Goal: Use online tool/utility: Utilize a website feature to perform a specific function

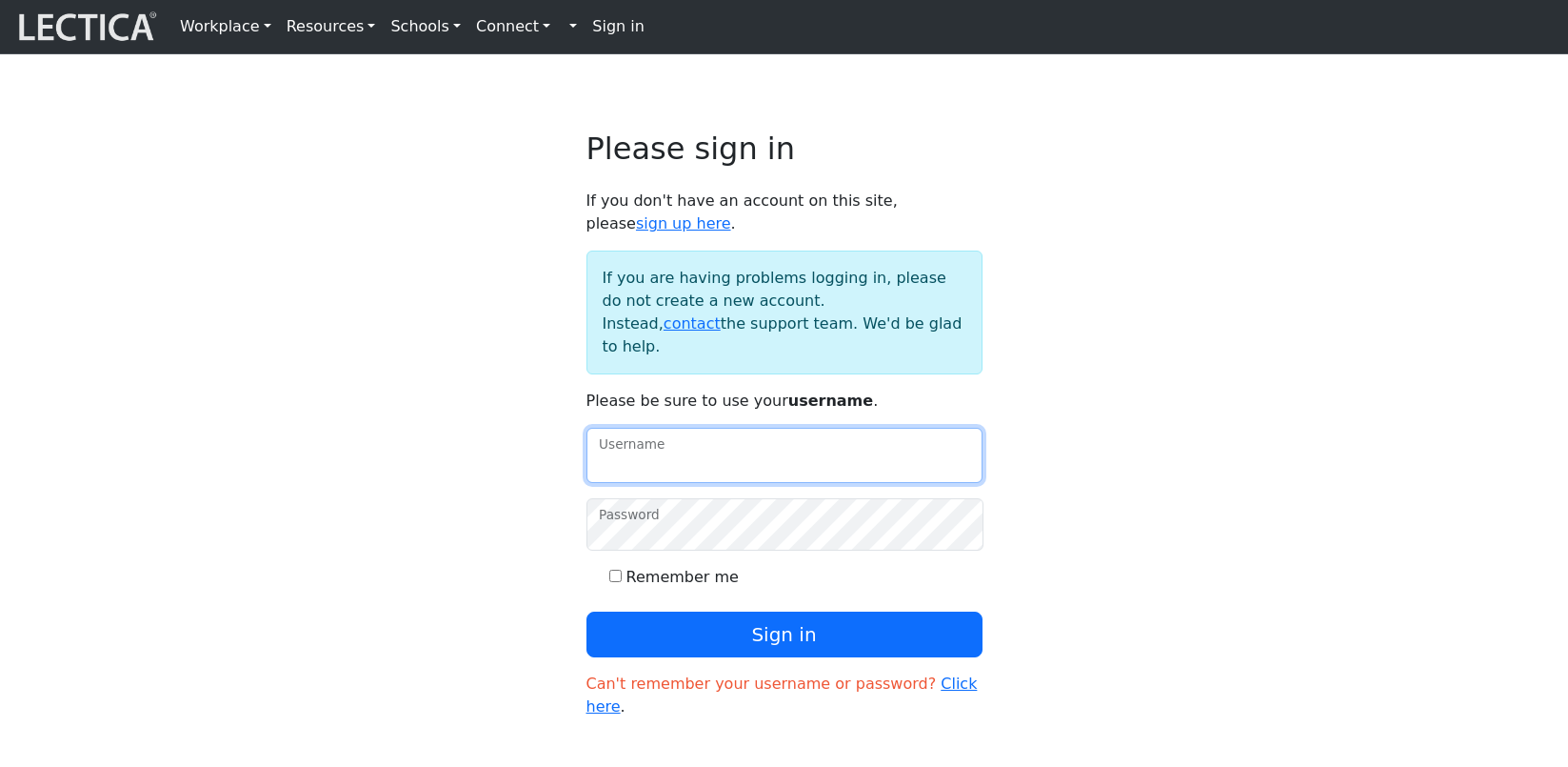
click at [679, 427] on input "Username" at bounding box center [784, 455] width 396 height 55
type input "theodawson"
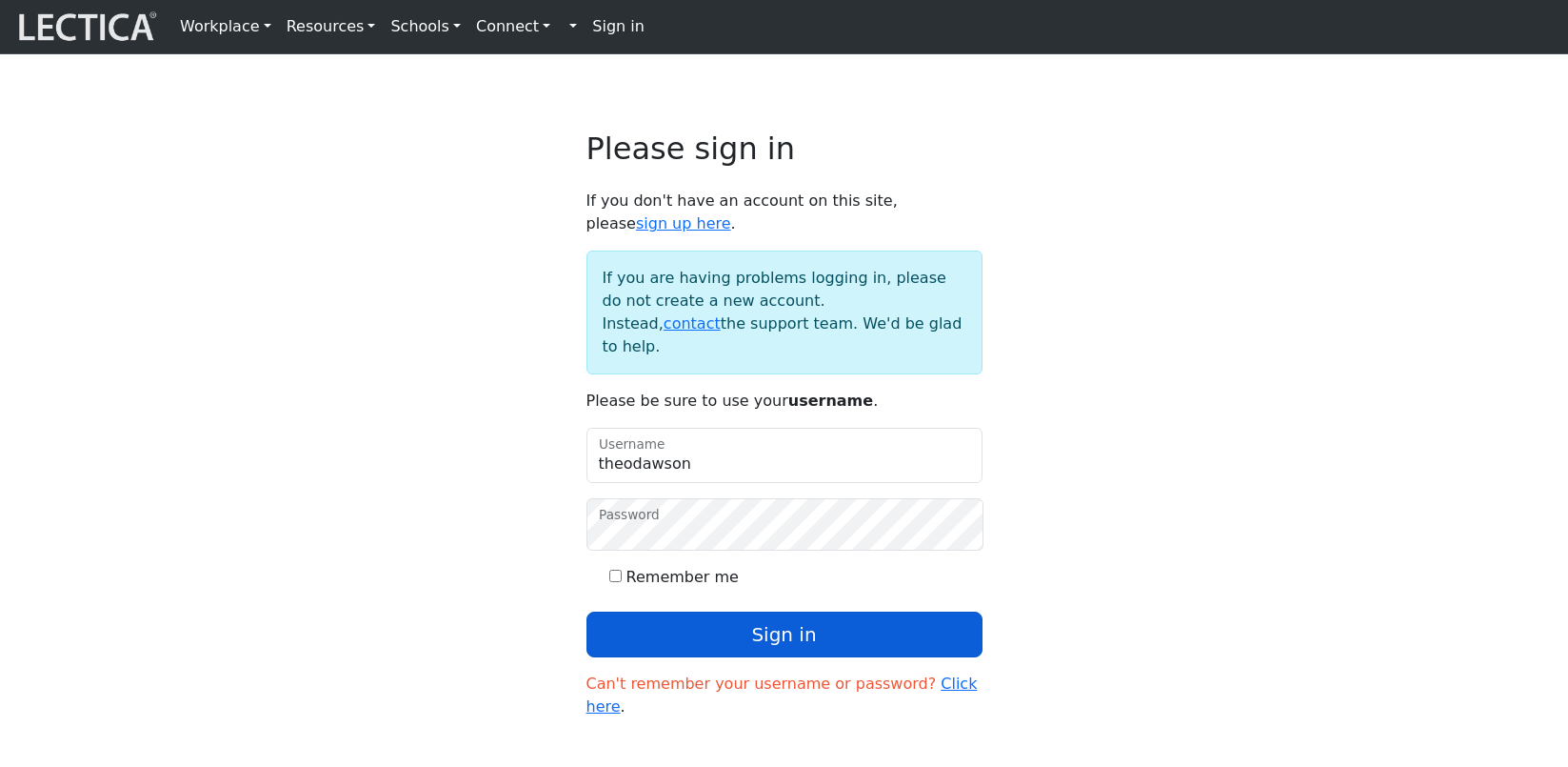
click at [681, 611] on button "Sign in" at bounding box center [784, 634] width 396 height 45
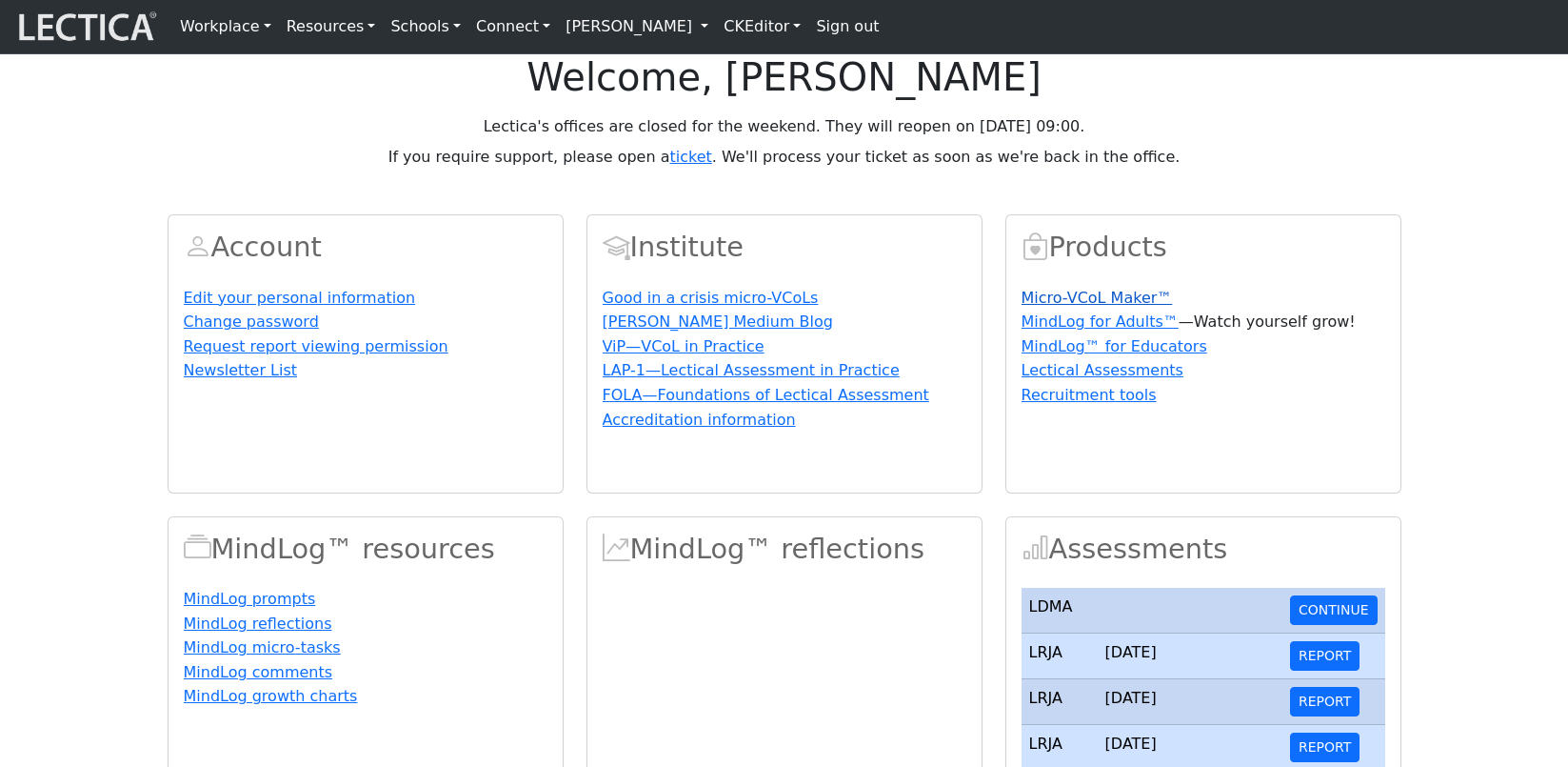
click at [1049, 306] on link "Micro-VCoL Maker™" at bounding box center [1098, 297] width 152 height 18
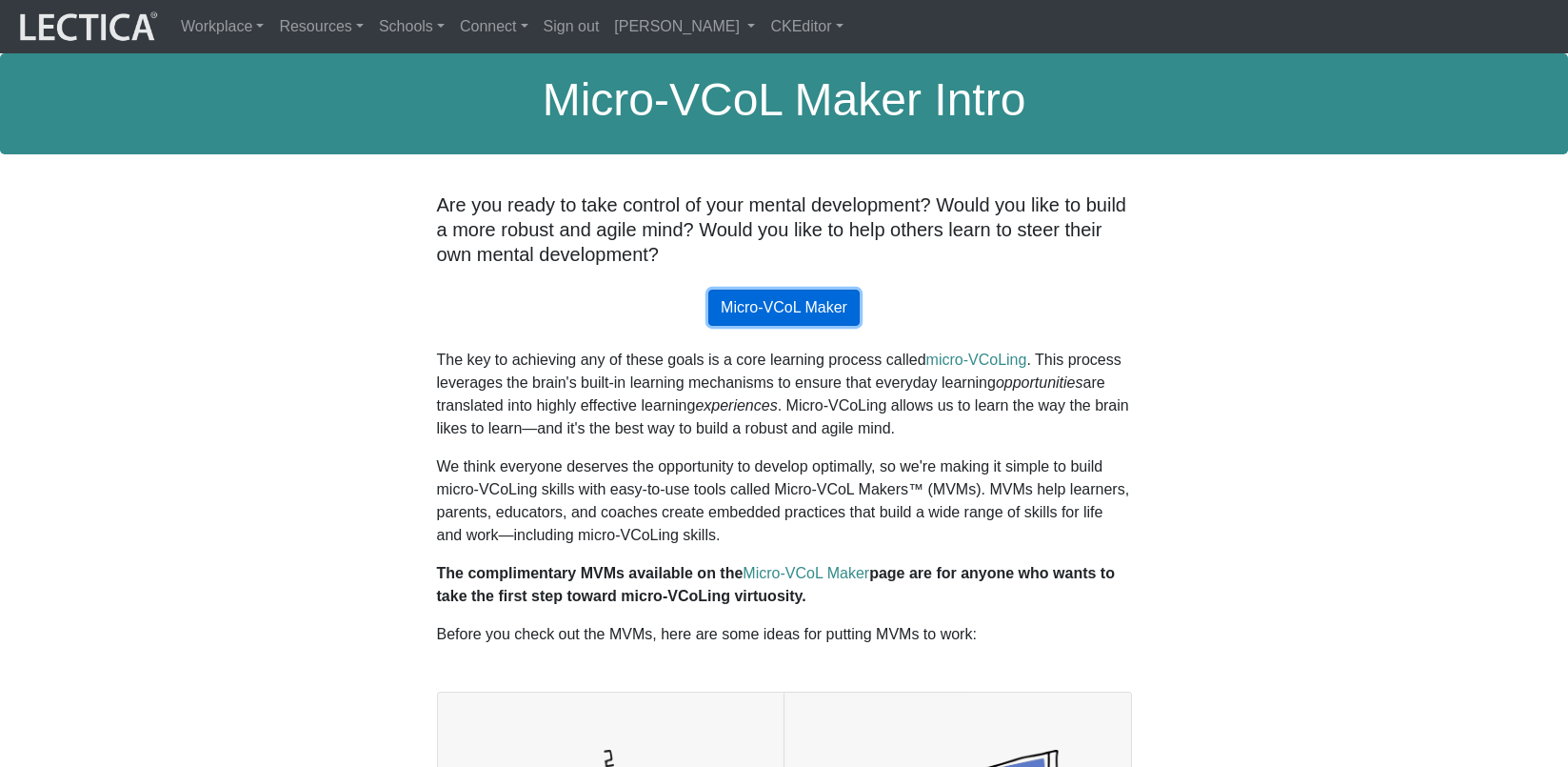
click at [769, 291] on link "Micro-VCoL Maker" at bounding box center [784, 307] width 152 height 36
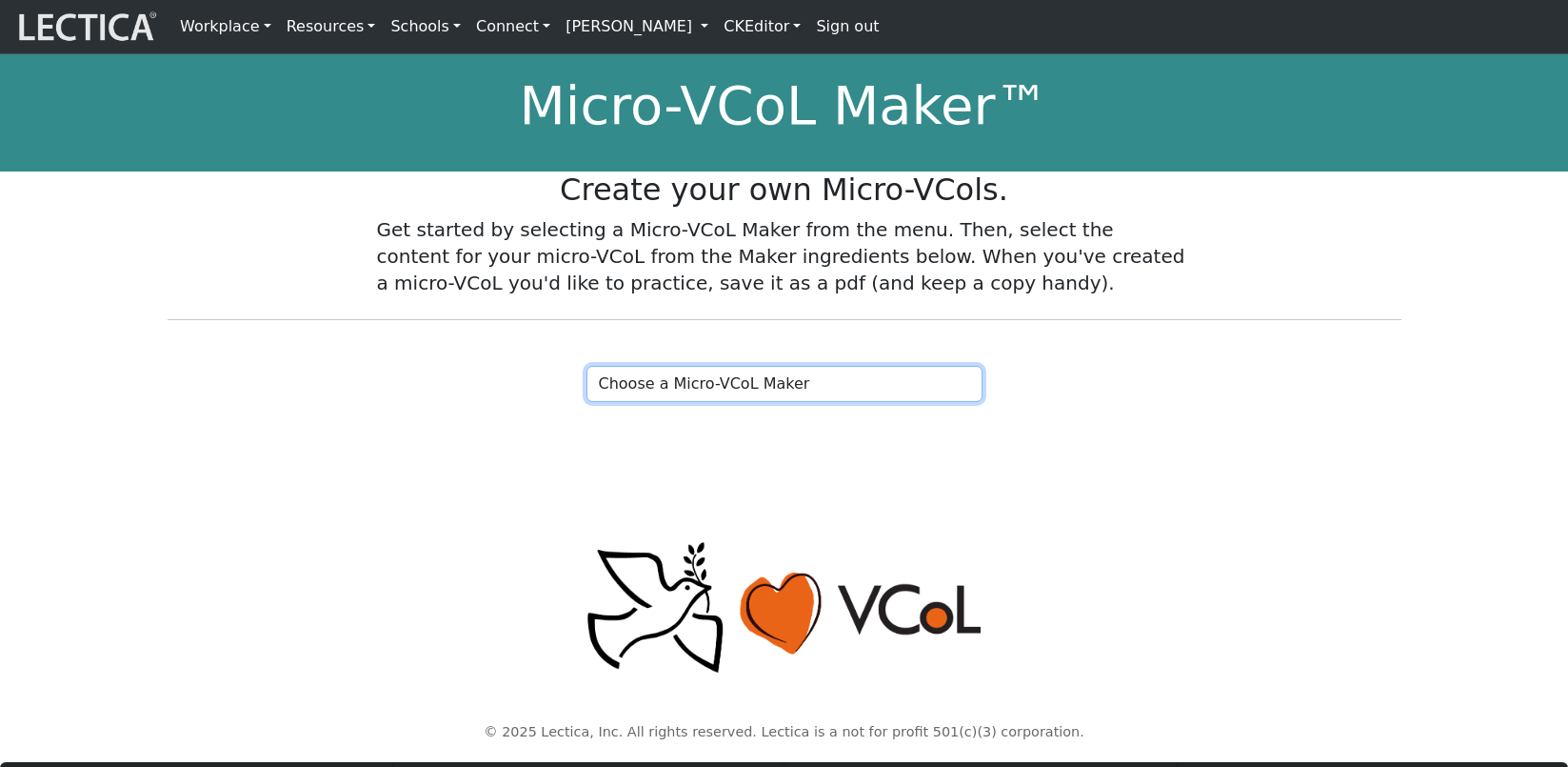
click at [760, 402] on select "Choose a Micro-VCoL Maker" at bounding box center [784, 383] width 396 height 36
select select "86fe97c5-6993-4b0b-a33a-d91b5247287c"
click at [587, 388] on select "Choose a Micro-VCoL Maker" at bounding box center [784, 383] width 396 height 36
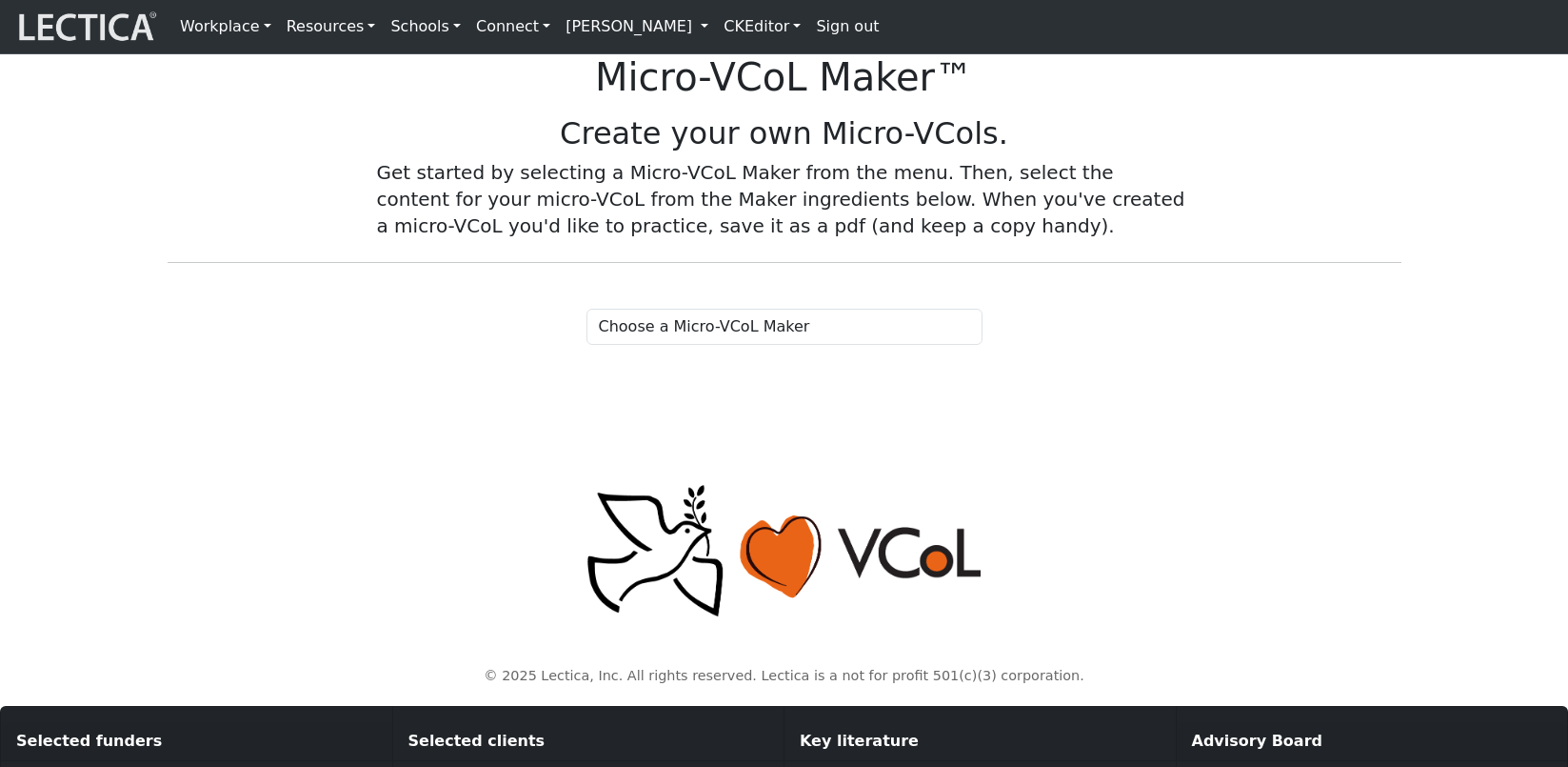
click at [484, 100] on h1 "Micro-VCoL Maker™" at bounding box center [784, 77] width 1568 height 45
click at [359, 215] on div "Create your own Micro-VCols. Get started by selecting a Micro-VCoL Maker from t…" at bounding box center [784, 180] width 1257 height 131
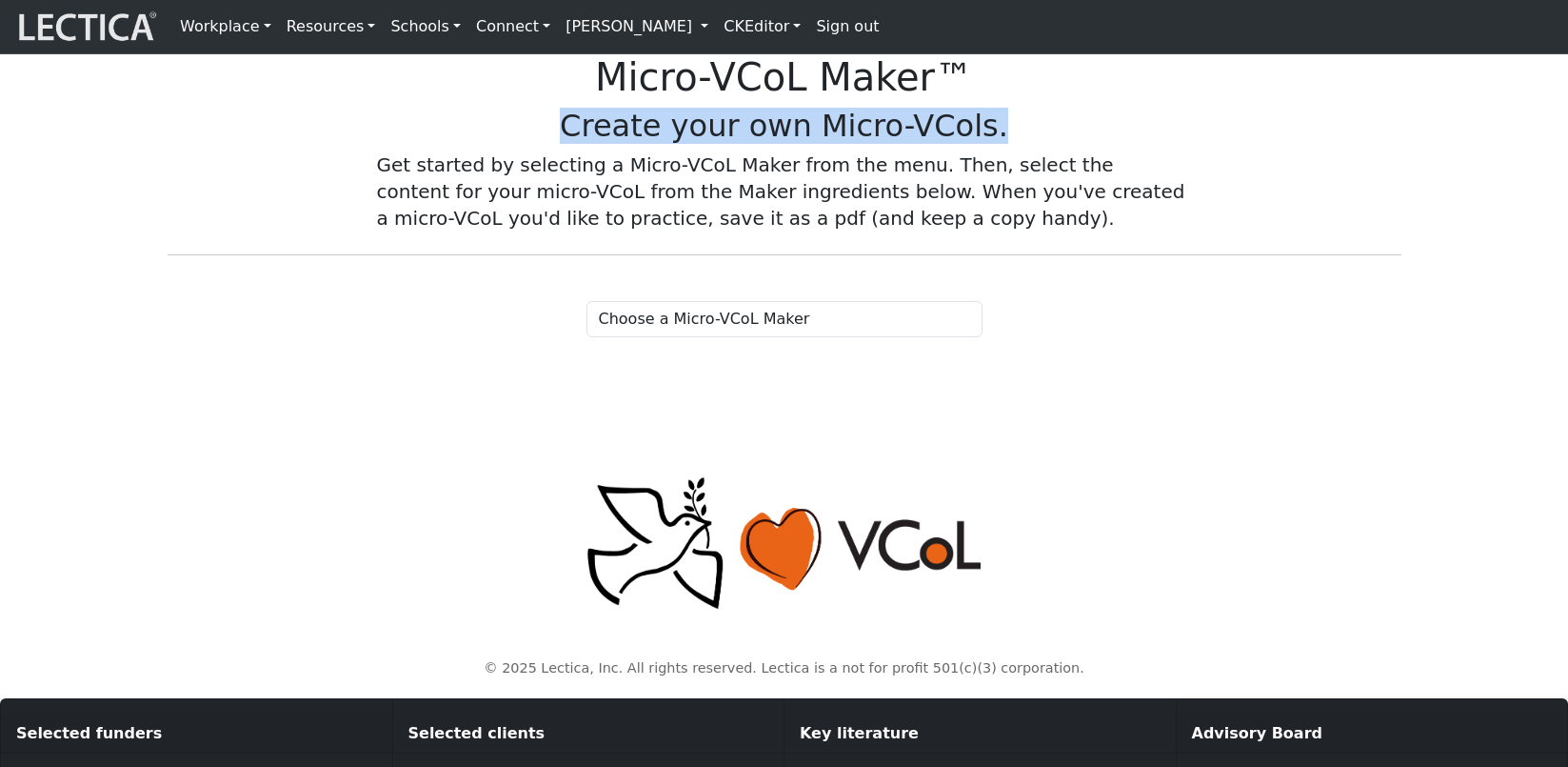
drag, startPoint x: 597, startPoint y: 168, endPoint x: 978, endPoint y: 172, distance: 381.0
click at [978, 144] on h2 "Create your own Micro-VCols." at bounding box center [784, 125] width 815 height 36
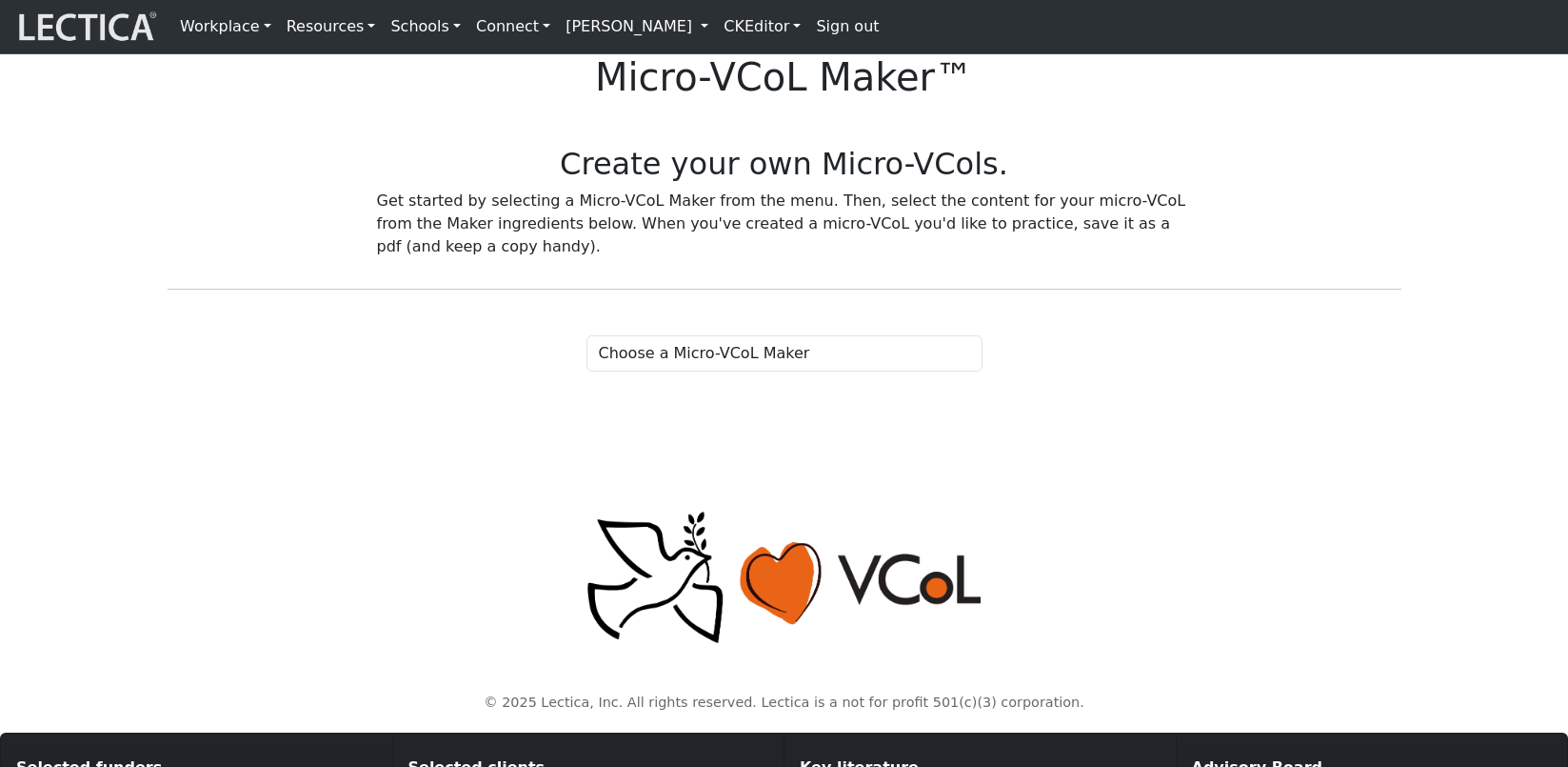
drag, startPoint x: 972, startPoint y: 218, endPoint x: 1022, endPoint y: 211, distance: 50.5
click at [972, 182] on h2 "Create your own Micro-VCols." at bounding box center [784, 163] width 815 height 36
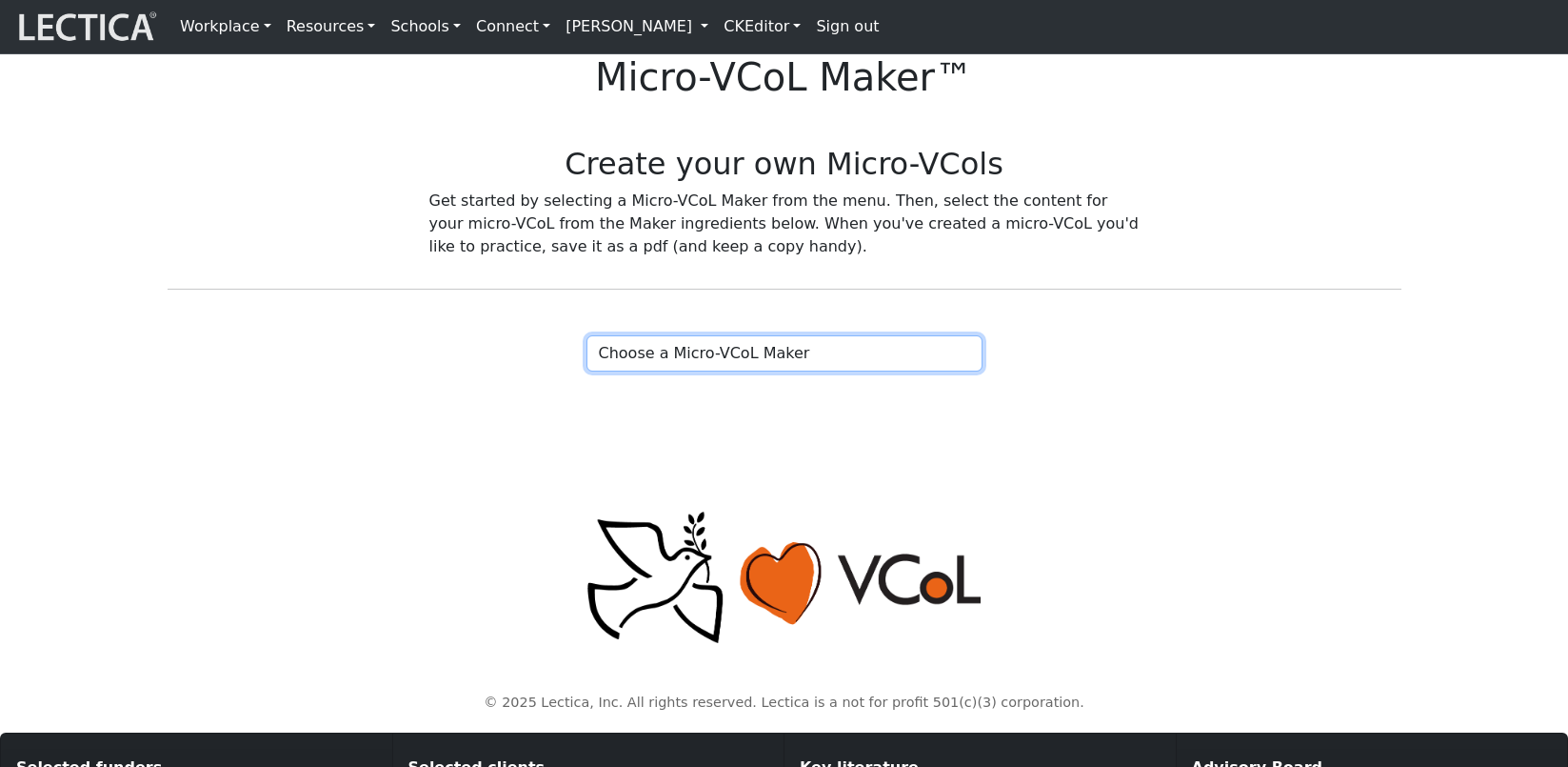
click at [732, 371] on select "Choose a Micro-VCoL Maker" at bounding box center [784, 352] width 396 height 36
select select "86fe97c5-6993-4b0b-a33a-d91b5247287c"
click at [587, 371] on select "Choose a Micro-VCoL Maker" at bounding box center [784, 352] width 396 height 36
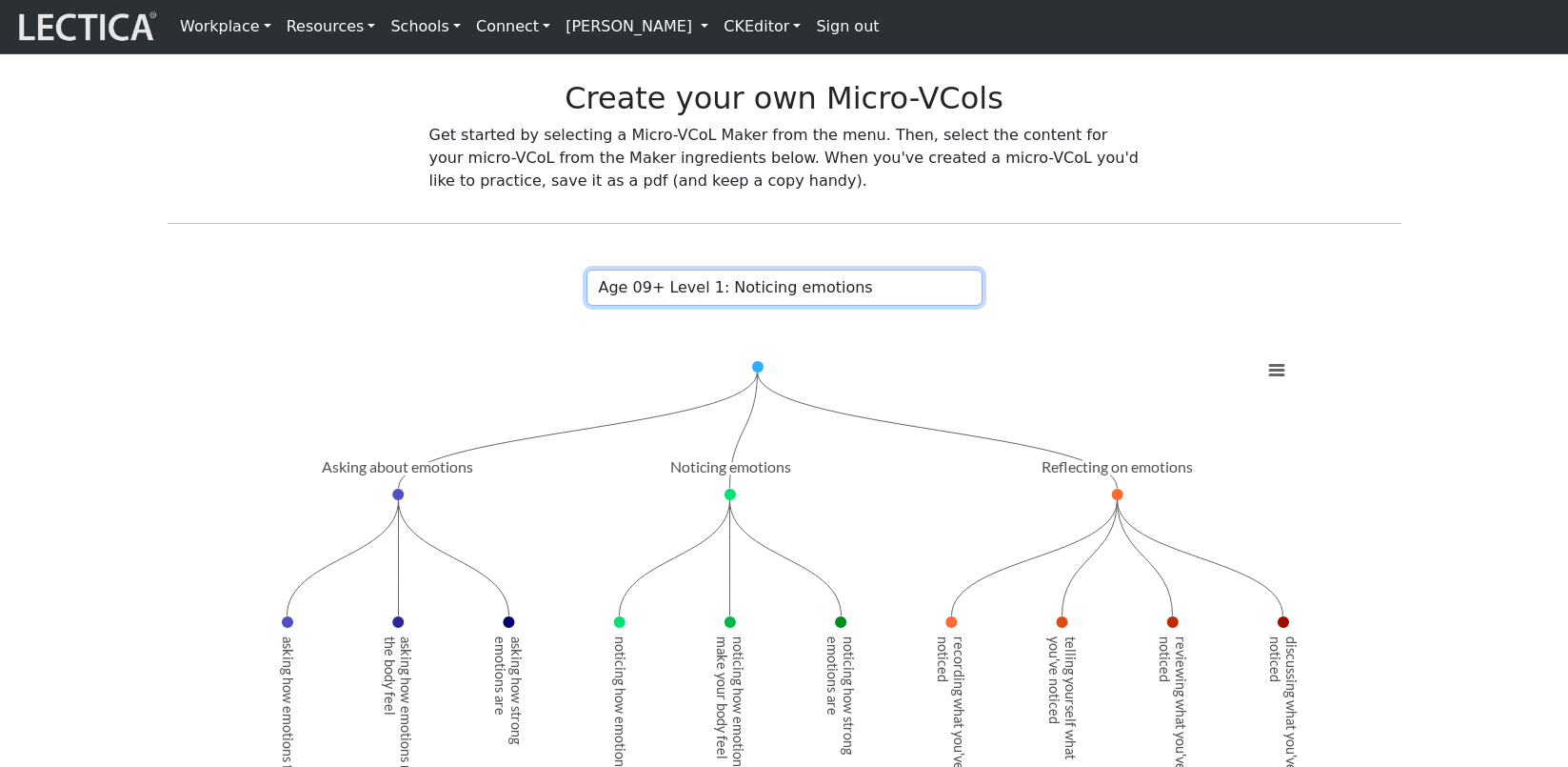
scroll to position [57, 0]
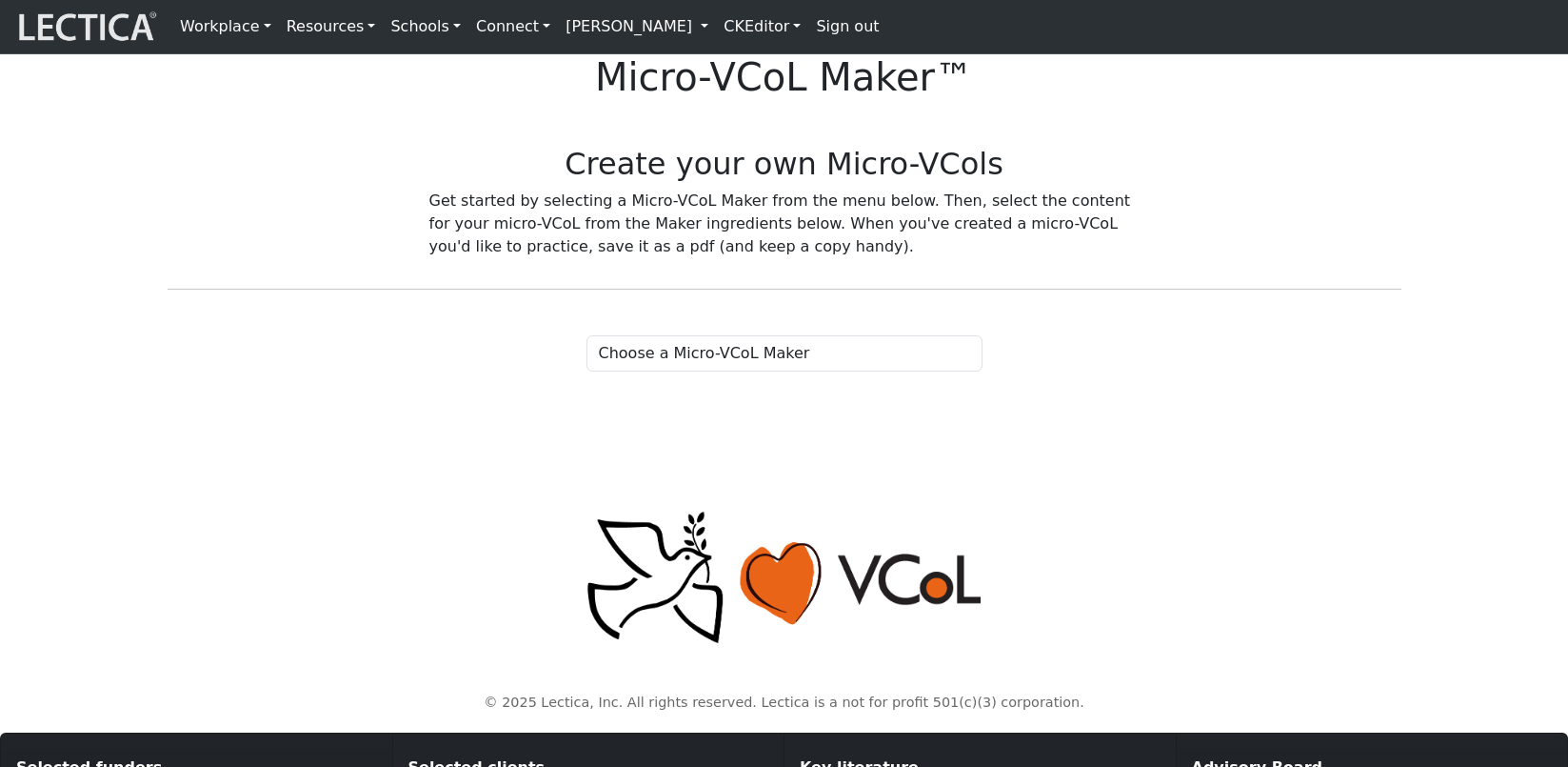
scroll to position [57, 0]
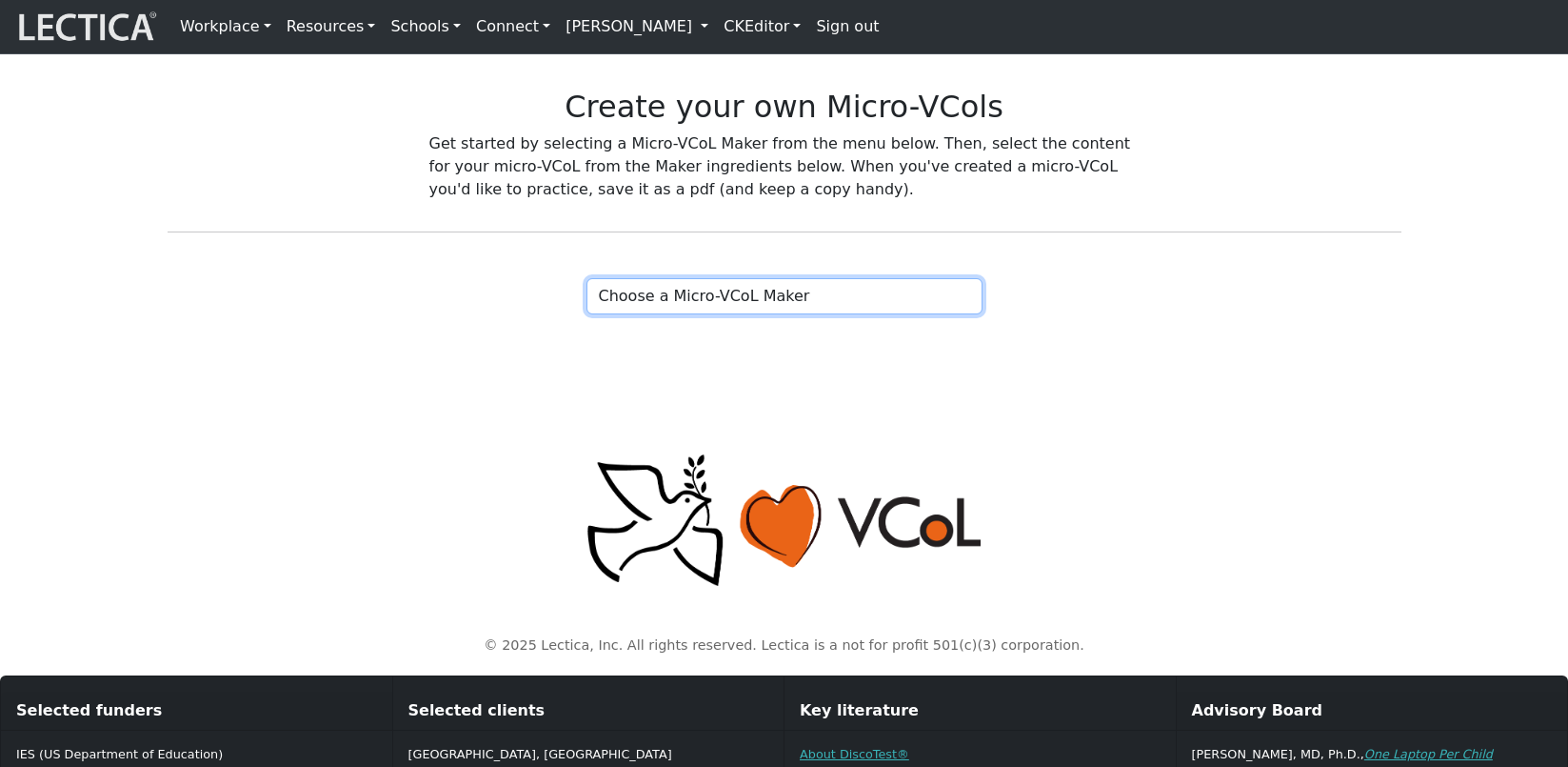
click at [763, 314] on select "Choose a Micro-VCoL Maker" at bounding box center [784, 295] width 396 height 36
select select "86fe97c5-6993-4b0b-a33a-d91b5247287c"
click at [587, 314] on select "Choose a Micro-VCoL Maker" at bounding box center [784, 295] width 396 height 36
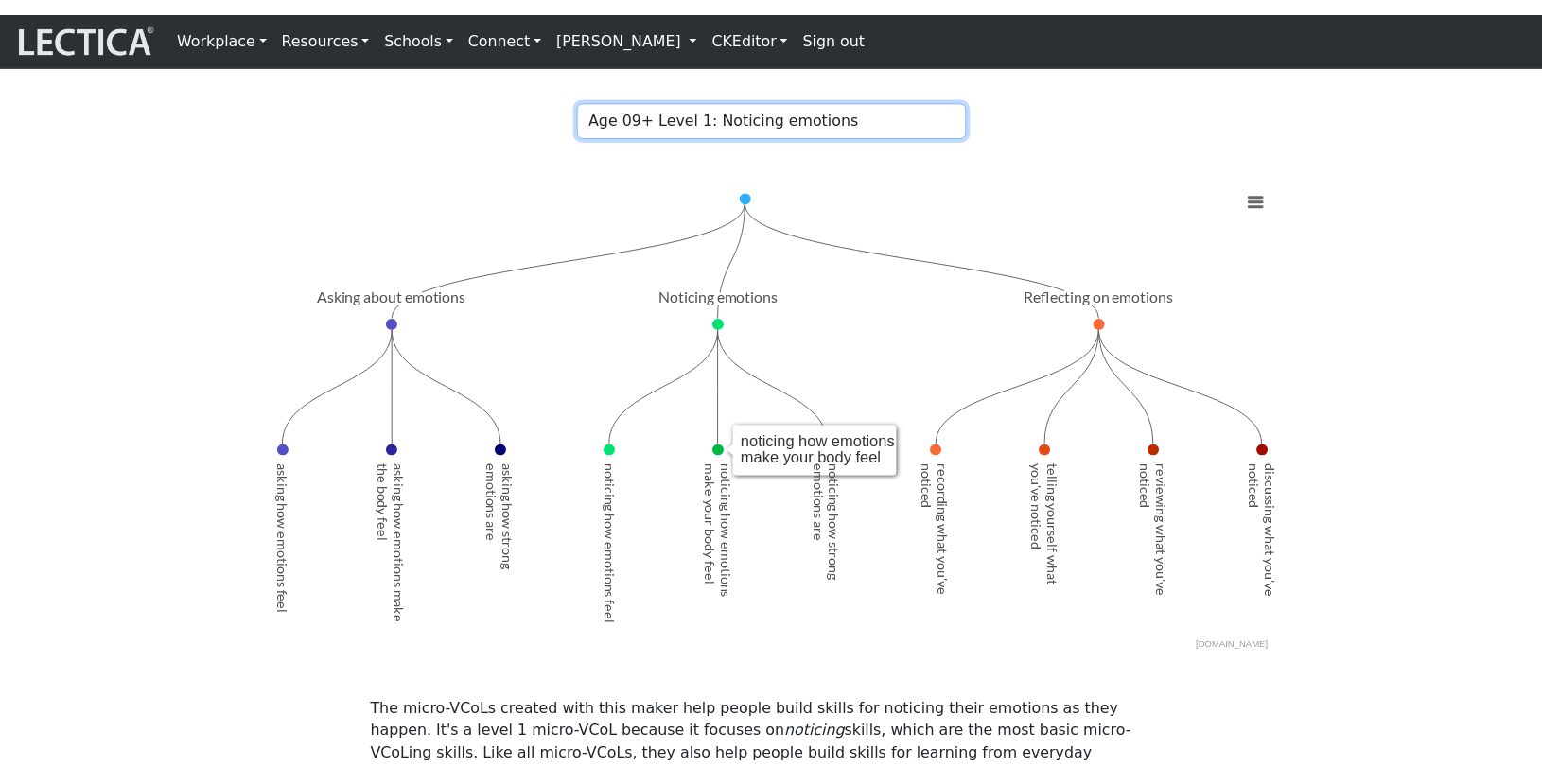
scroll to position [216, 0]
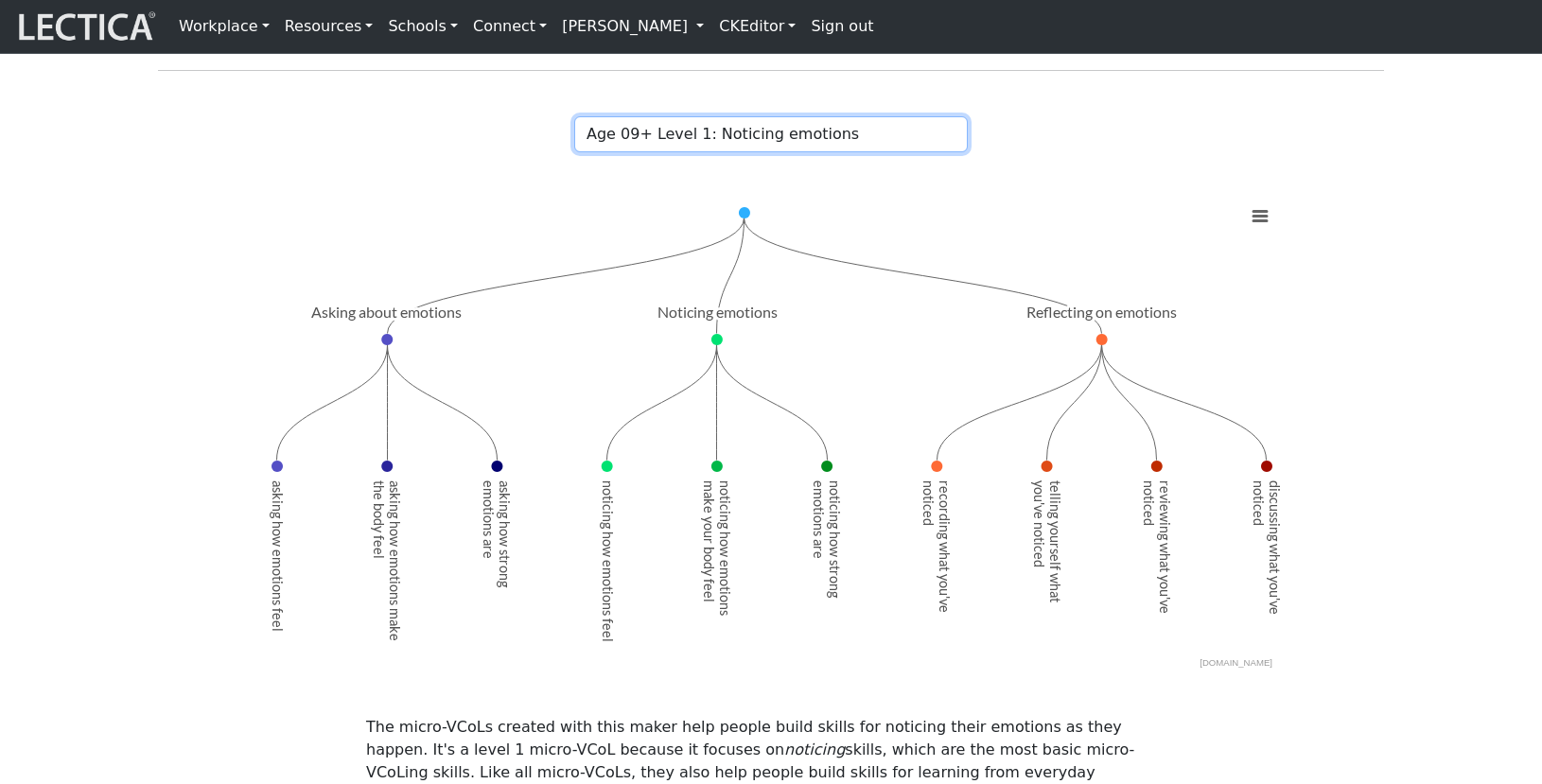
click at [723, 152] on select "Choose a Micro-VCoL Maker" at bounding box center [771, 134] width 393 height 36
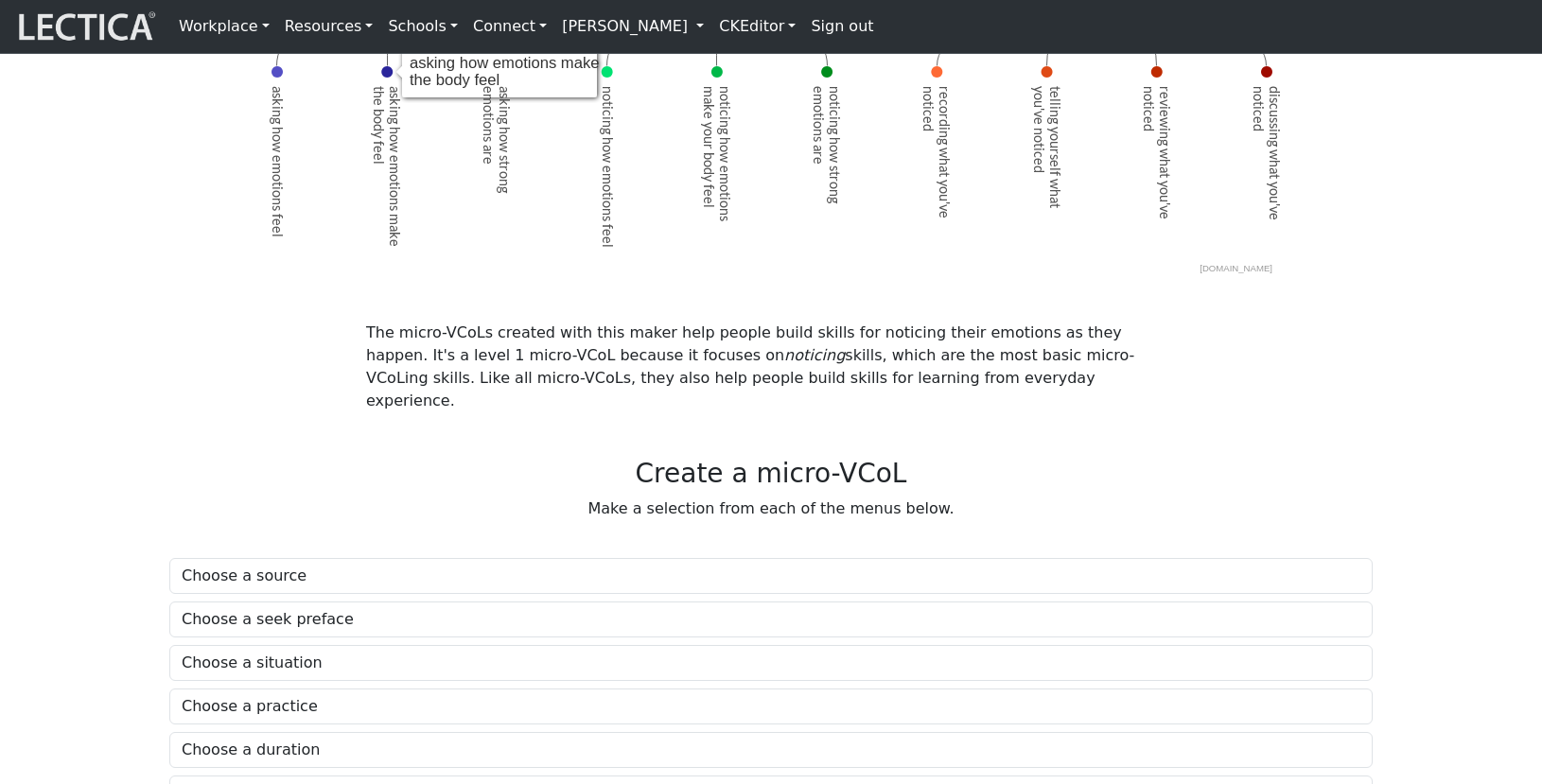
scroll to position [604, 0]
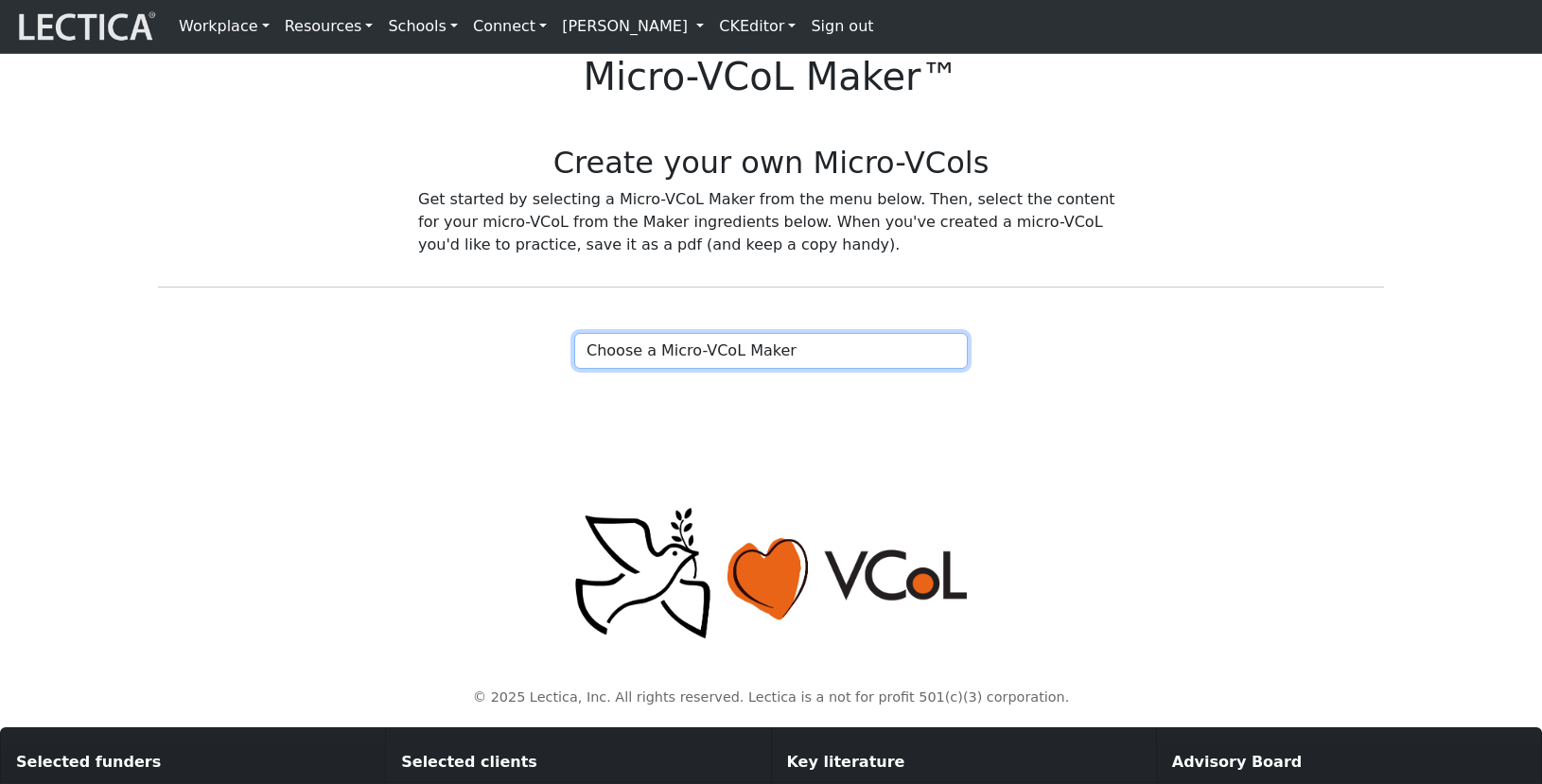
click at [665, 369] on select "Choose a Micro-VCoL Maker" at bounding box center [771, 350] width 393 height 36
select select "83d362ee-1552-446e-a79b-128712ffa662"
click at [574, 369] on select "Choose a Micro-VCoL Maker" at bounding box center [771, 350] width 393 height 36
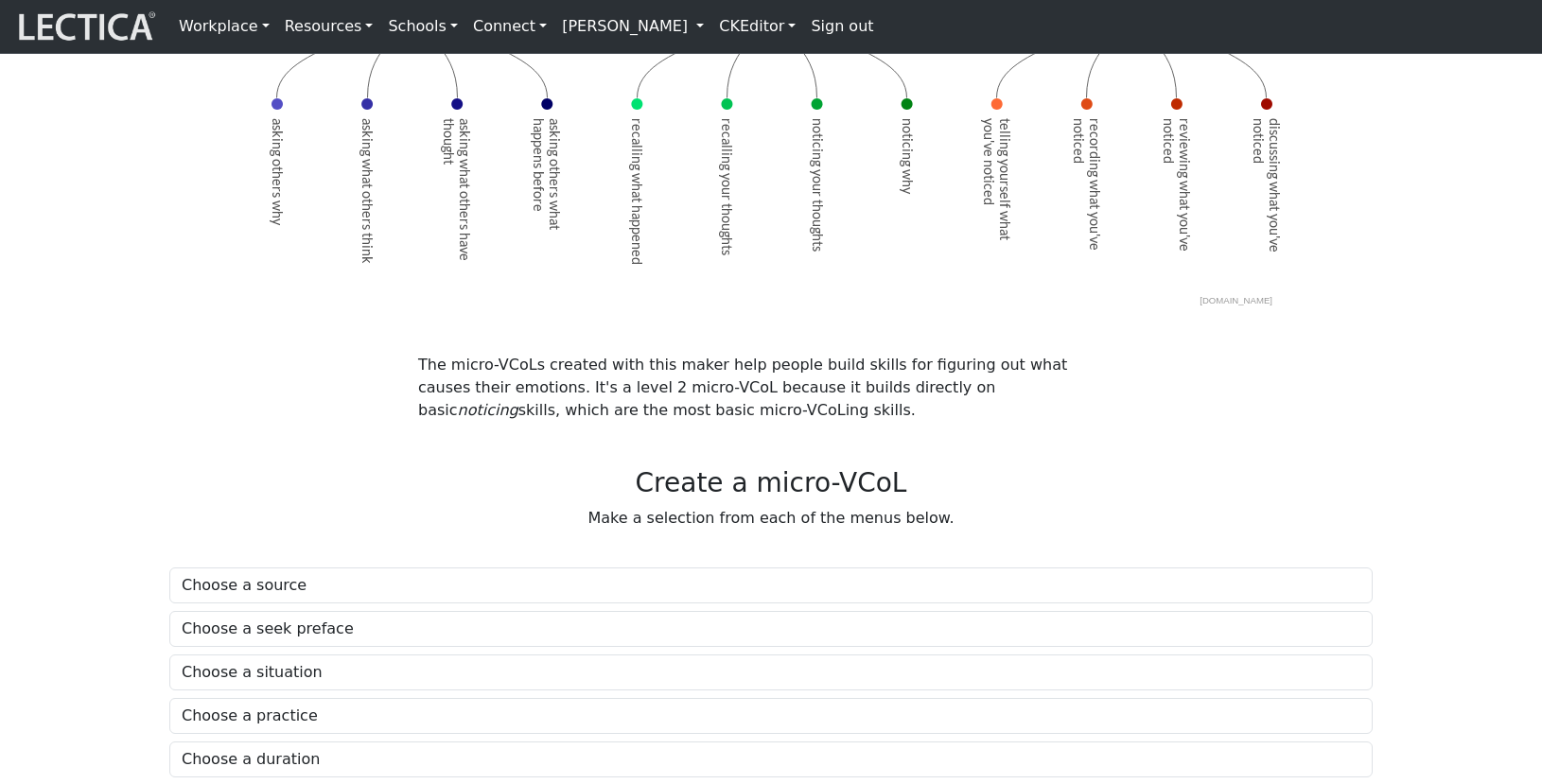
scroll to position [587, 0]
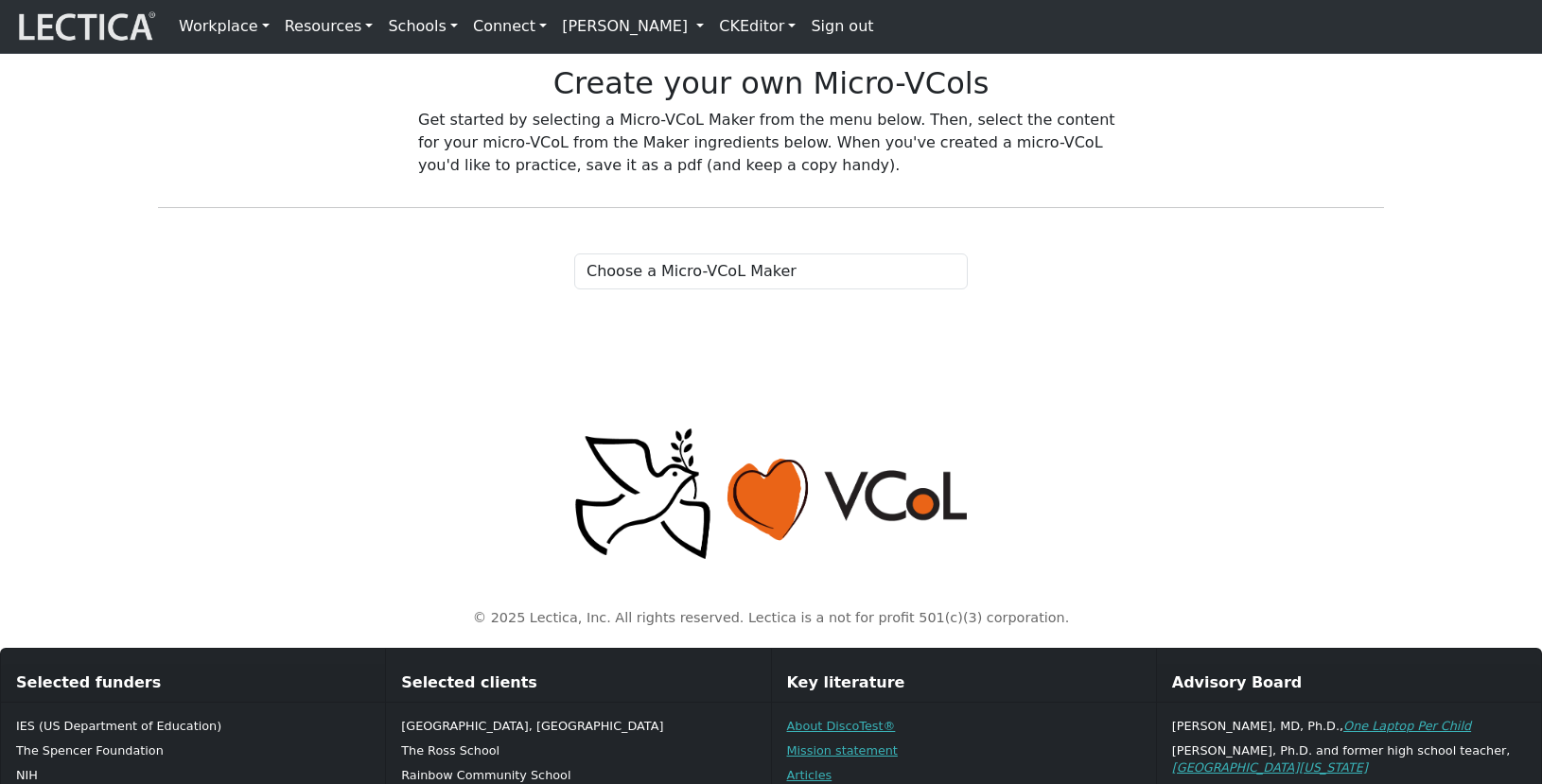
scroll to position [25, 0]
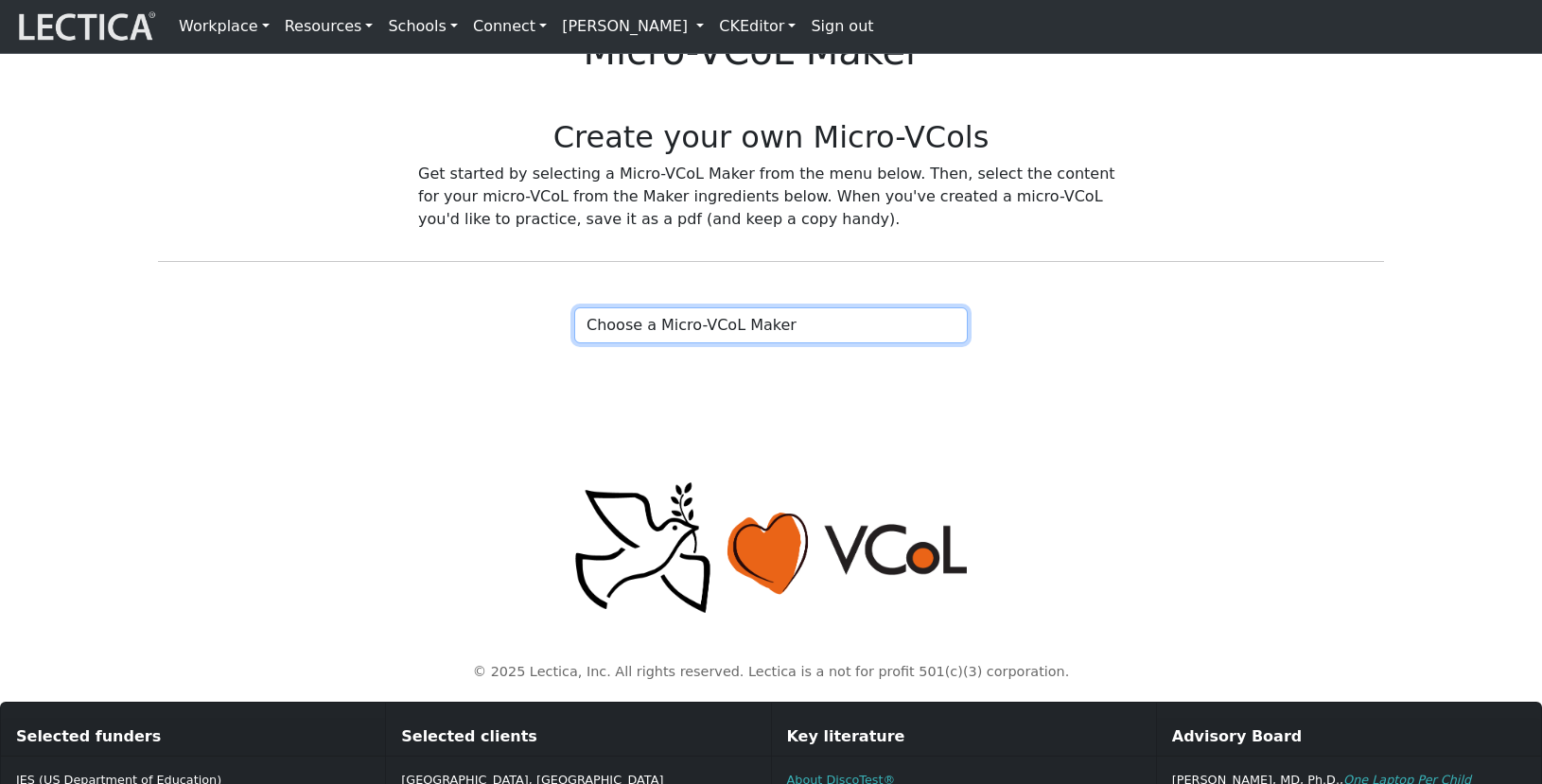
click at [654, 343] on select "Choose a Micro-VCoL Maker" at bounding box center [771, 325] width 393 height 36
select select "4b14e635-ddea-4c84-8a97-0ec13f561df7"
click at [574, 343] on select "Choose a Micro-VCoL Maker" at bounding box center [771, 325] width 393 height 36
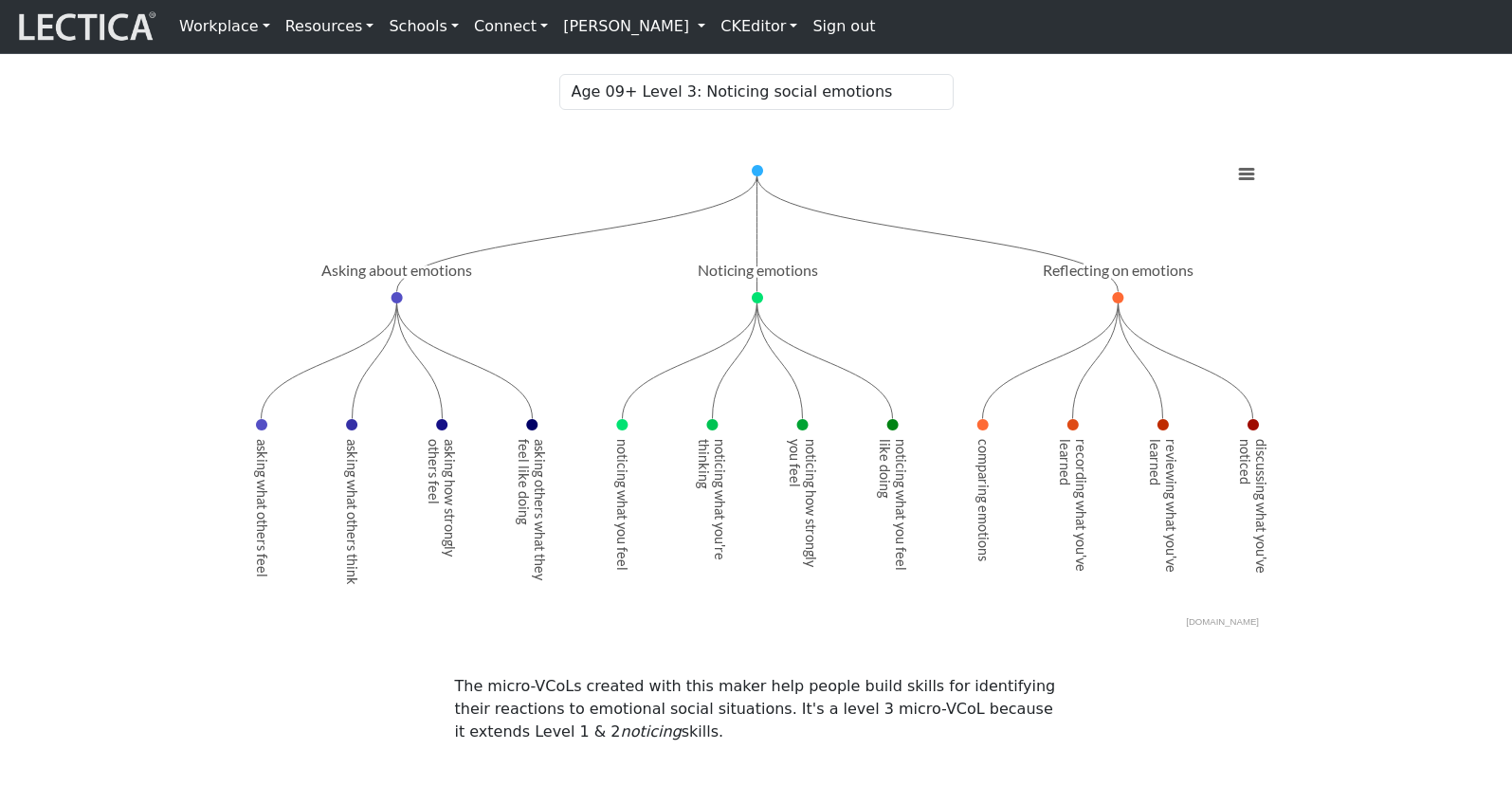
scroll to position [210, 0]
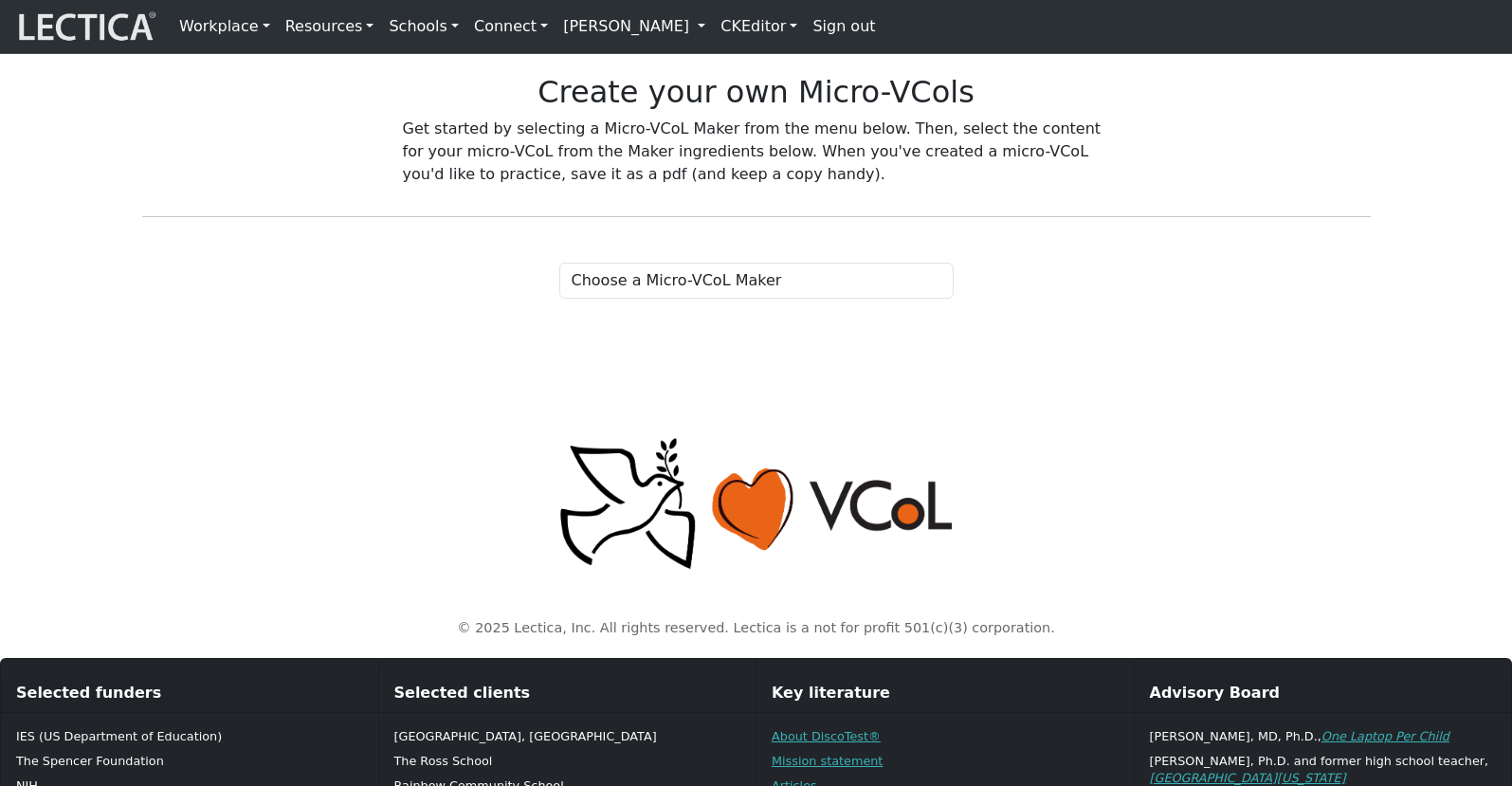
scroll to position [93, 0]
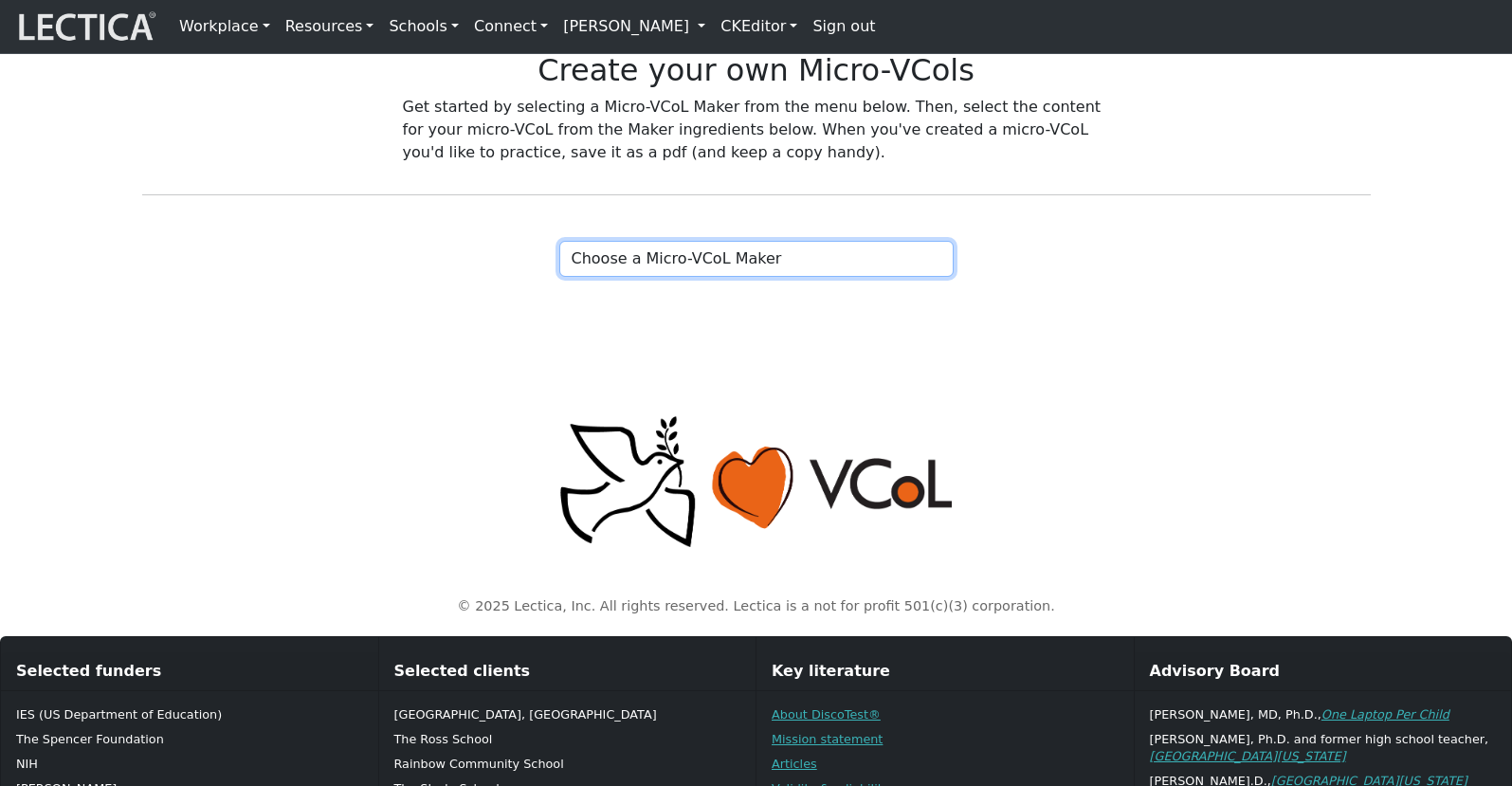
click at [672, 276] on select "Choose a Micro-VCoL Maker" at bounding box center [756, 259] width 394 height 36
select select "86fe97c5-6993-4b0b-a33a-d91b5247287c"
click at [560, 276] on select "Choose a Micro-VCoL Maker" at bounding box center [756, 259] width 394 height 36
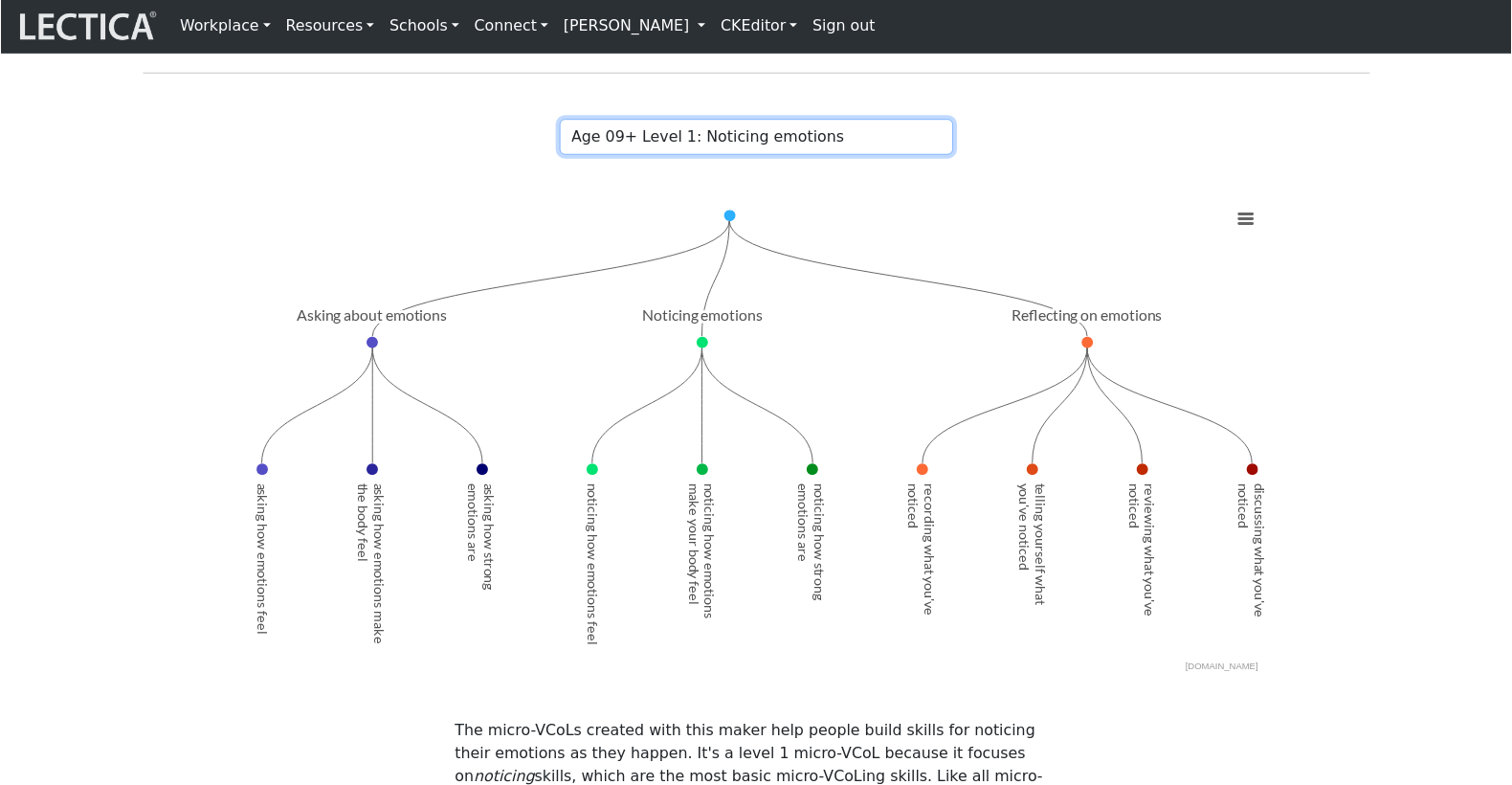
scroll to position [256, 0]
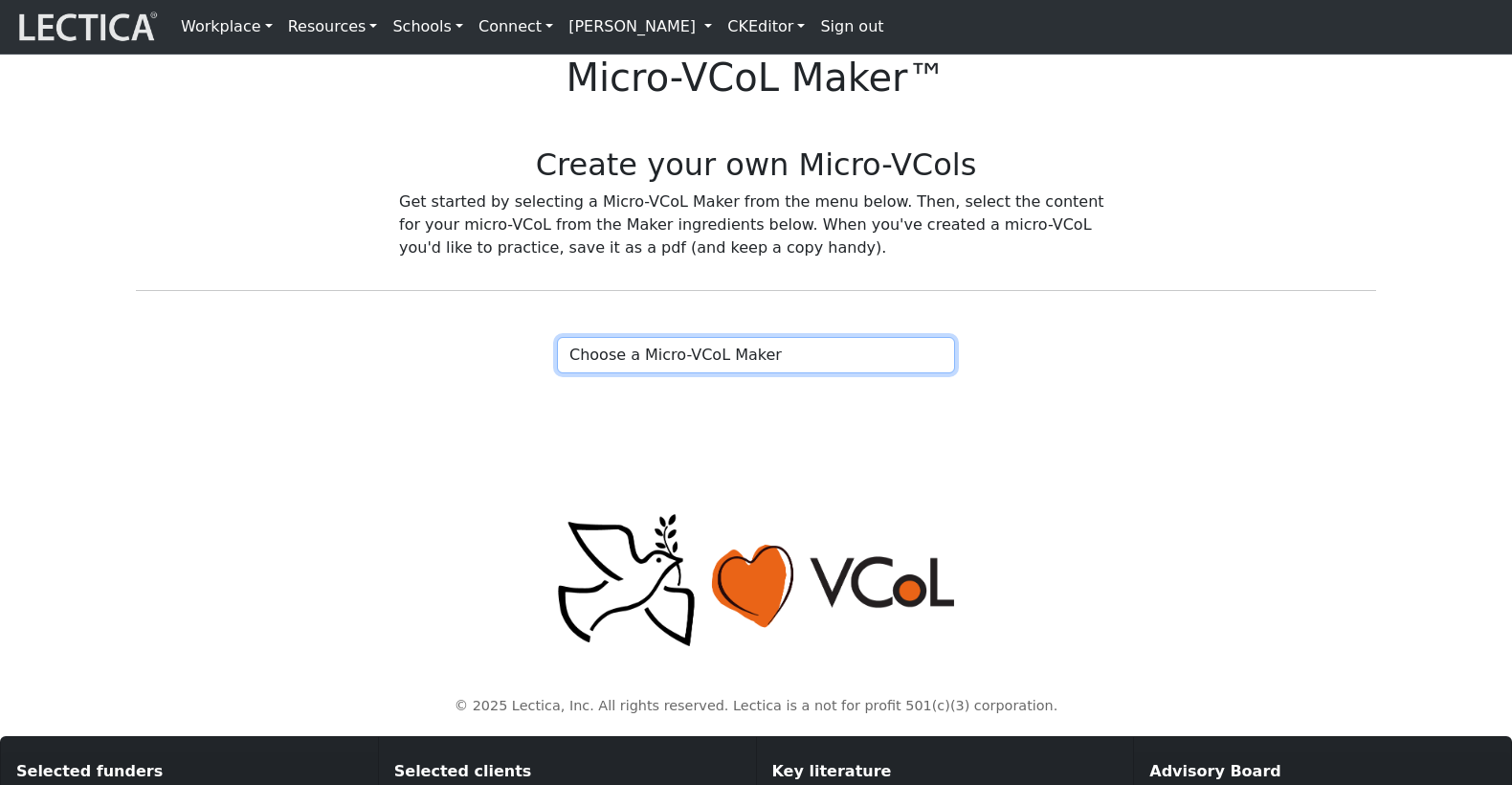
click at [678, 373] on select "Choose a Micro-VCoL Maker" at bounding box center [756, 354] width 398 height 37
click at [557, 373] on select "Choose a Micro-VCoL Maker" at bounding box center [756, 354] width 398 height 37
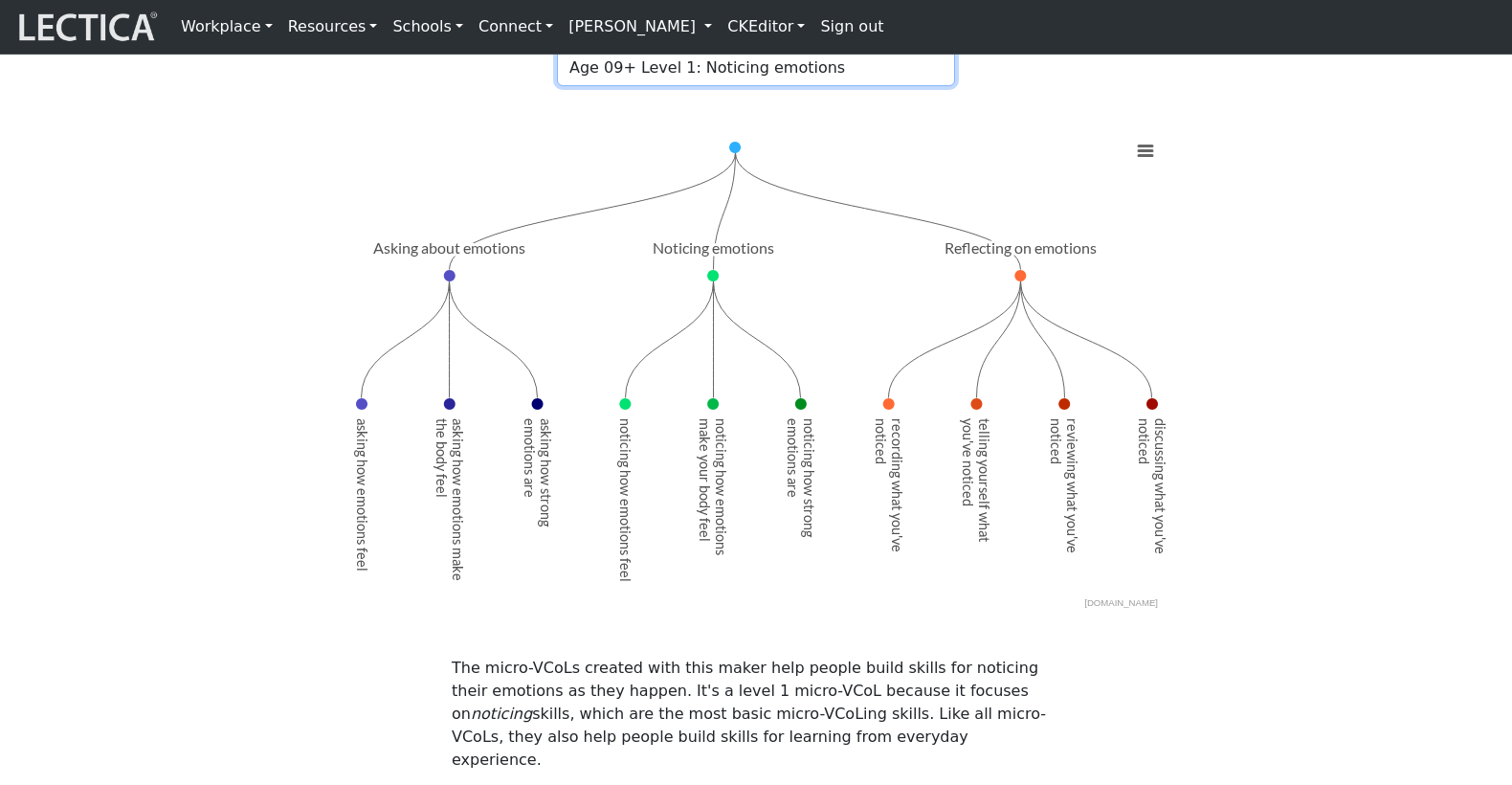
scroll to position [291, 0]
click at [750, 82] on select "Choose a Micro-VCoL Maker" at bounding box center [756, 63] width 398 height 37
select select "7821123e-00de-44ee-af13-bae6e75f9bf4"
click at [557, 82] on select "Choose a Micro-VCoL Maker" at bounding box center [756, 63] width 398 height 37
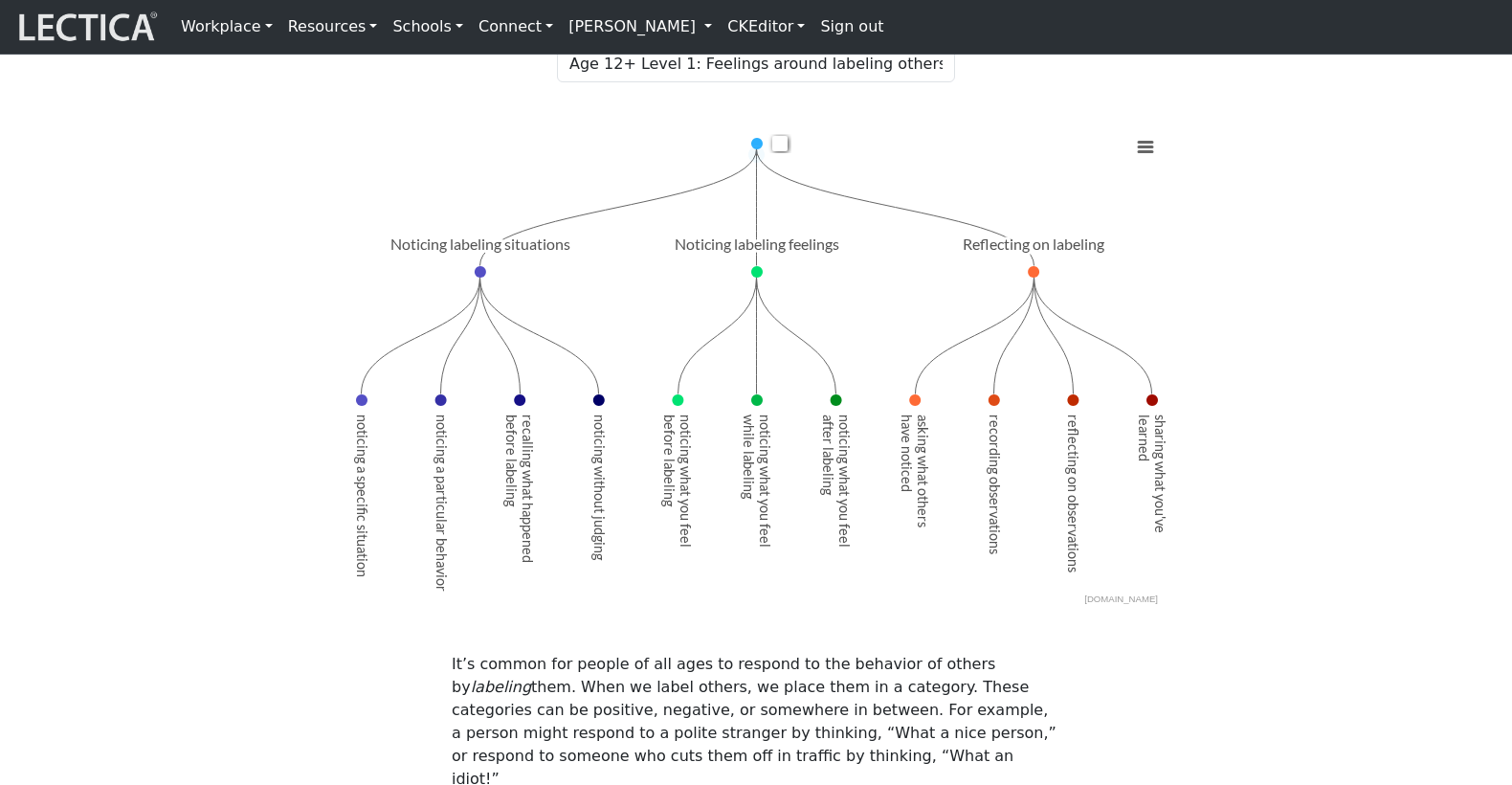
click at [260, 182] on div "Chart Chart with 15 data points. View as data table, Chart Created with Highcha…" at bounding box center [756, 368] width 1264 height 479
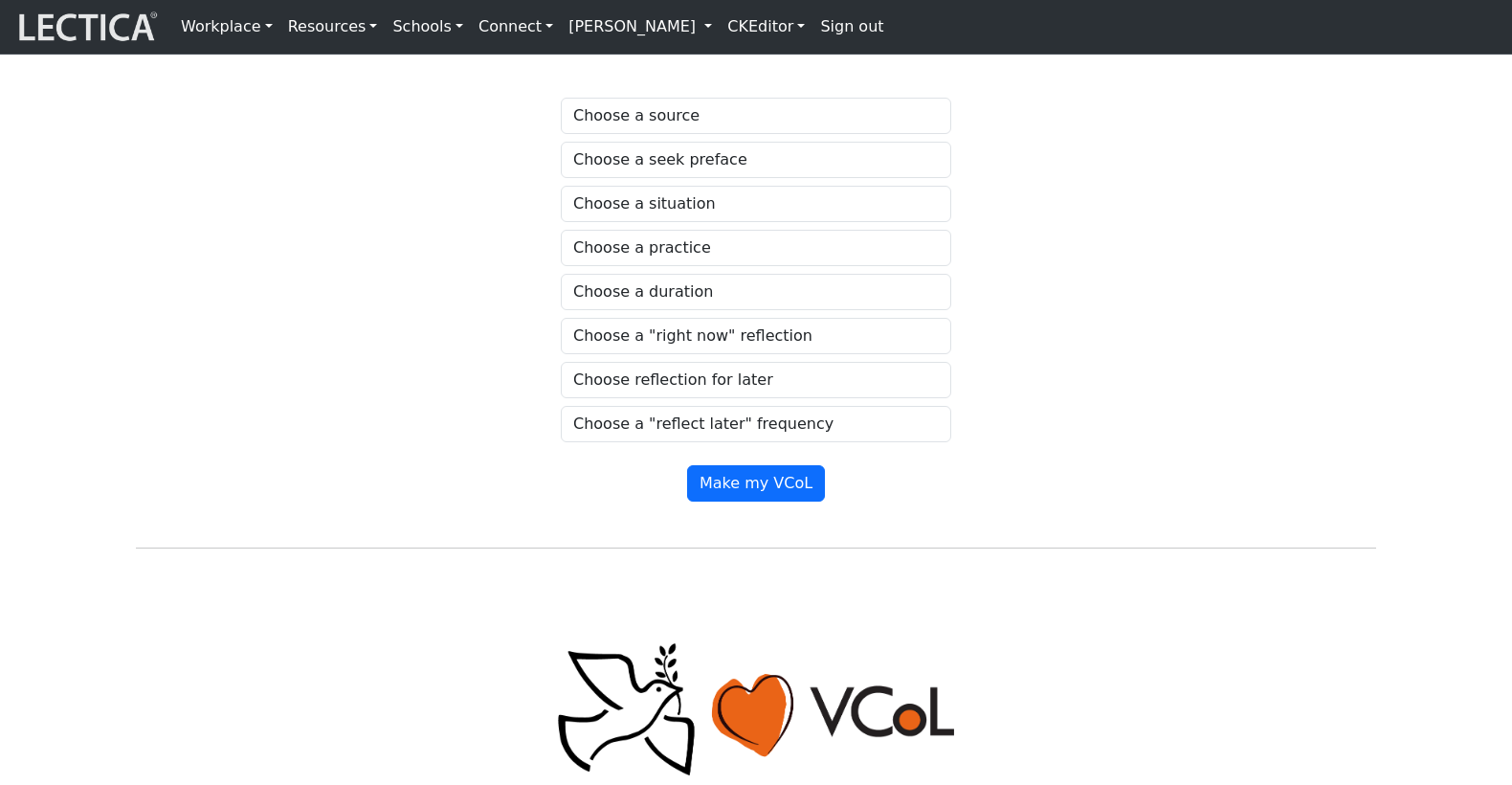
scroll to position [1354, 0]
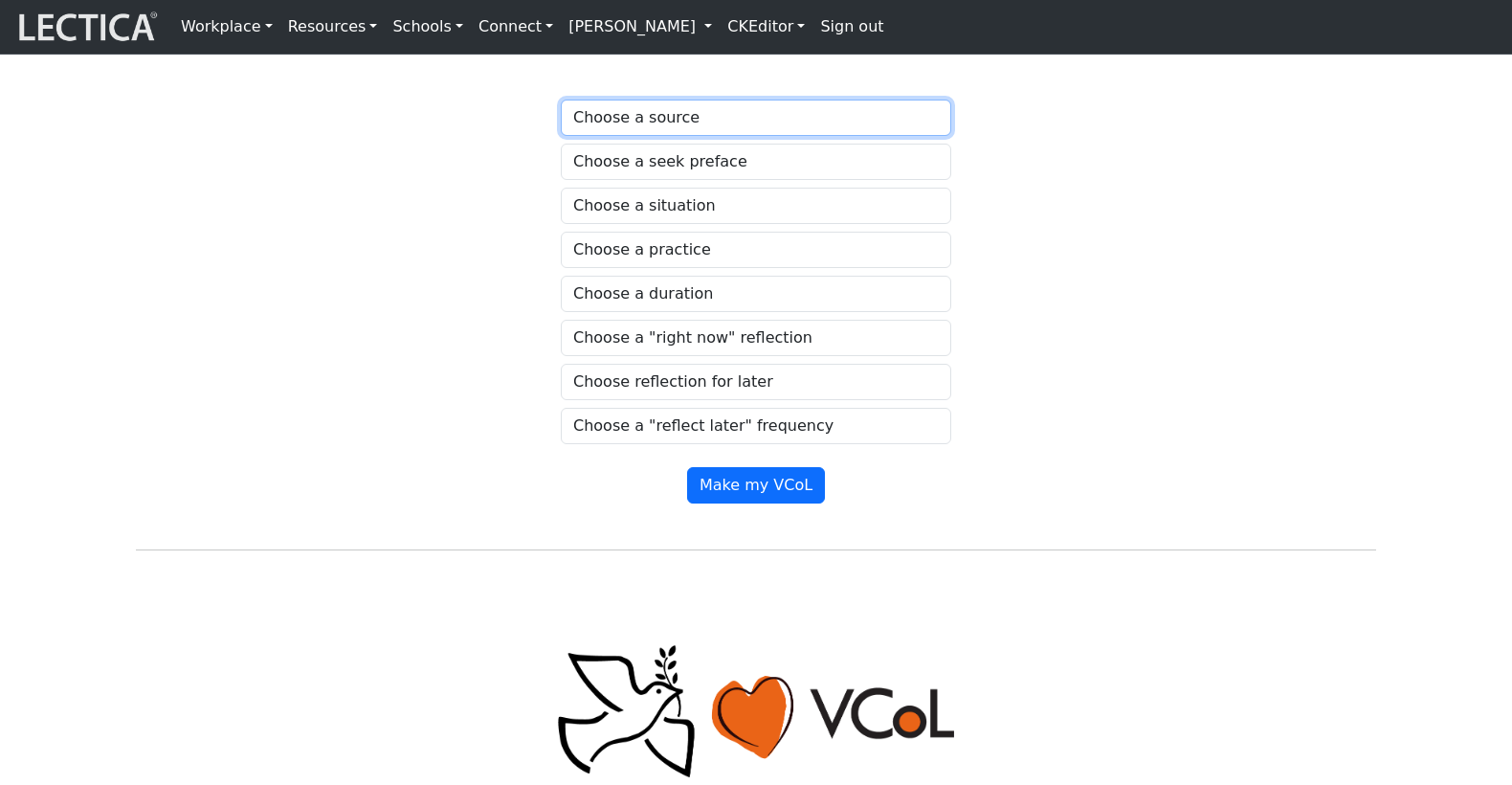
click at [694, 136] on select "Choose a source" at bounding box center [756, 118] width 391 height 37
select select "family members"
click at [561, 130] on select "Choose a source" at bounding box center [756, 118] width 391 height 37
click at [672, 180] on select "Choose a seek preface" at bounding box center [756, 161] width 391 height 37
select select "before you start practicing, ask"
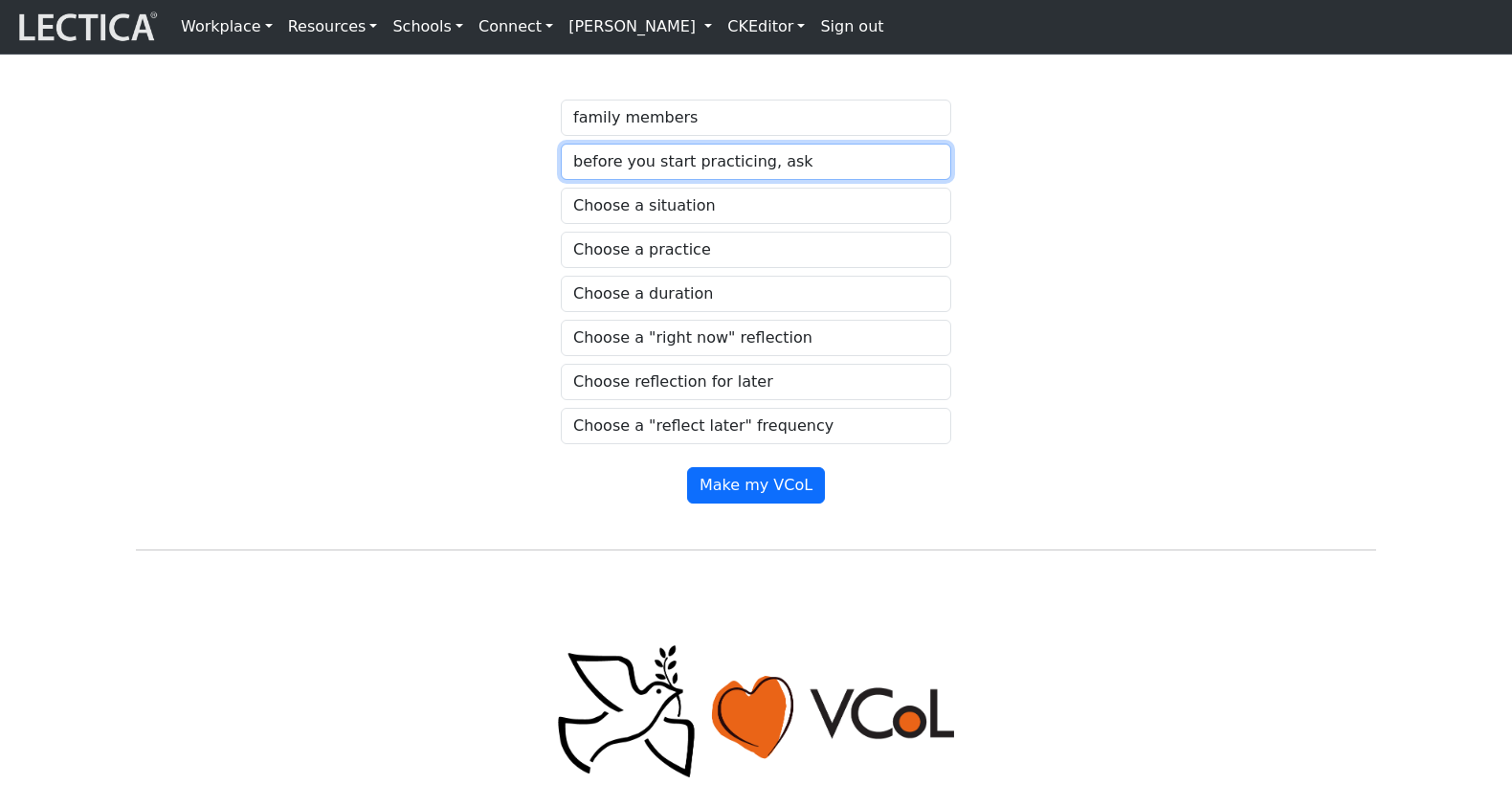
click at [561, 170] on select "Choose a seek preface" at bounding box center [756, 161] width 391 height 37
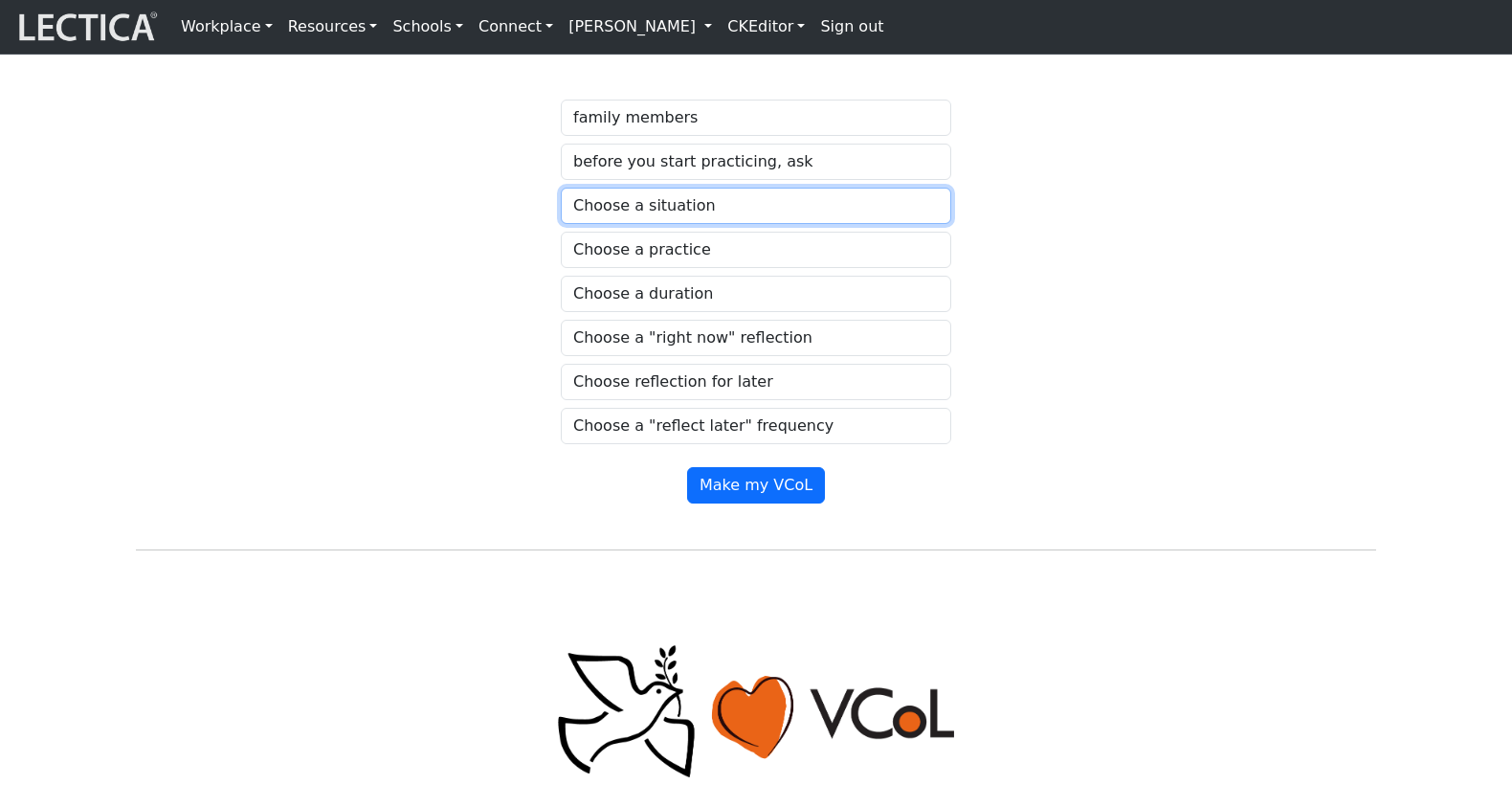
click at [696, 224] on select "Choose a situation" at bounding box center [756, 206] width 391 height 37
select select "cowardly or brave person"
click at [561, 212] on select "Choose a situation" at bounding box center [756, 206] width 391 height 37
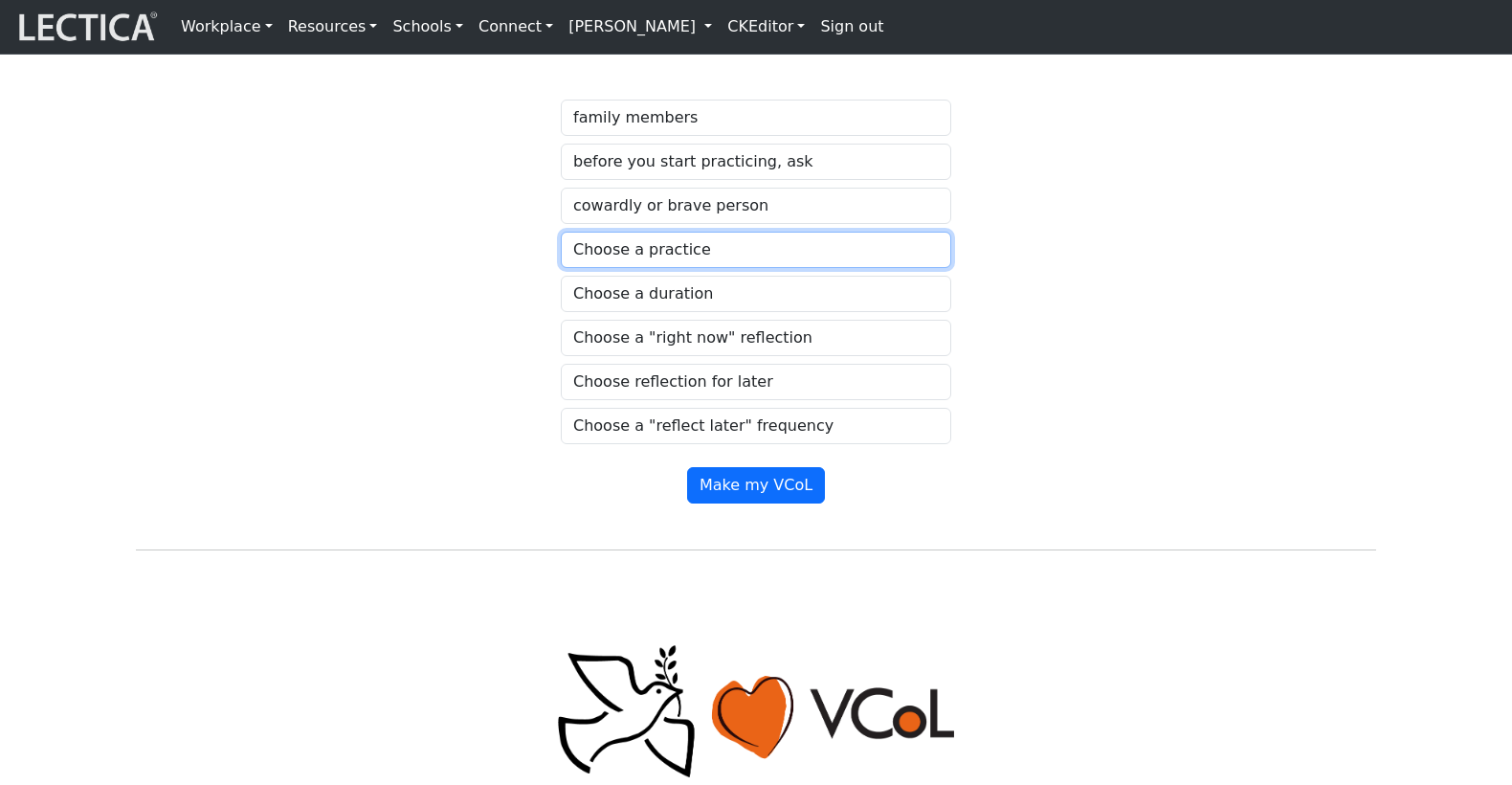
click at [657, 267] on select "Choose a practice" at bounding box center [756, 249] width 391 height 37
select select "recall what happened just before you found yourself labeling that person"
click at [561, 252] on select "Choose a practice" at bounding box center [756, 249] width 391 height 37
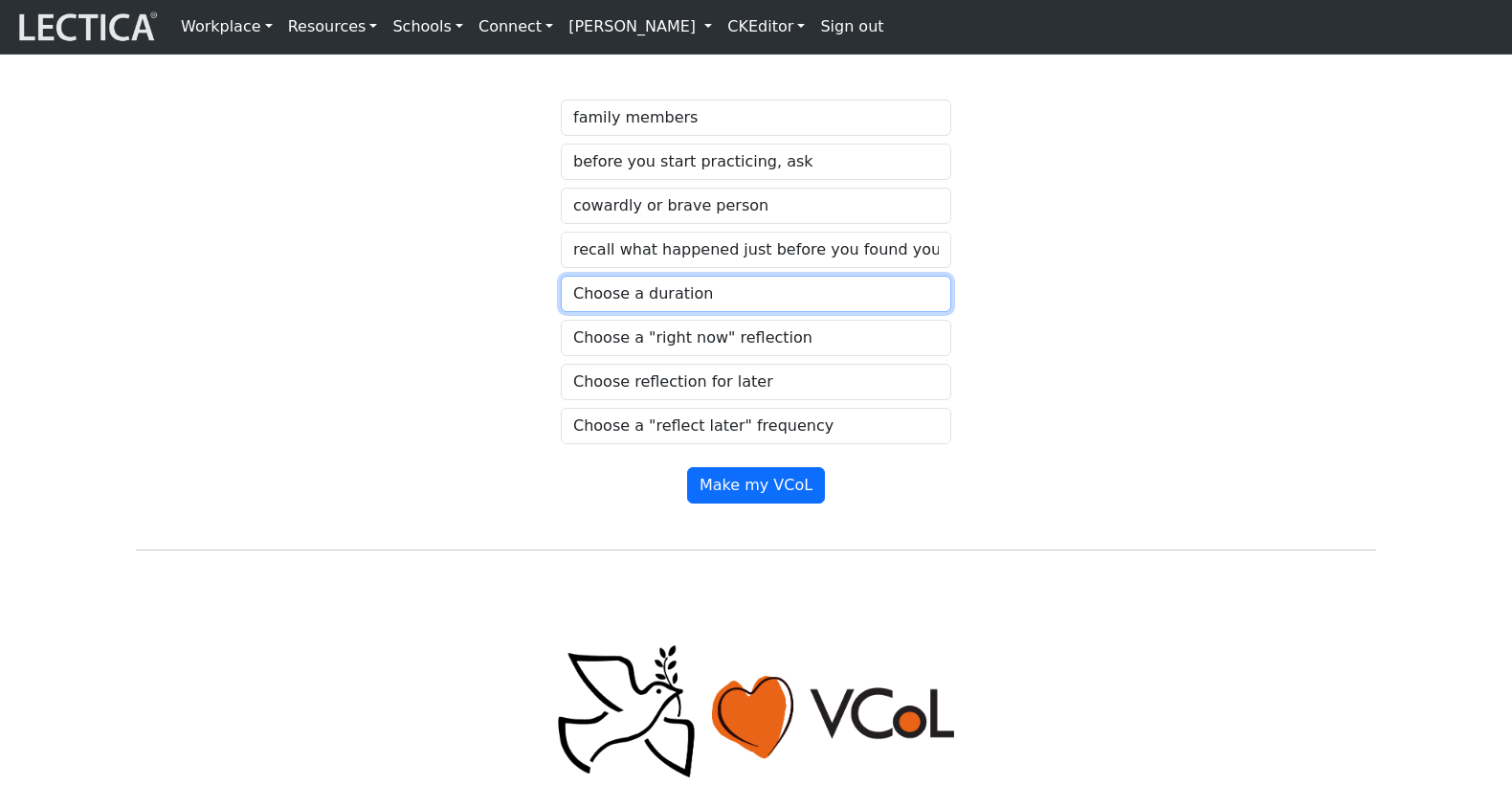
click at [656, 303] on select "Choose a duration" at bounding box center [756, 294] width 391 height 37
select select "for a couple of days"
click at [561, 295] on select "Choose a duration" at bounding box center [756, 294] width 391 height 37
click at [675, 355] on select "Choose a "right now" reflection" at bounding box center [756, 338] width 391 height 37
select select "keep a "noticing" tally sheet"
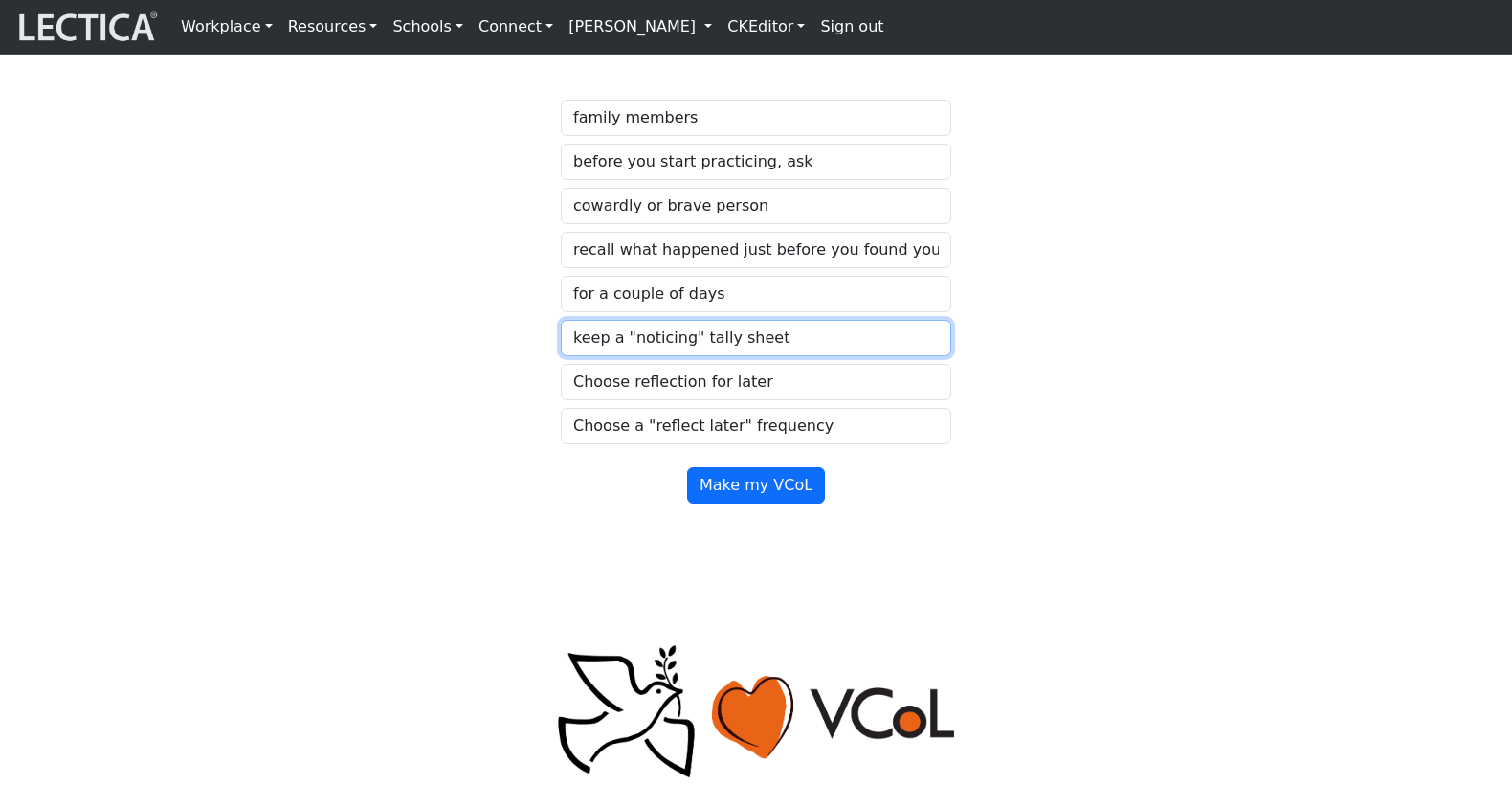
click at [561, 336] on select "Choose a "right now" reflection" at bounding box center [756, 338] width 391 height 37
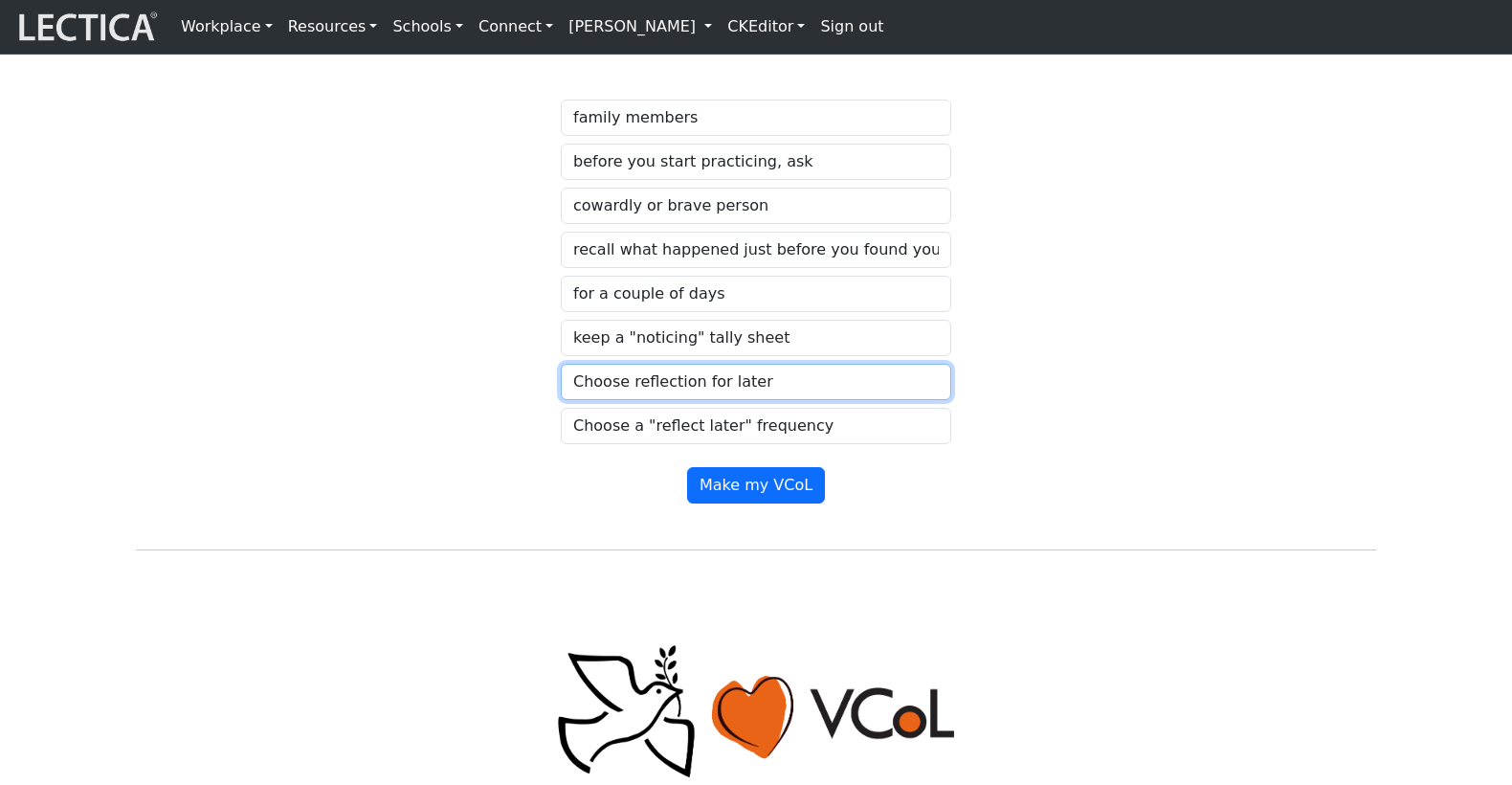
click at [664, 388] on select "Choose reflection for later" at bounding box center [756, 382] width 391 height 37
select select "share results with another VCoLer"
click at [561, 377] on select "Choose reflection for later" at bounding box center [756, 382] width 391 height 37
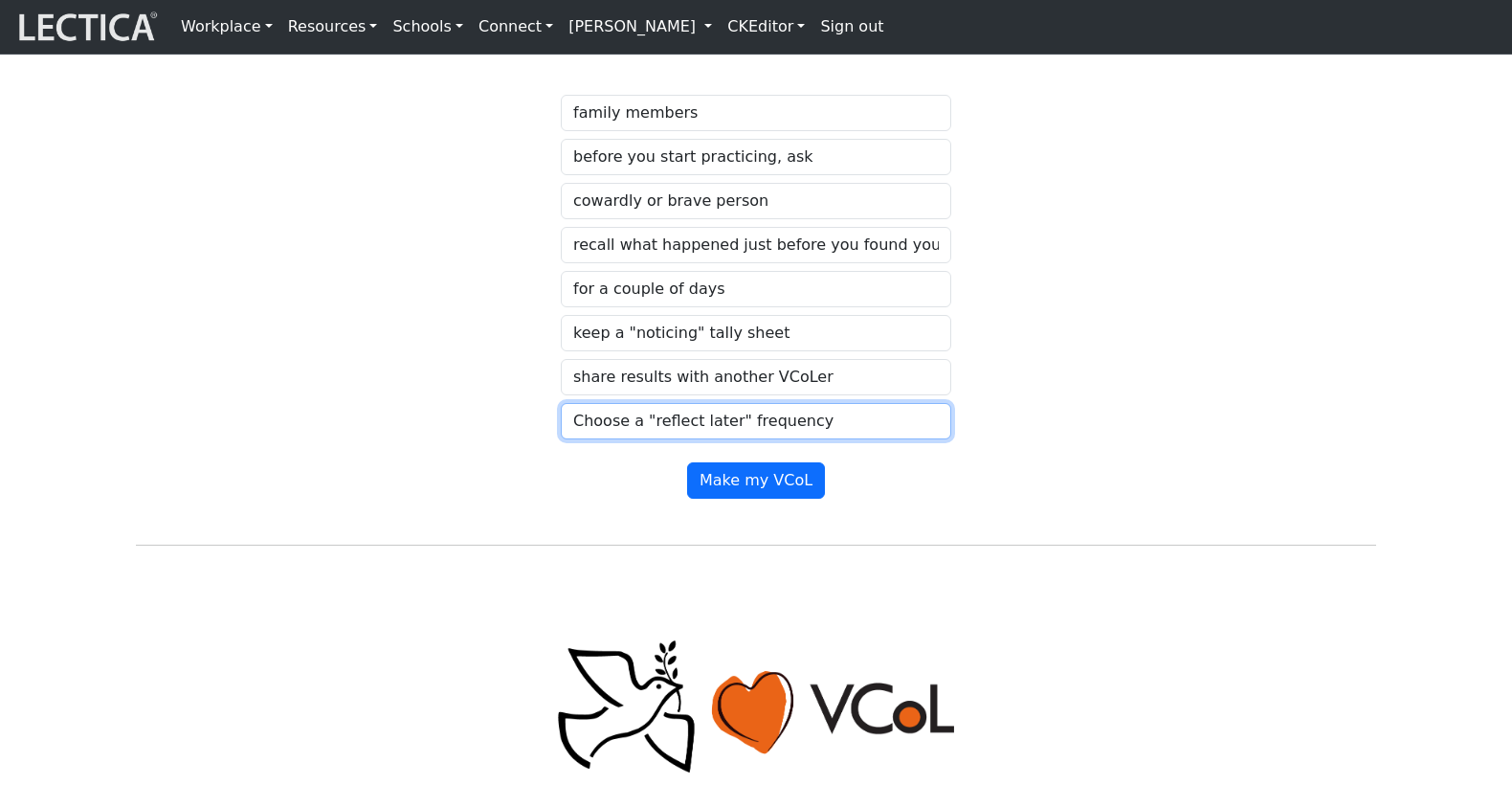
click at [684, 428] on select "Choose a "reflect later" frequency" at bounding box center [756, 421] width 391 height 37
select select "daily"
click at [561, 414] on select "Choose a "reflect later" frequency" at bounding box center [756, 421] width 391 height 37
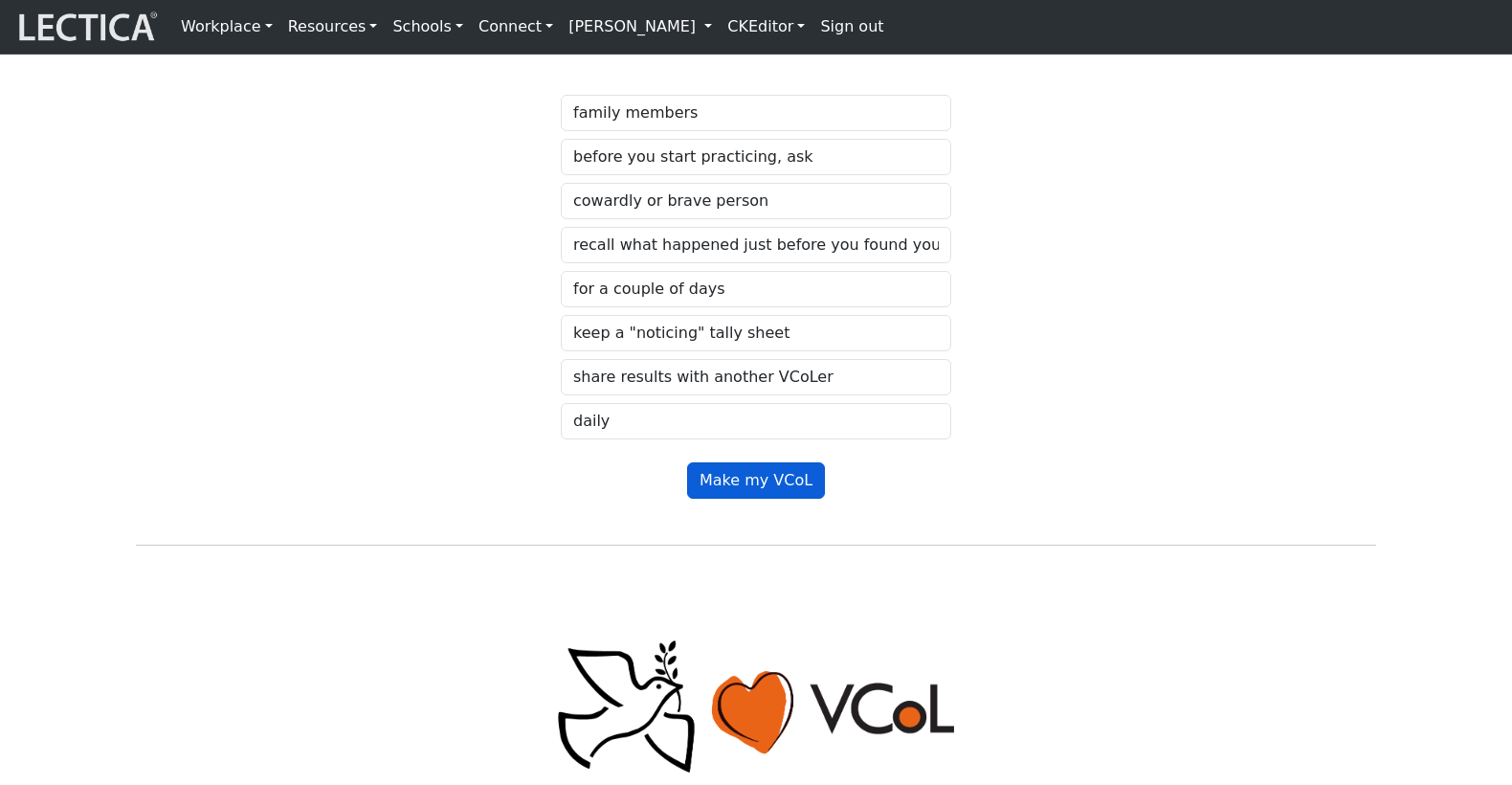
click at [745, 490] on button "Make my VCoL" at bounding box center [755, 480] width 138 height 37
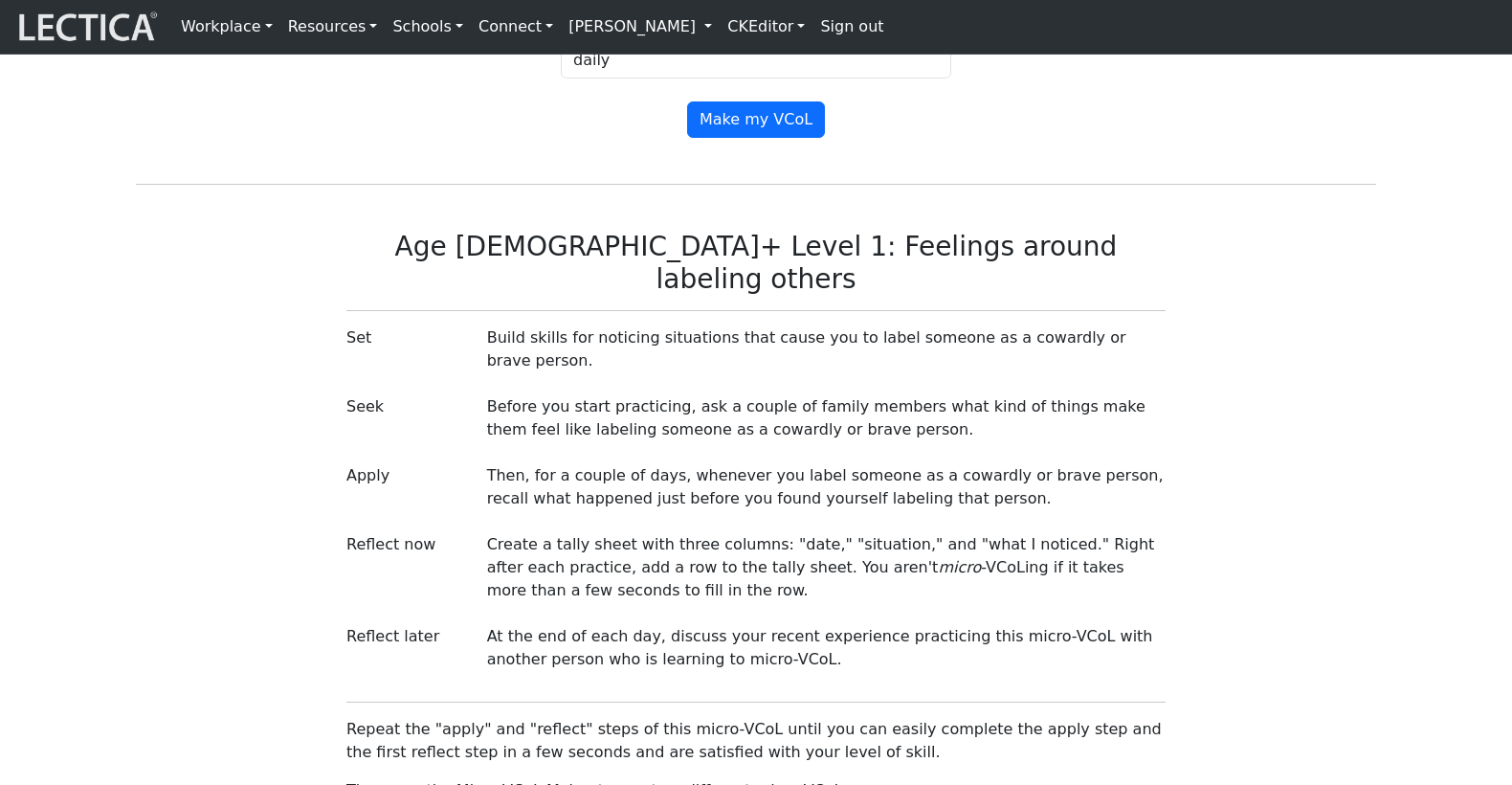
scroll to position [1717, 0]
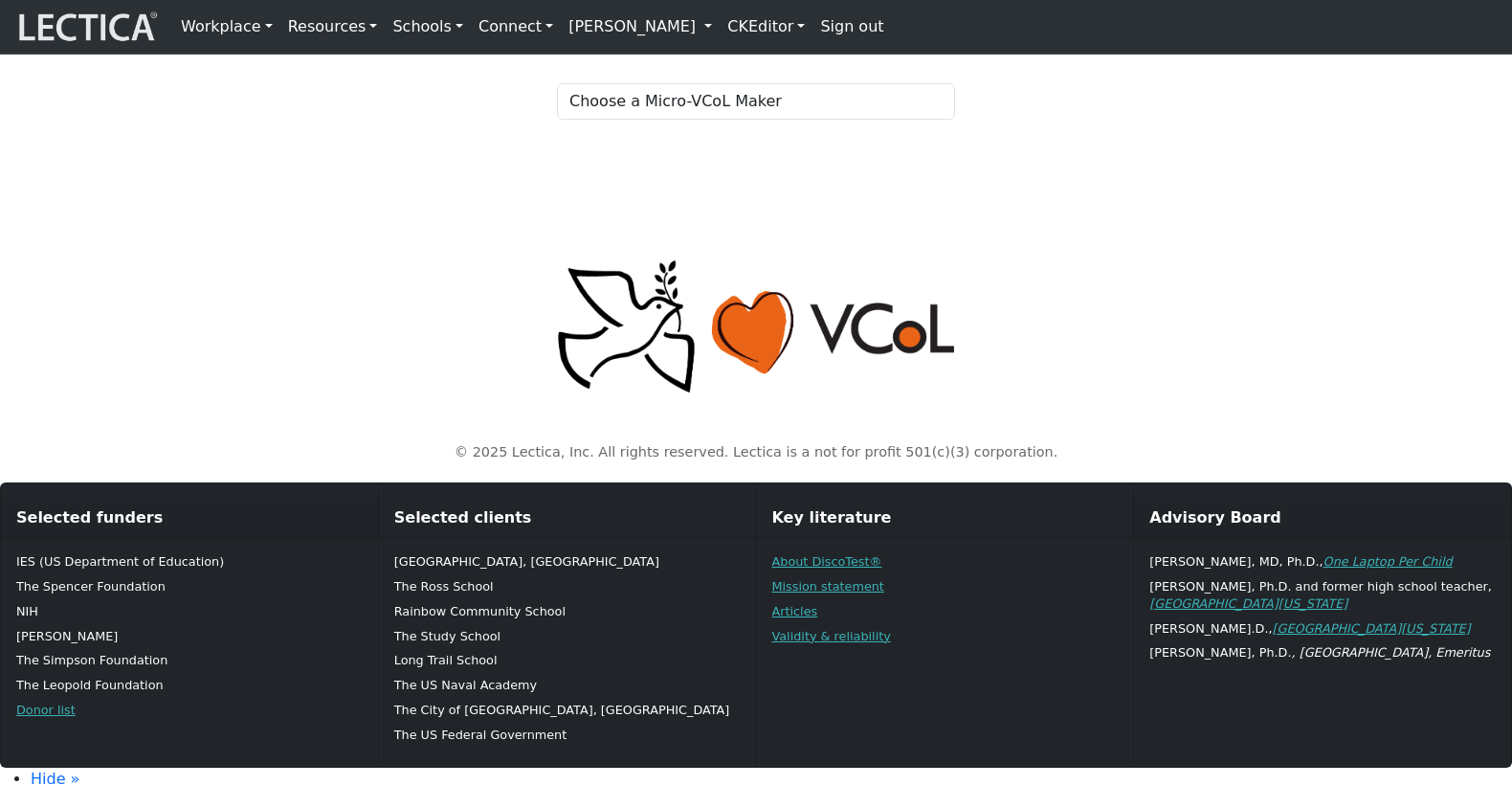
scroll to position [279, 0]
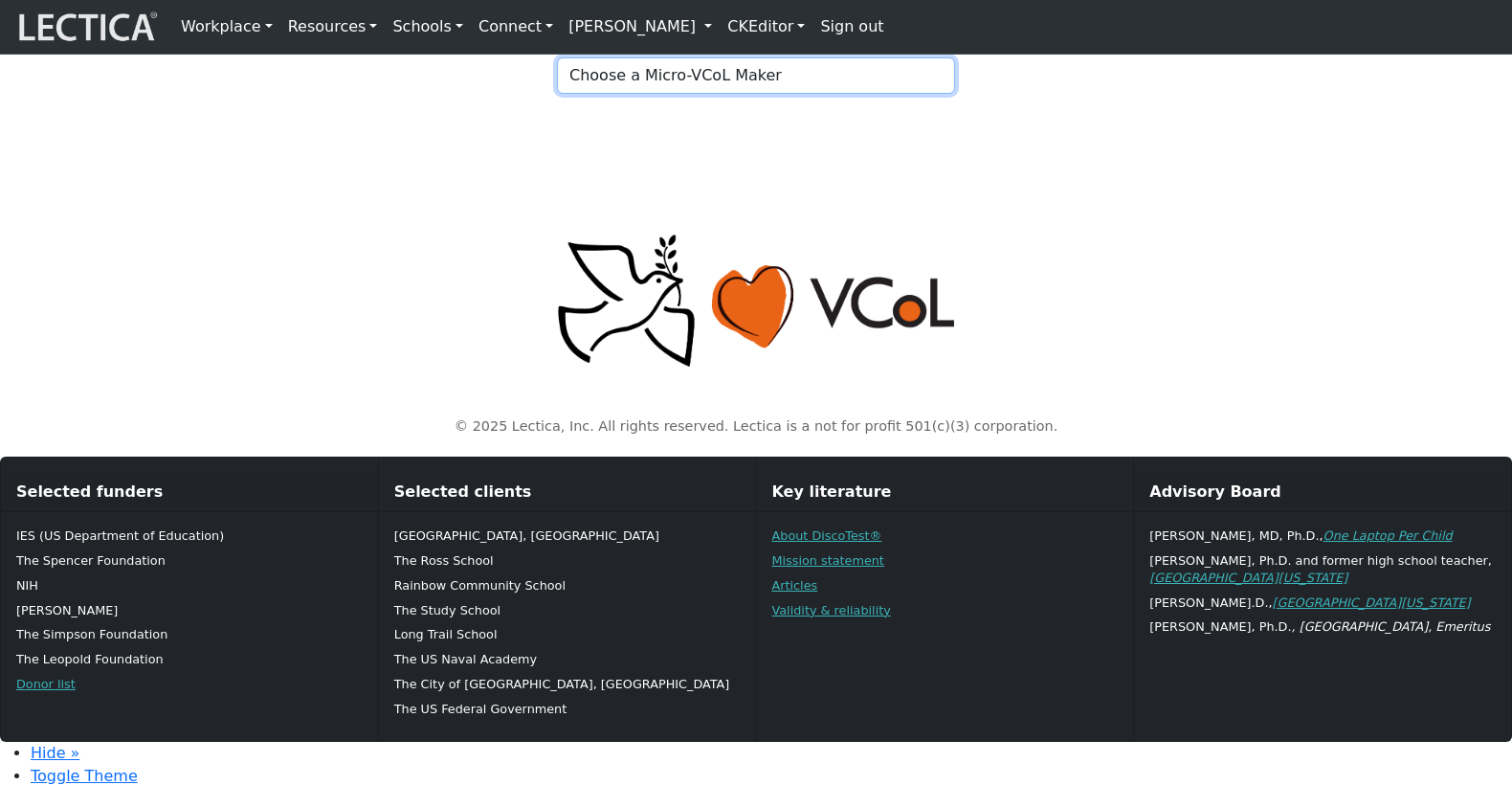
click at [644, 94] on select "Choose a Micro-VCoL Maker" at bounding box center [756, 75] width 398 height 37
select select "83d362ee-1552-446e-a79b-128712ffa662"
click at [557, 94] on select "Choose a Micro-VCoL Maker" at bounding box center [756, 75] width 398 height 37
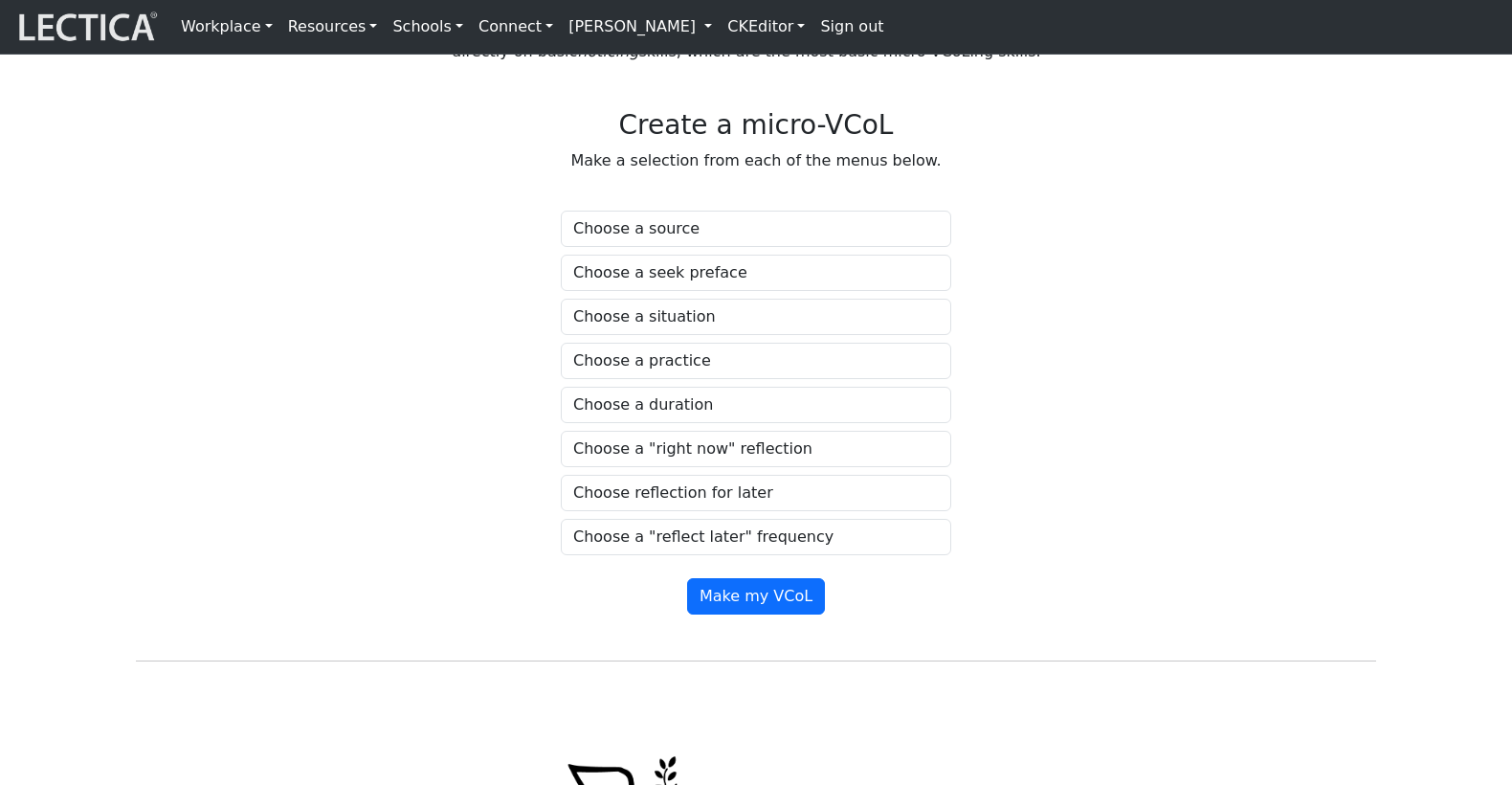
scroll to position [1035, 0]
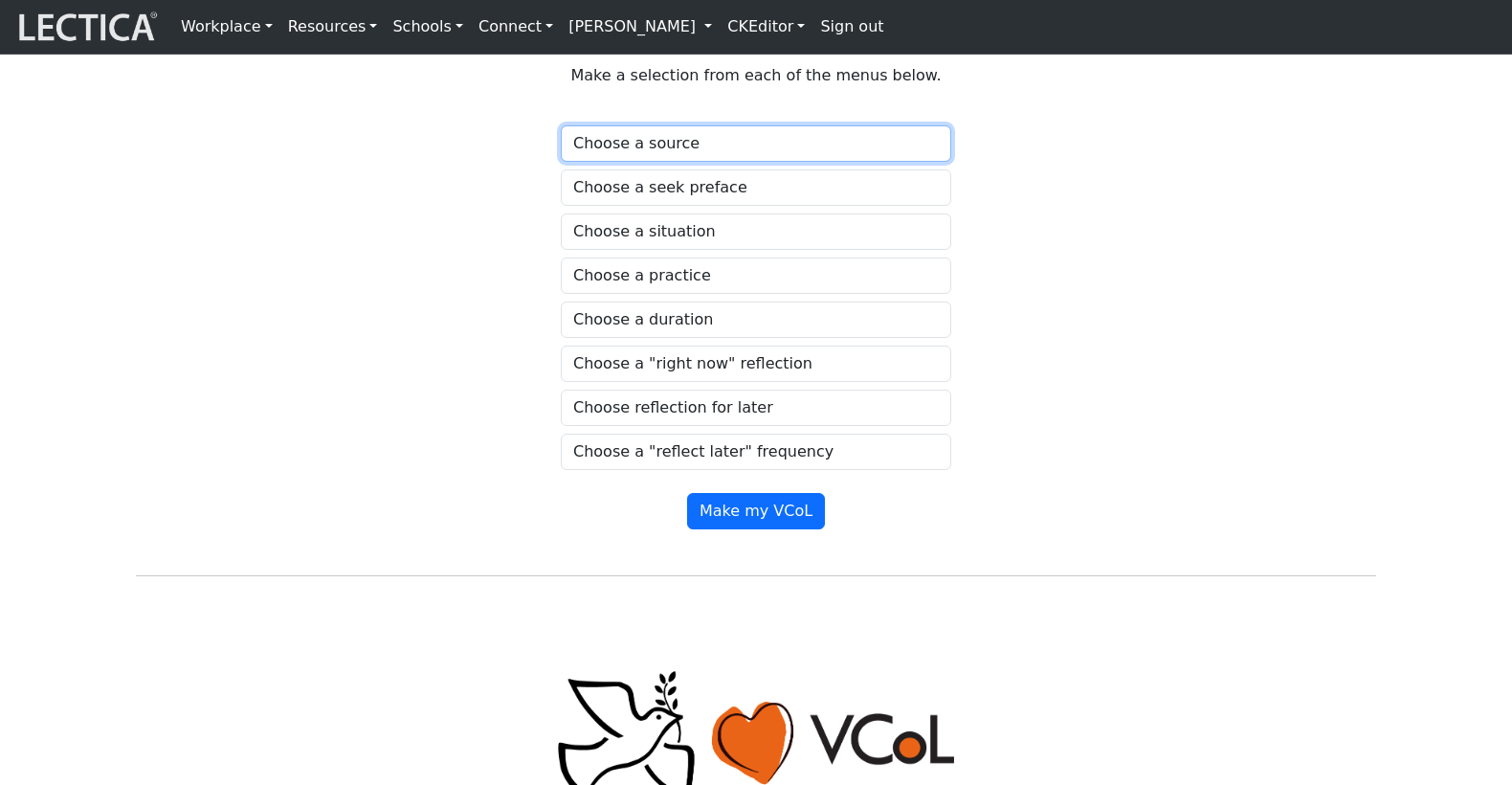
click at [614, 161] on select "Choose a source" at bounding box center [756, 144] width 391 height 37
select select "family members"
click at [561, 161] on select "Choose a source" at bounding box center [756, 144] width 391 height 37
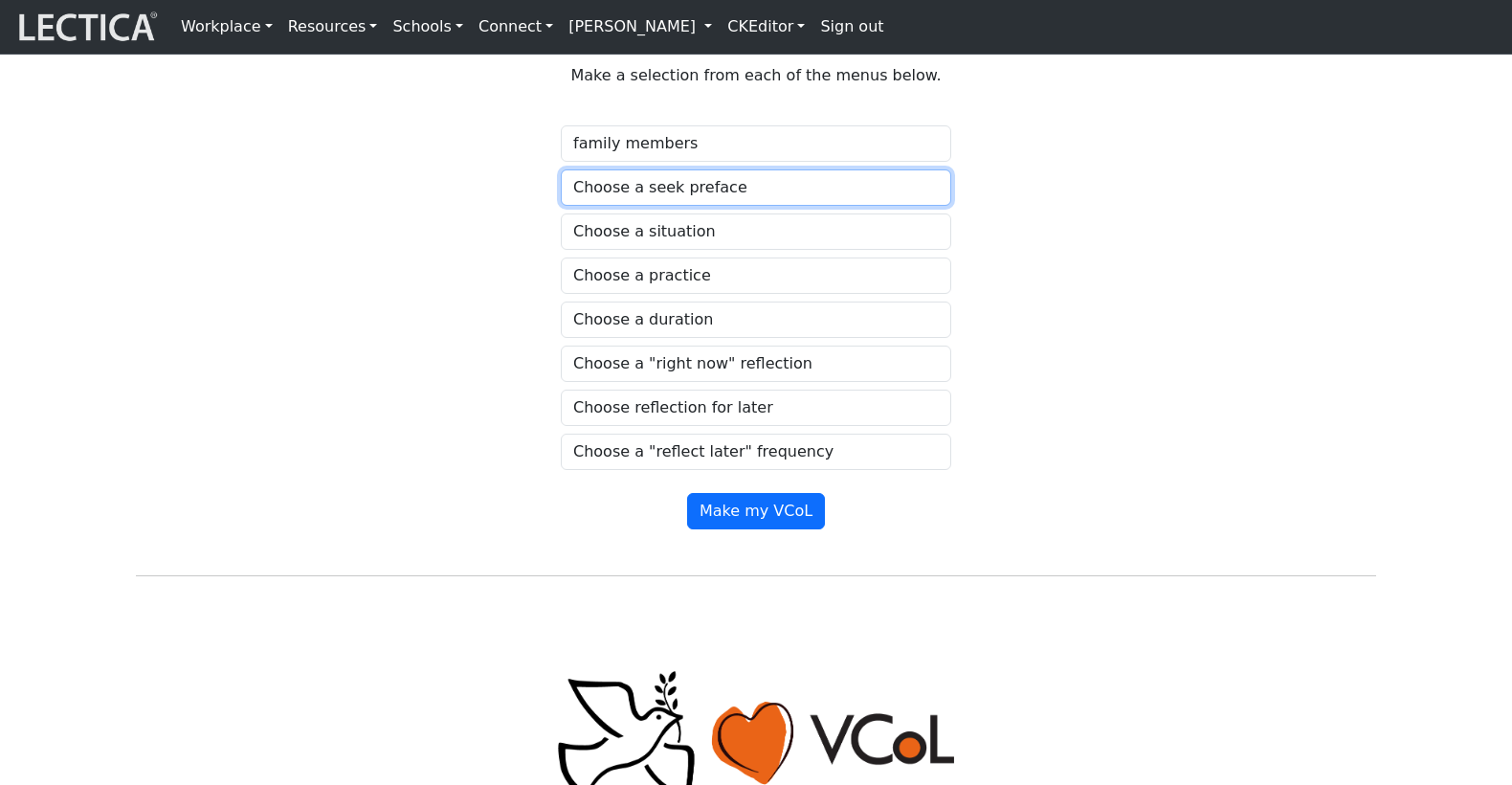
click at [687, 206] on select "Choose a seek preface" at bounding box center [756, 187] width 391 height 37
select select "to get started, ask"
click at [561, 206] on select "Choose a seek preface" at bounding box center [756, 187] width 391 height 37
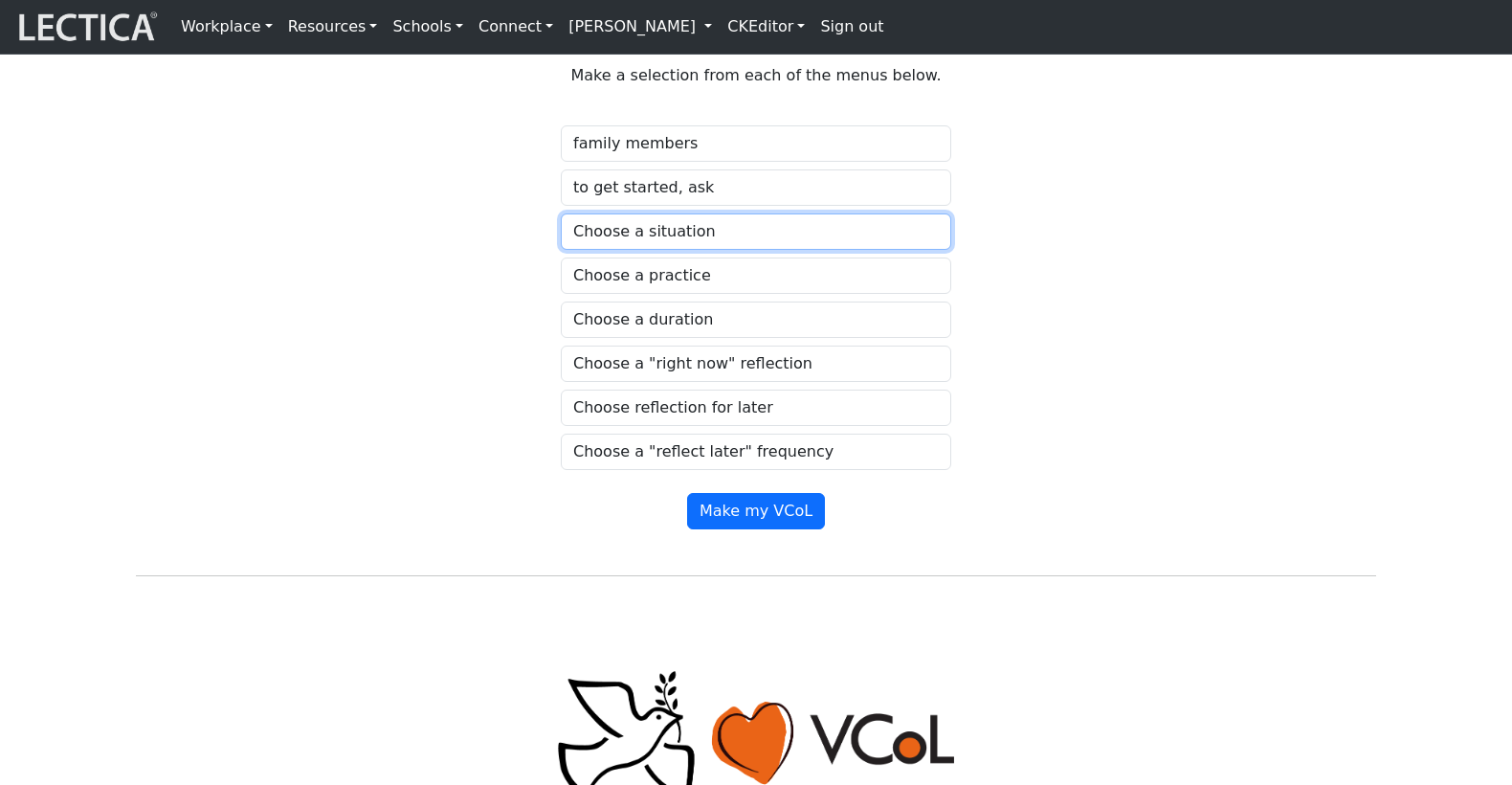
click at [689, 249] on select "Choose a situation" at bounding box center [756, 232] width 391 height 37
select select "angry"
click at [561, 249] on select "Choose a situation" at bounding box center [756, 232] width 391 height 37
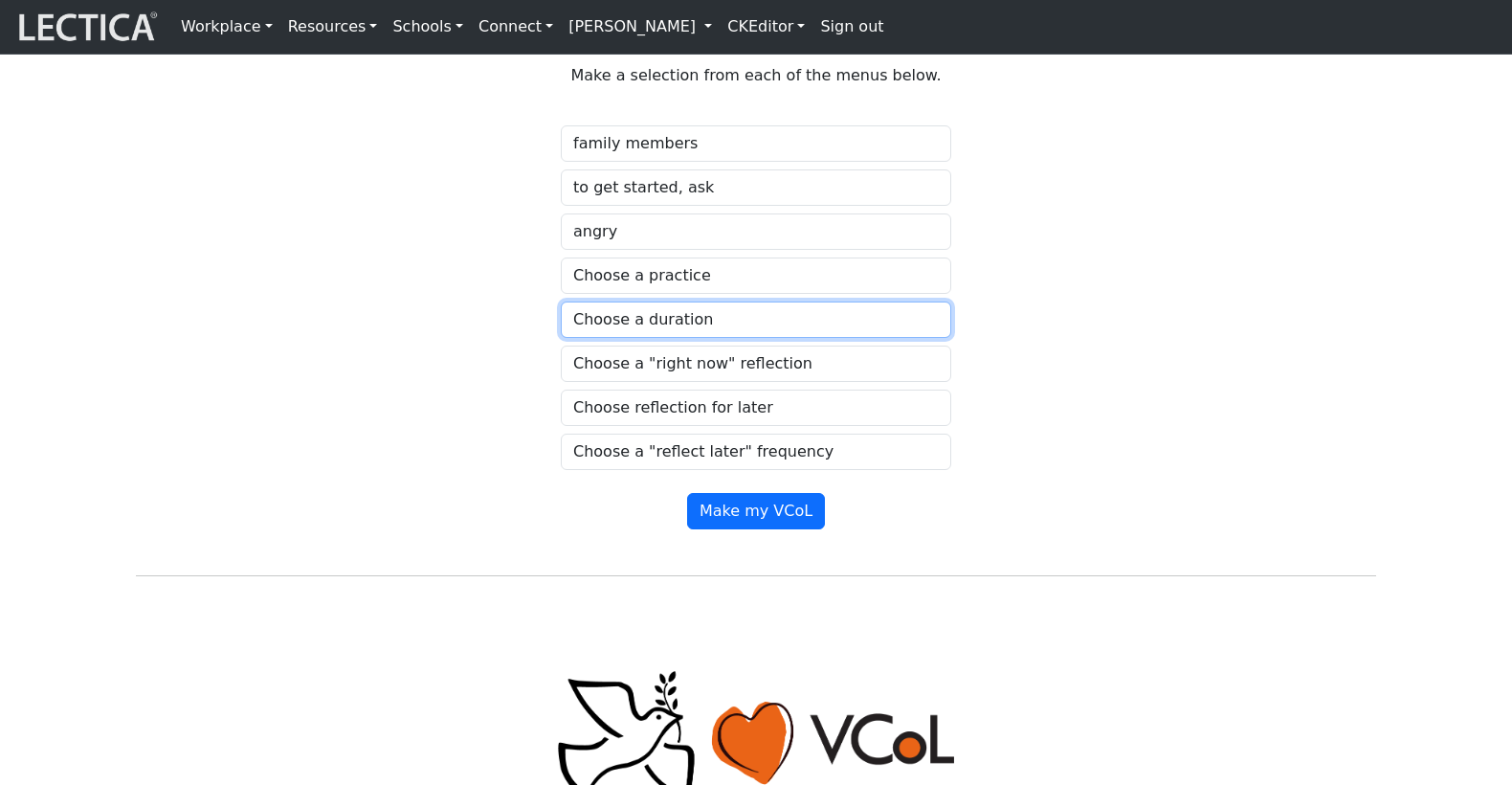
click at [669, 338] on select "Choose a duration" at bounding box center [756, 320] width 391 height 37
select select "for an entire day"
click at [561, 338] on select "Choose a duration" at bounding box center [756, 320] width 391 height 37
click at [682, 294] on select "Choose a practice" at bounding box center [756, 275] width 391 height 37
select select "notice what happens before you feel an emotion"
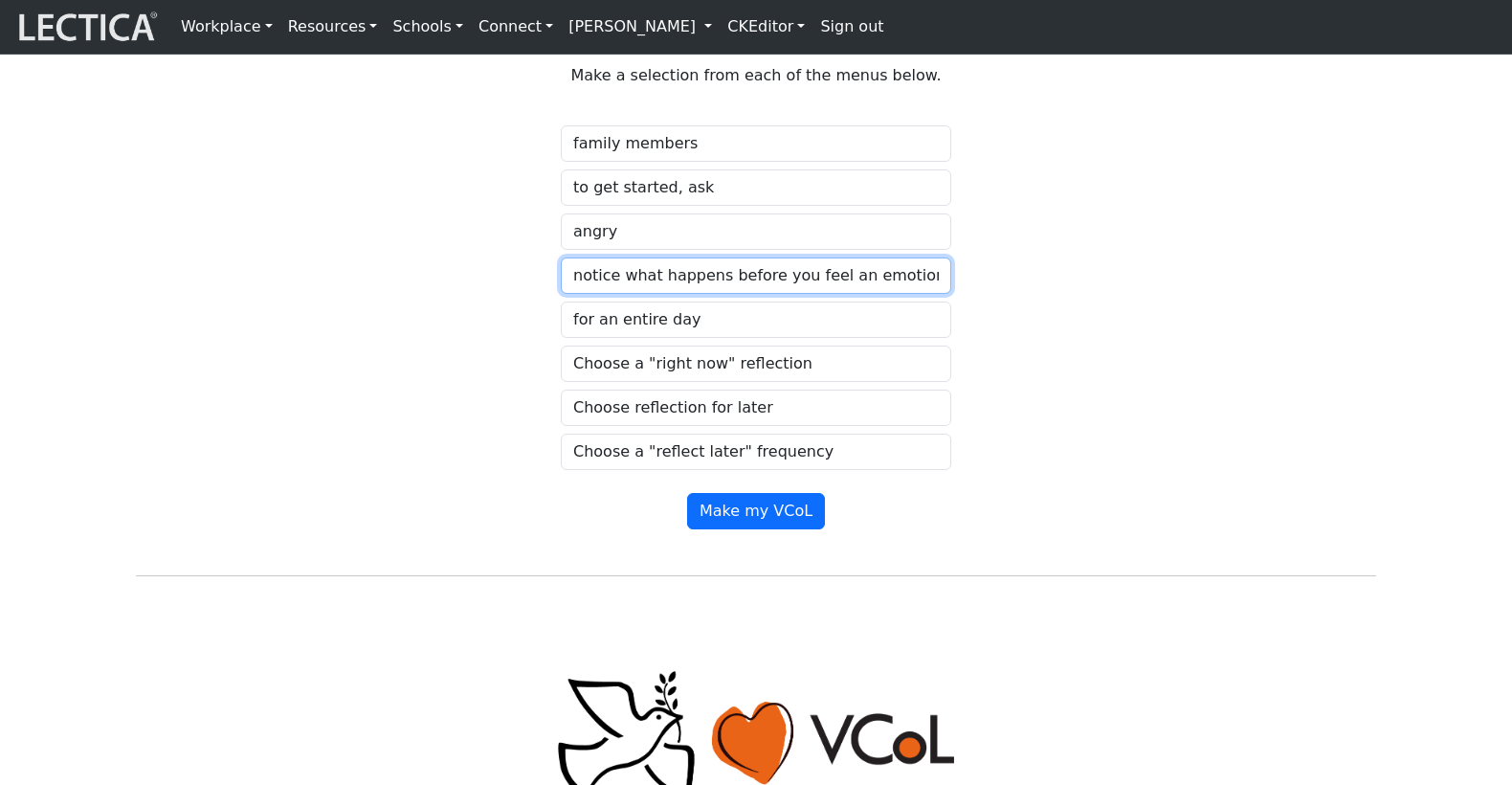
click at [561, 294] on select "Choose a practice" at bounding box center [756, 275] width 391 height 37
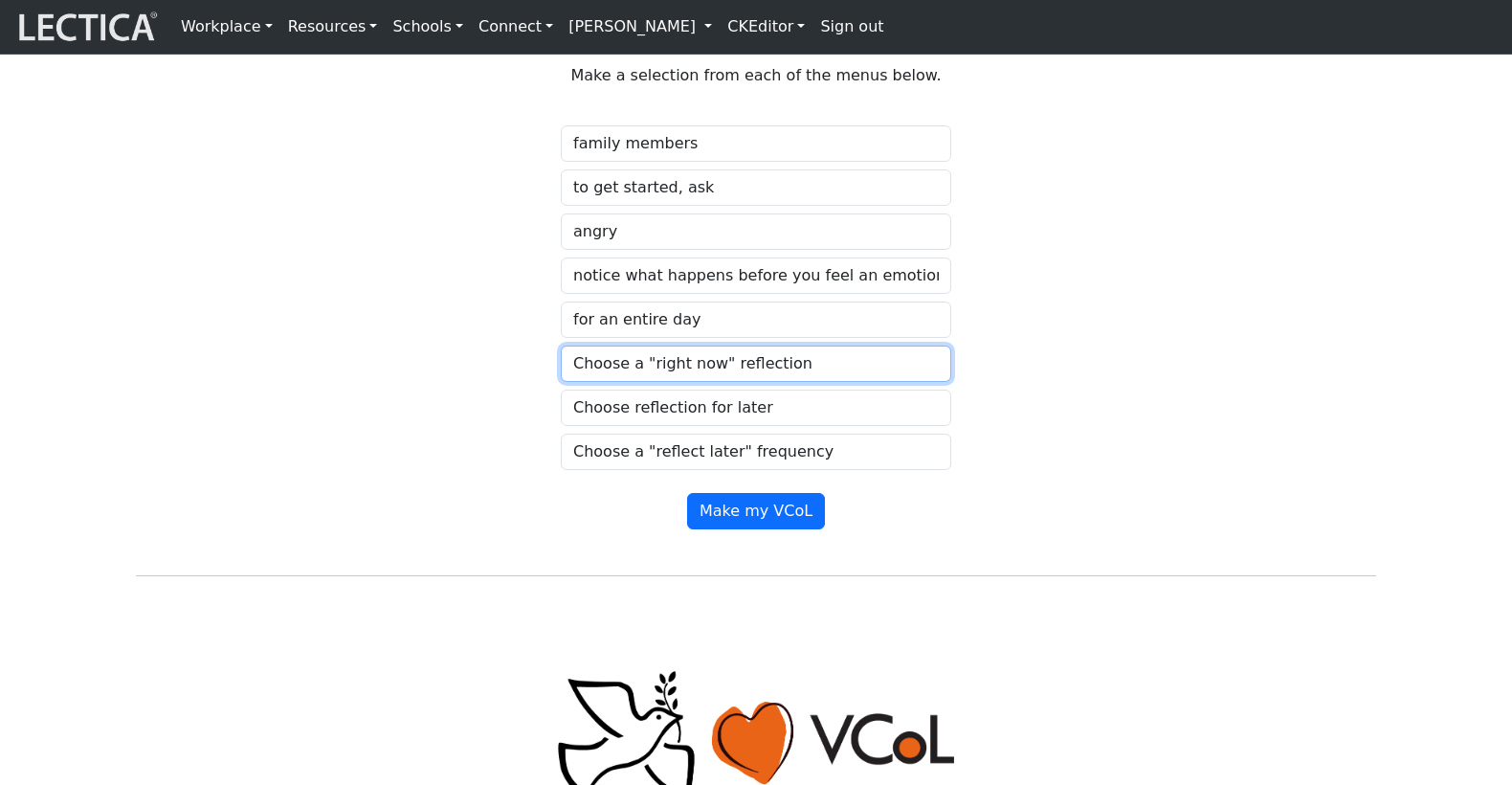
click at [672, 382] on select "Choose a "right now" reflection" at bounding box center [756, 363] width 391 height 37
select select "keep a "learning" tally sheet"
click at [561, 382] on select "Choose a "right now" reflection" at bounding box center [756, 363] width 391 height 37
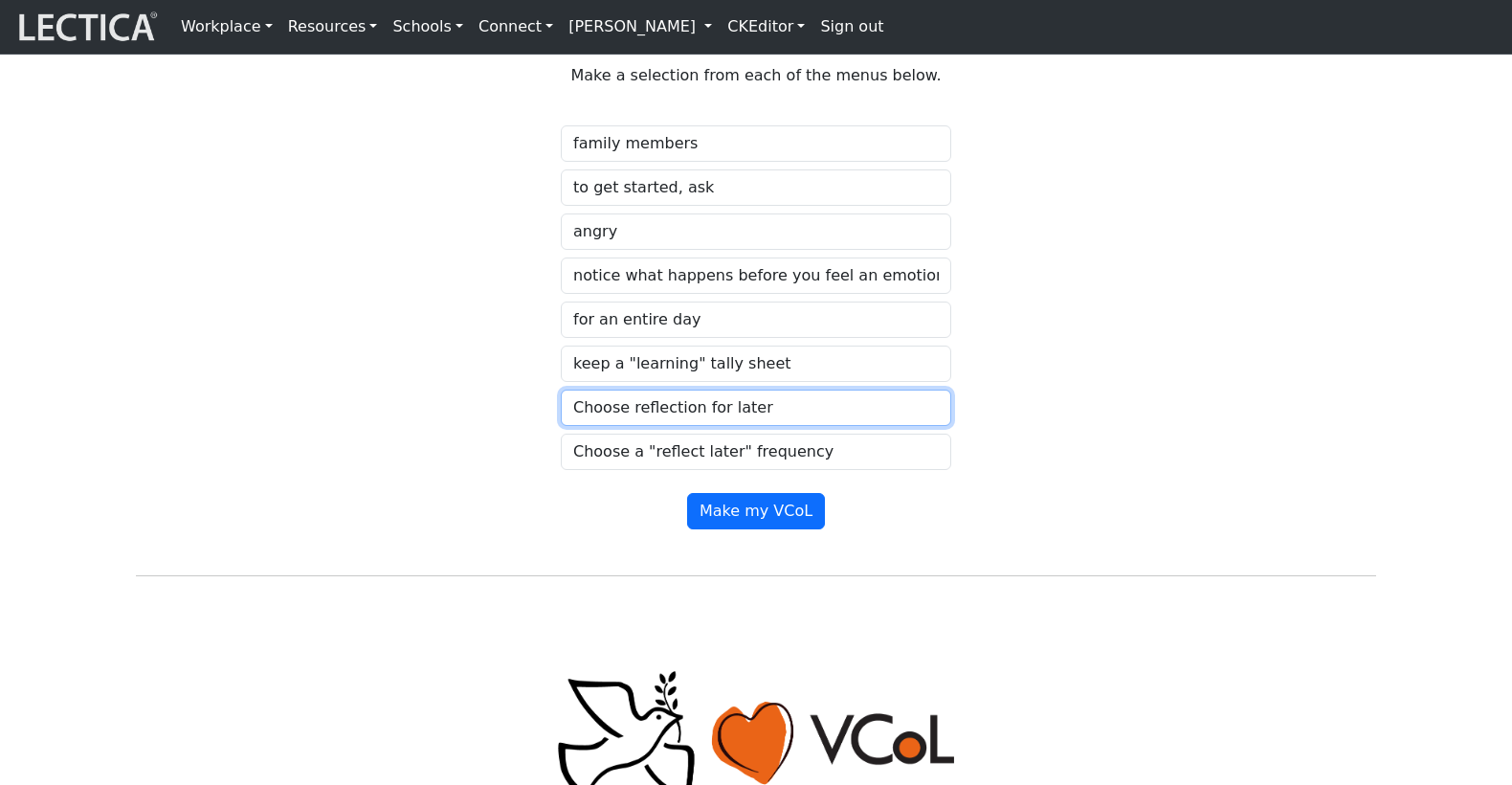
click at [676, 426] on select "Choose reflection for later" at bounding box center [756, 408] width 391 height 37
select select "discuss your progress"
click at [561, 426] on select "Choose reflection for later" at bounding box center [756, 408] width 391 height 37
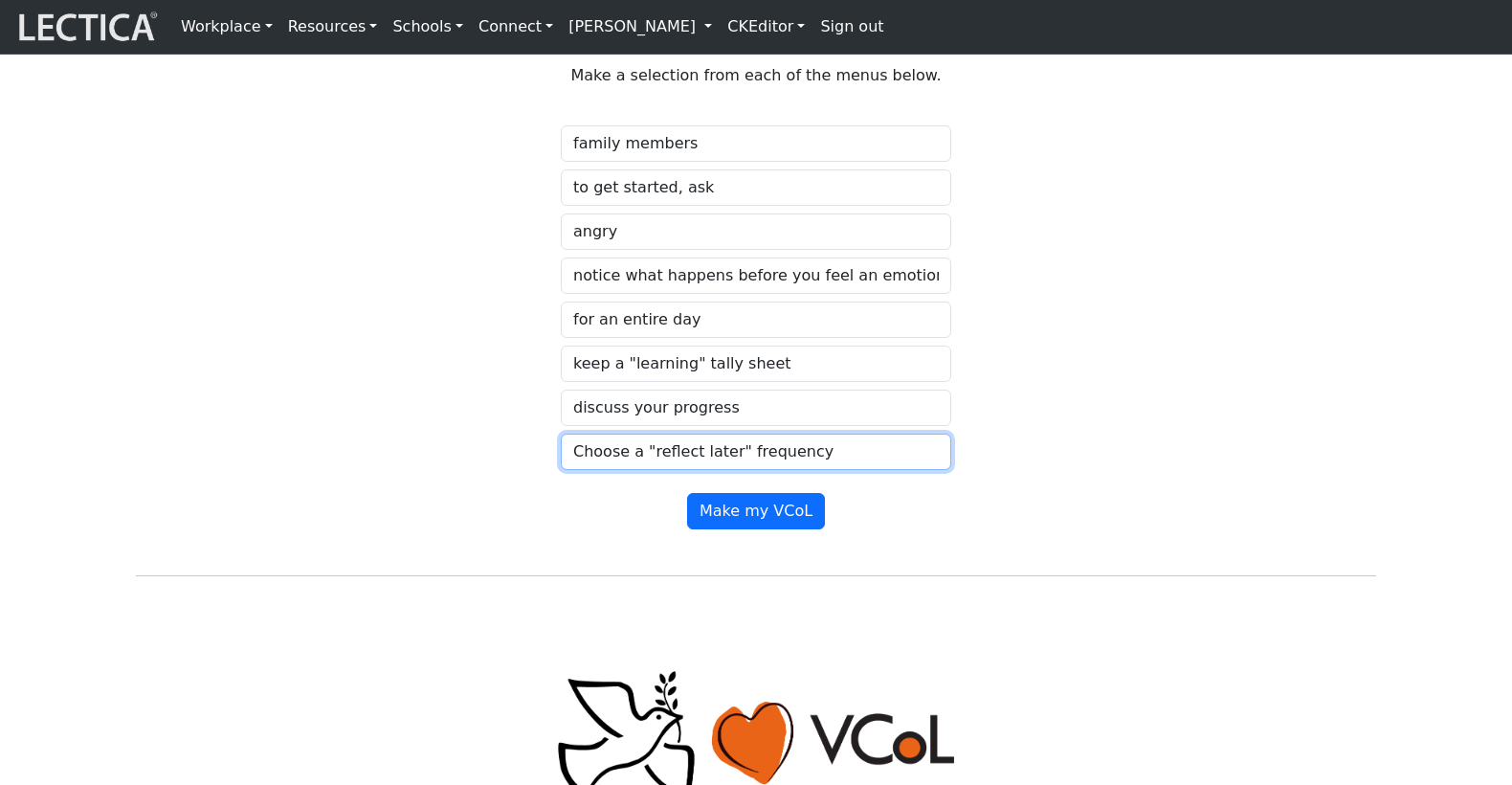
click at [664, 470] on select "Choose a "reflect later" frequency" at bounding box center [756, 451] width 391 height 37
select select "every morning"
click at [561, 470] on select "Choose a "reflect later" frequency" at bounding box center [756, 451] width 391 height 37
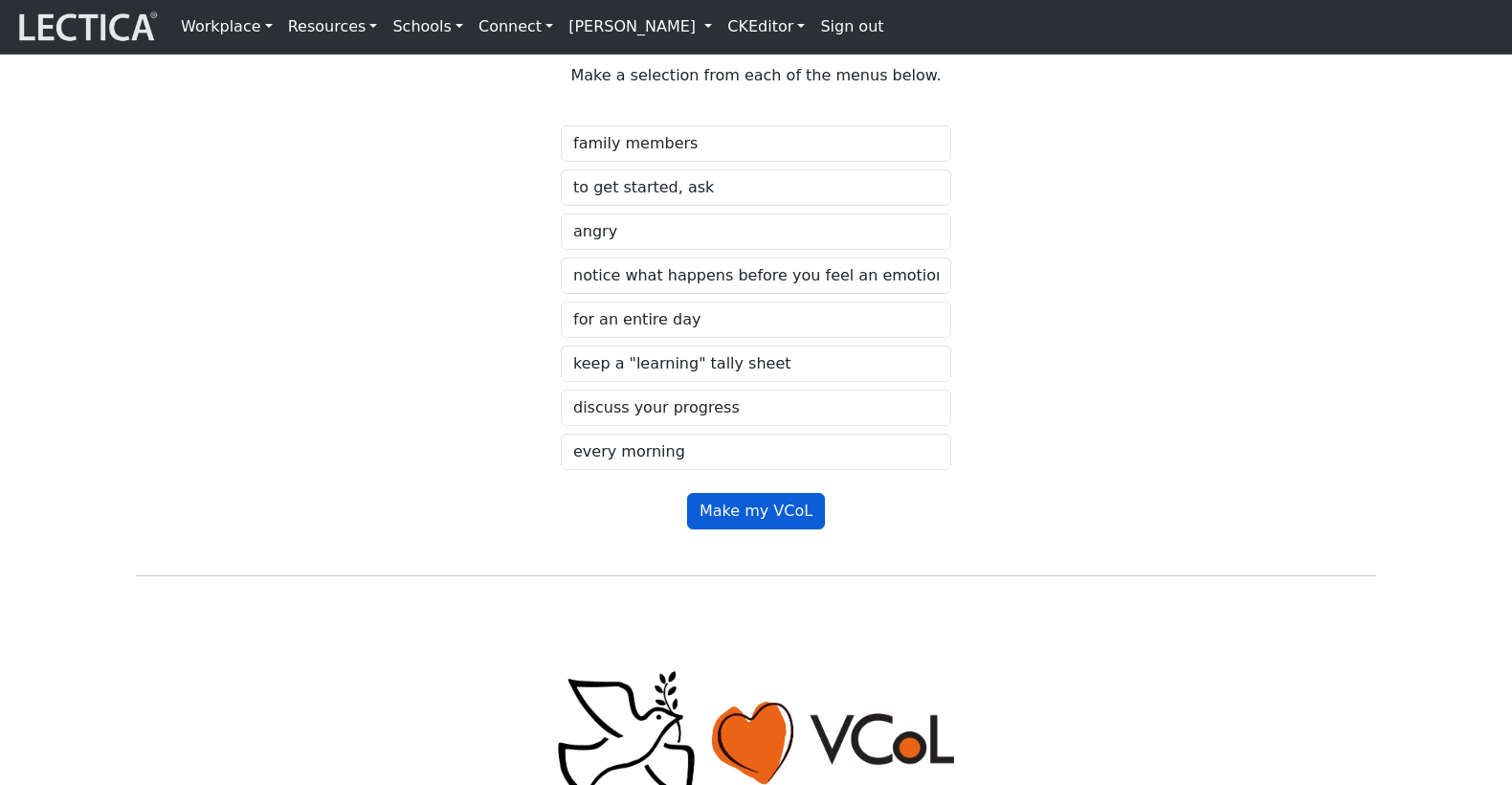
click at [742, 530] on button "Make my VCoL" at bounding box center [755, 511] width 138 height 37
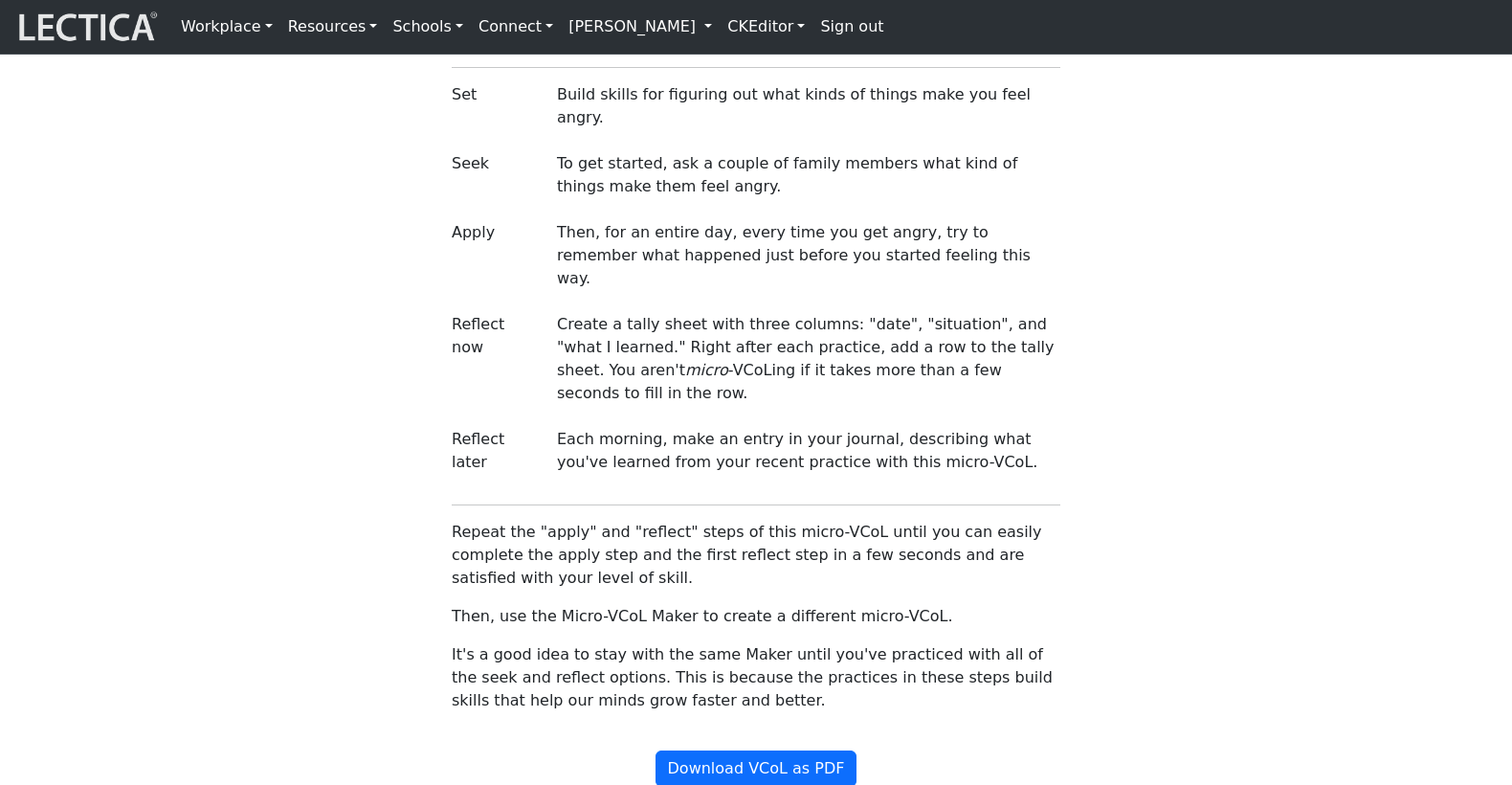
scroll to position [1676, 0]
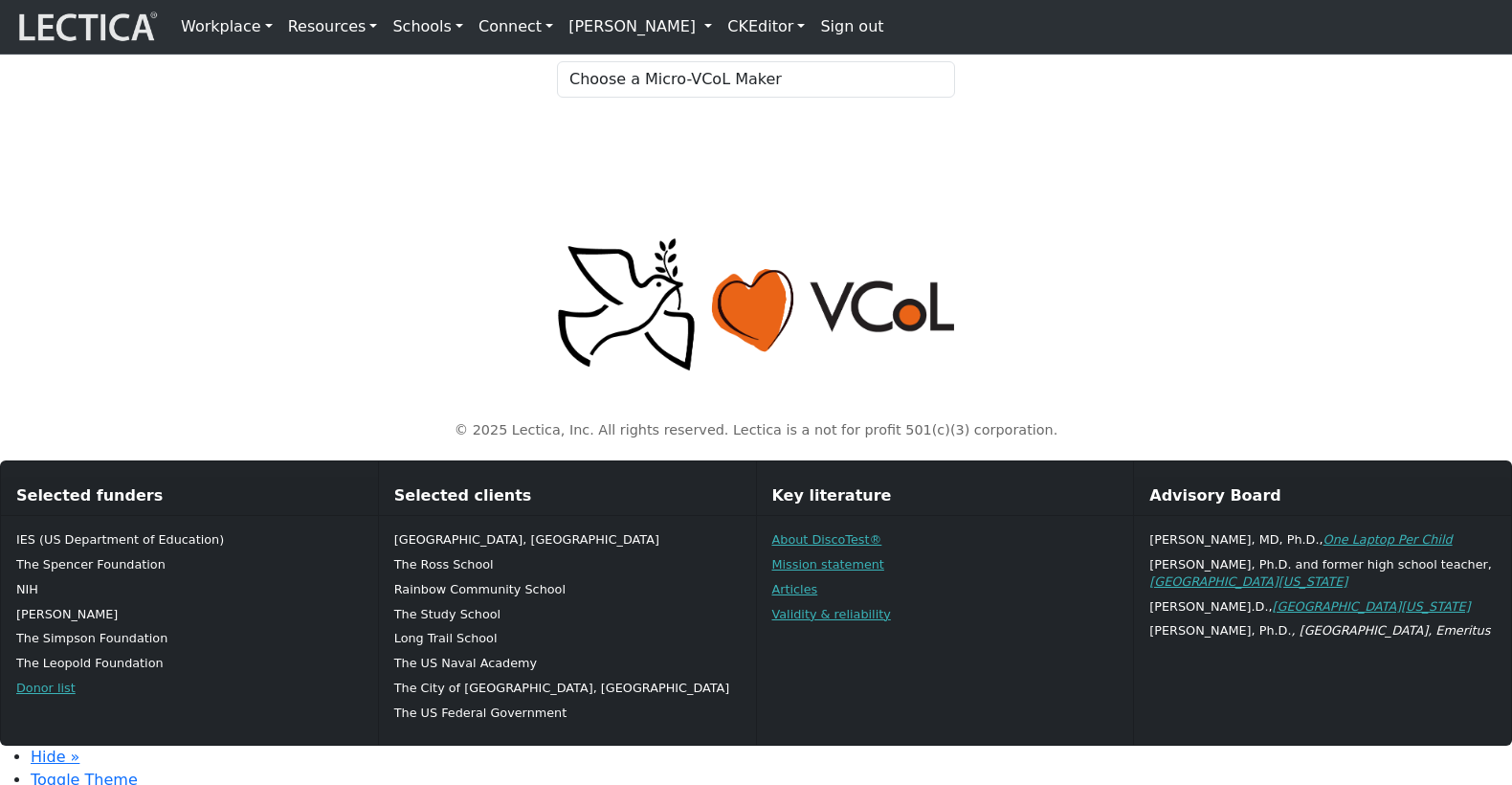
scroll to position [279, 0]
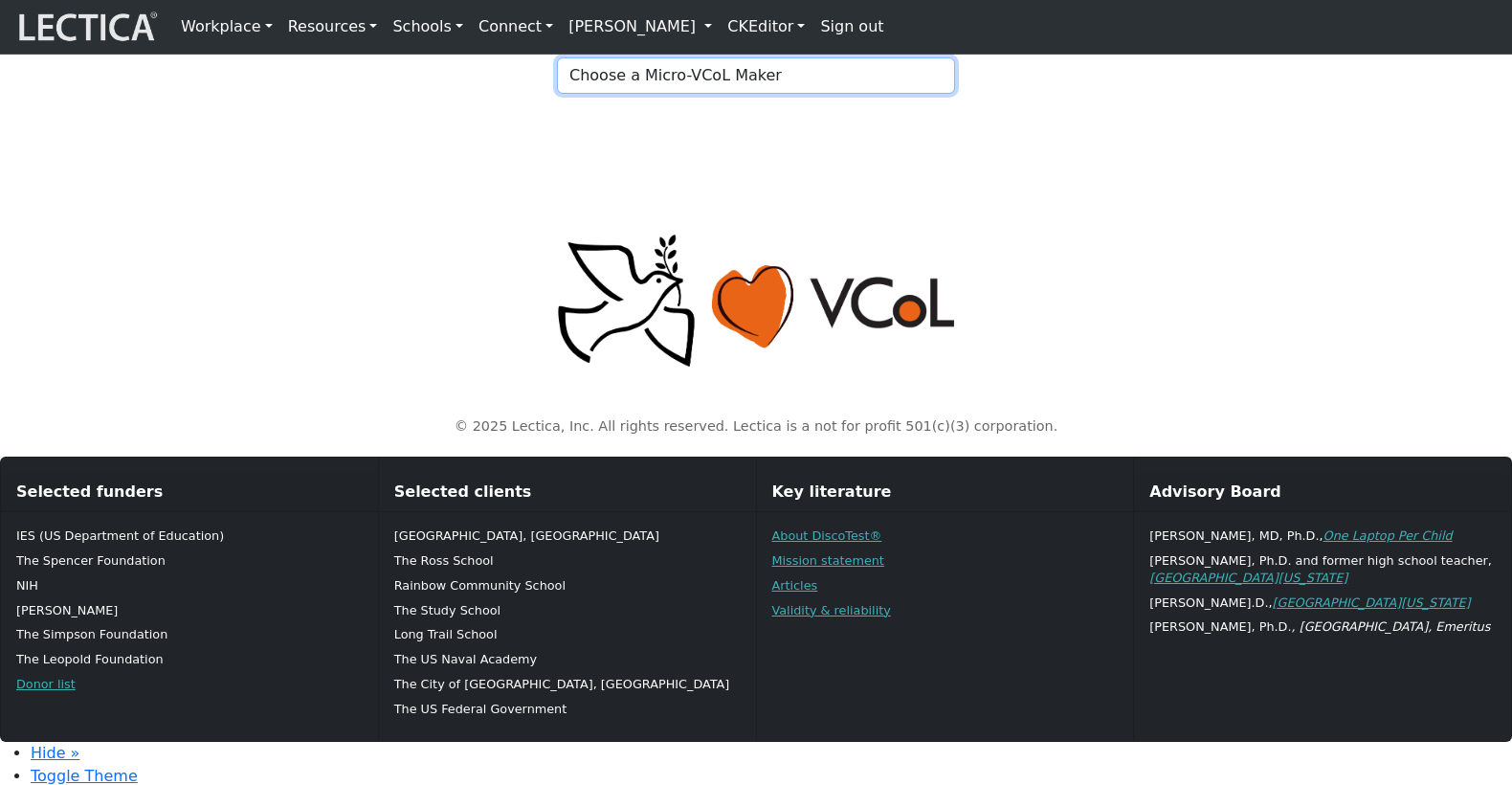
click at [703, 94] on select "Choose a Micro-VCoL Maker" at bounding box center [756, 75] width 398 height 37
select select "86fe97c5-6993-4b0b-a33a-d91b5247287c"
click at [557, 94] on select "Choose a Micro-VCoL Maker" at bounding box center [756, 75] width 398 height 37
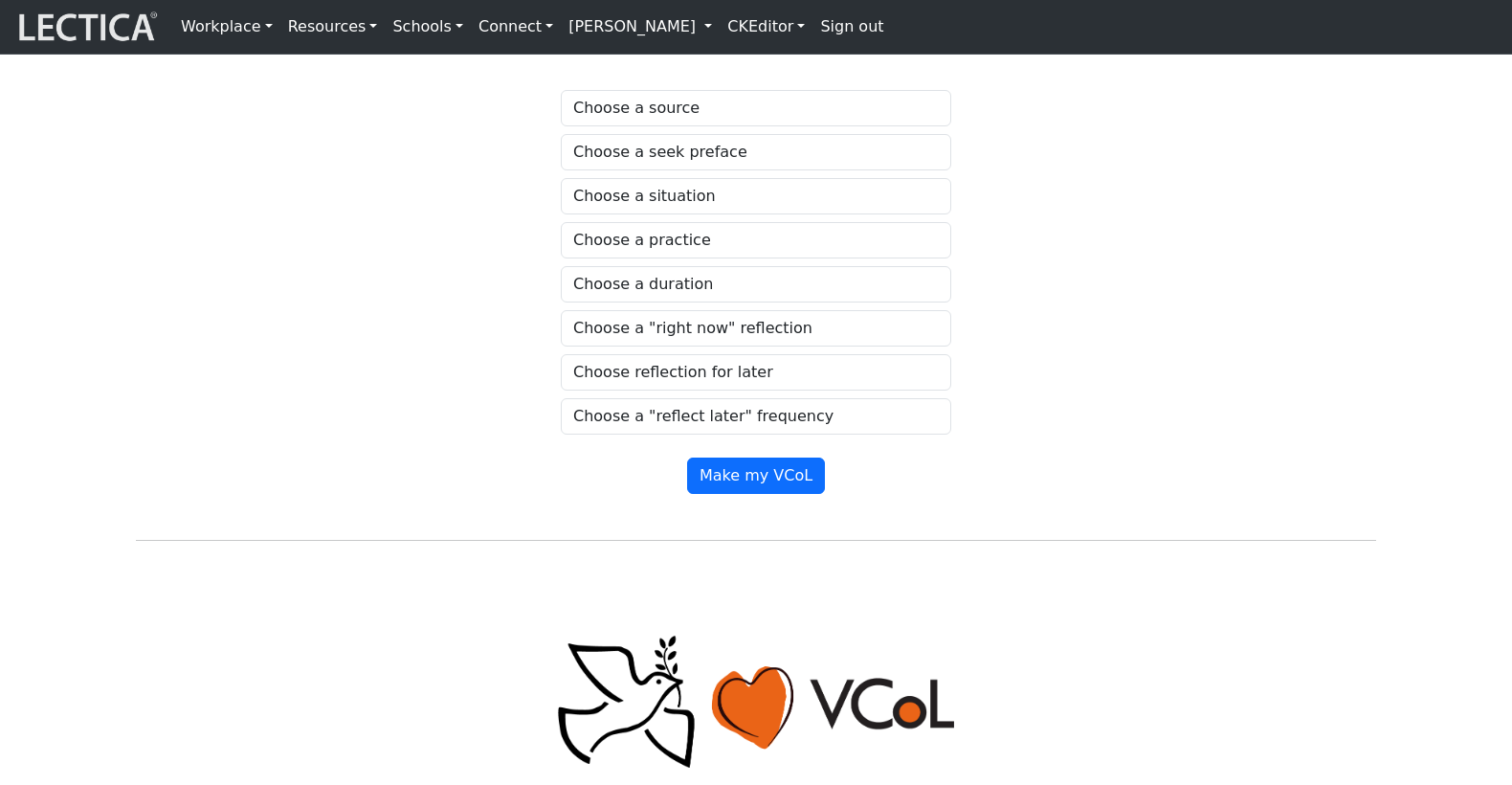
scroll to position [1121, 0]
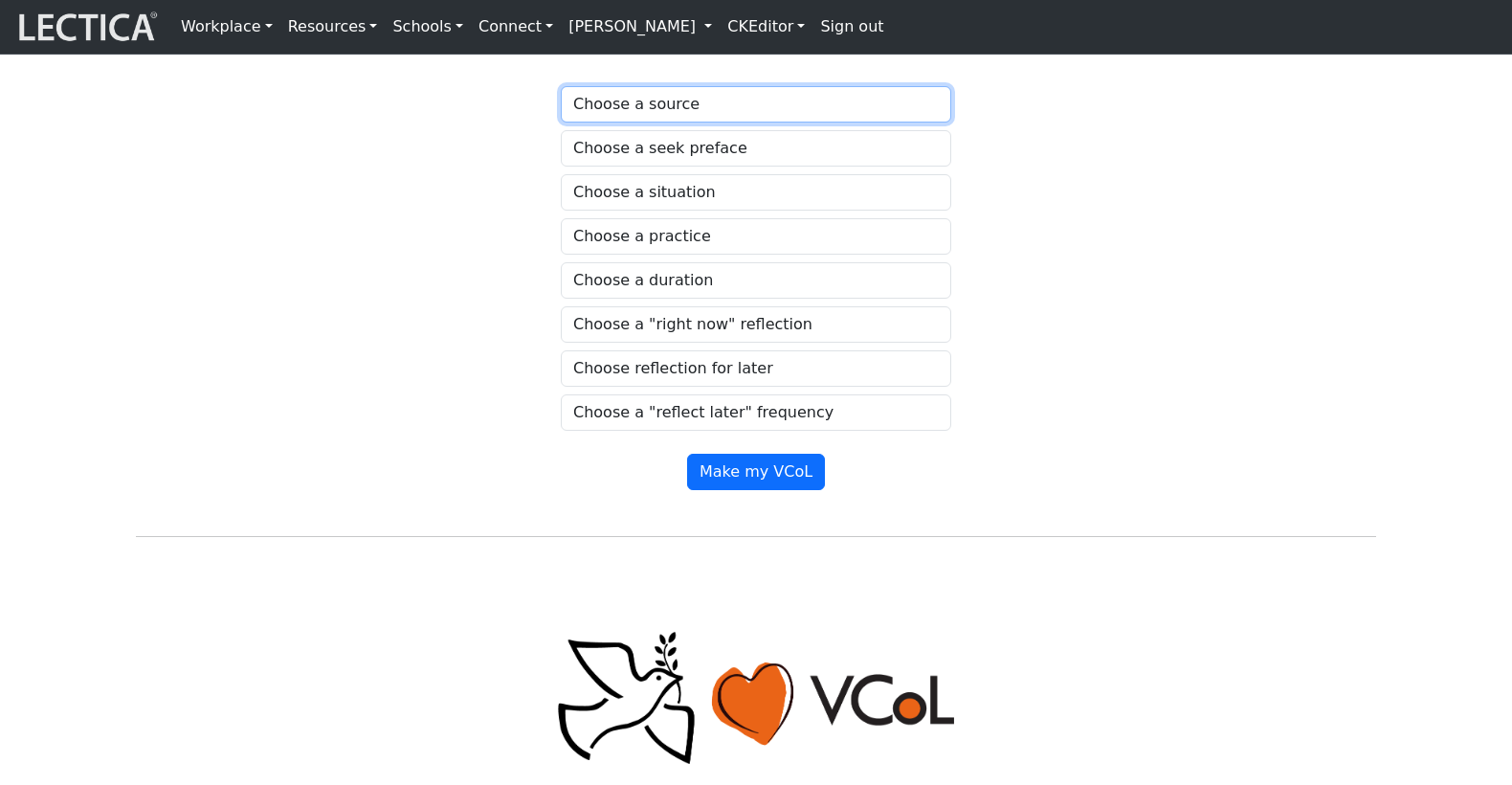
click at [678, 123] on select "Choose a source" at bounding box center [756, 104] width 391 height 37
select select "family members"
click at [561, 123] on select "Choose a source" at bounding box center [756, 104] width 391 height 37
click at [682, 166] on select "Choose a seek preface" at bounding box center [756, 148] width 391 height 37
select select "get started by asking"
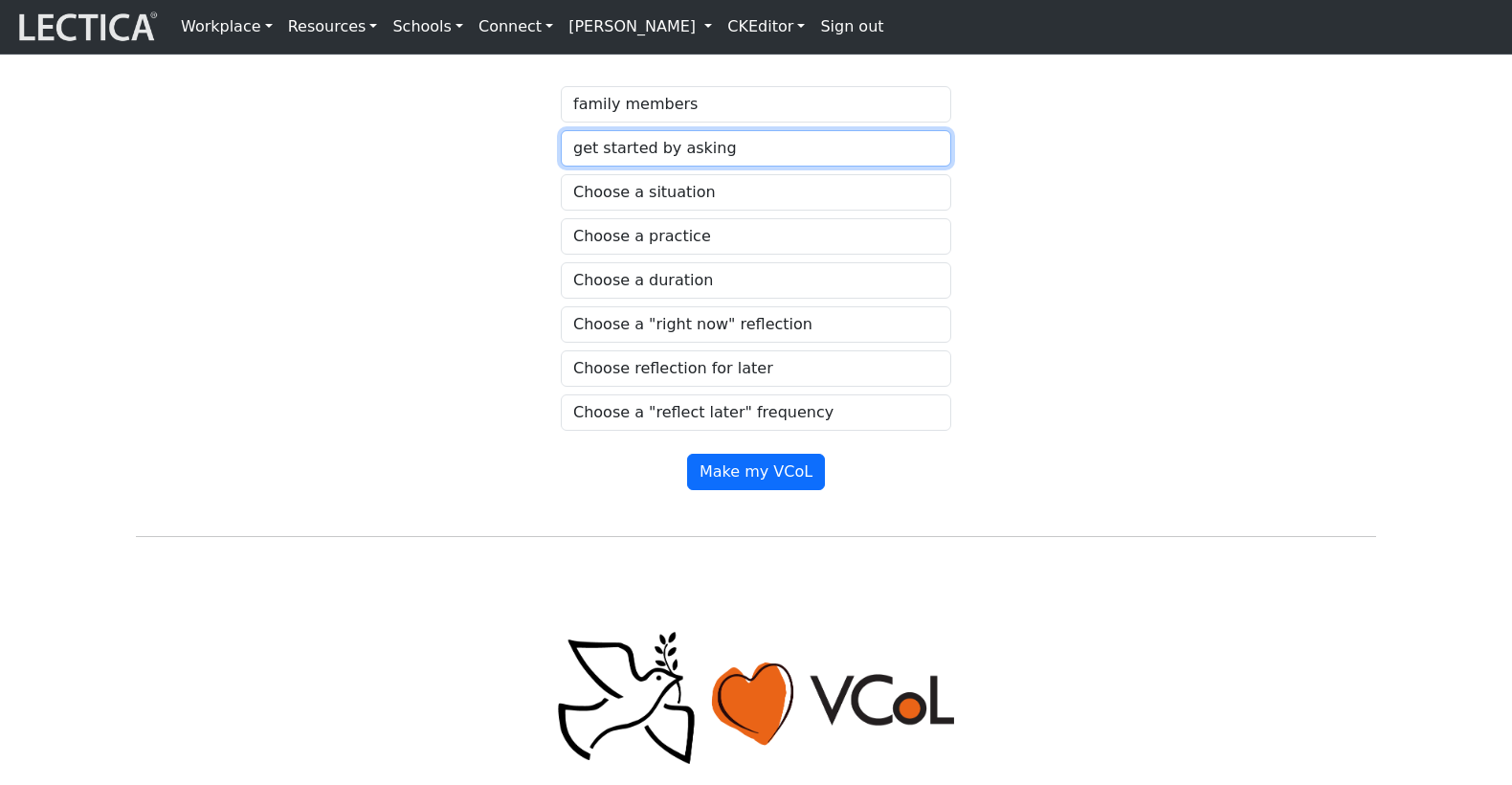
click at [561, 166] on select "Choose a seek preface" at bounding box center [756, 148] width 391 height 37
click at [657, 211] on select "Choose a situation" at bounding box center [756, 192] width 391 height 37
select select "bored"
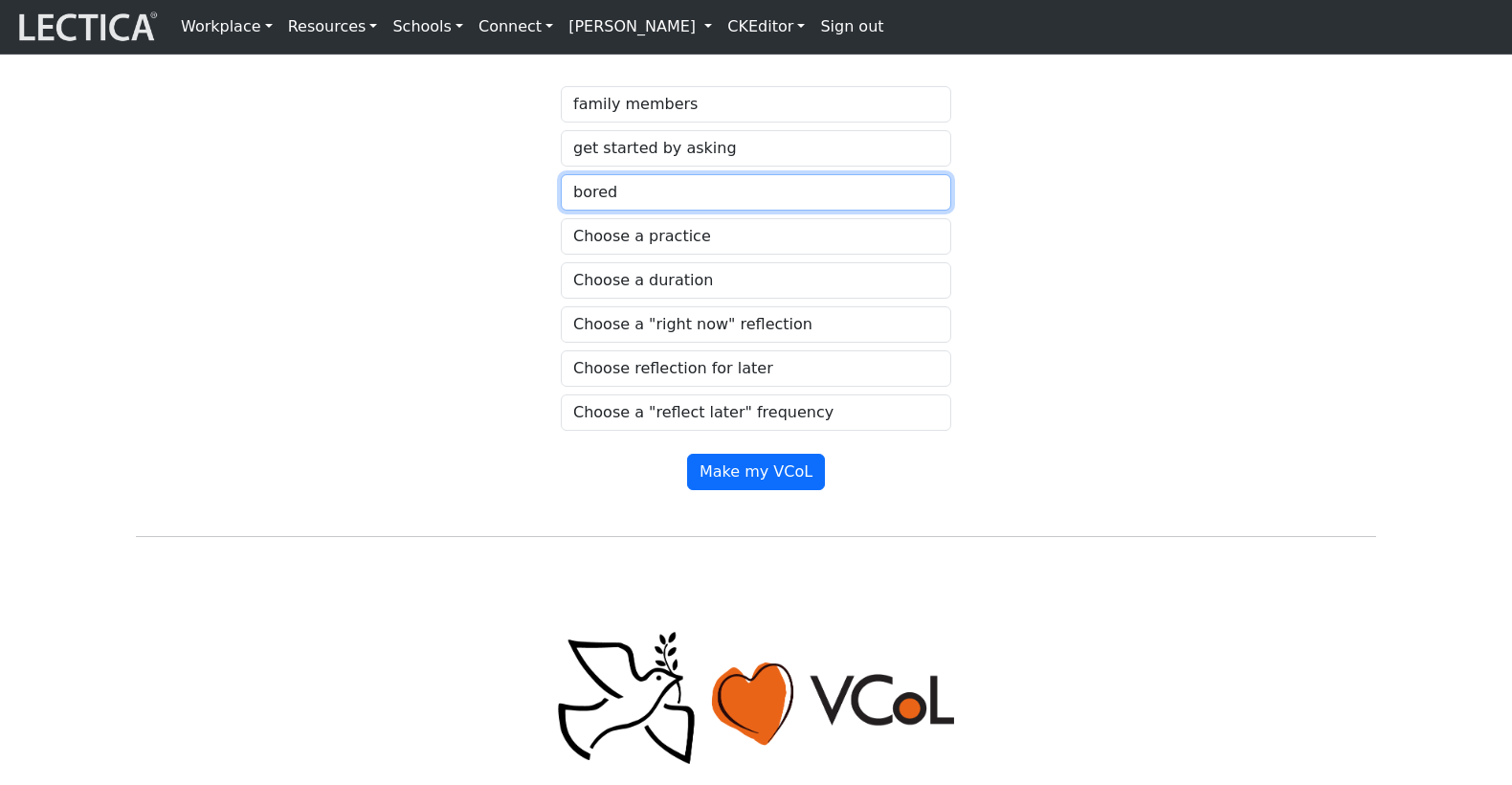
click at [561, 211] on select "Choose a situation" at bounding box center [756, 192] width 391 height 37
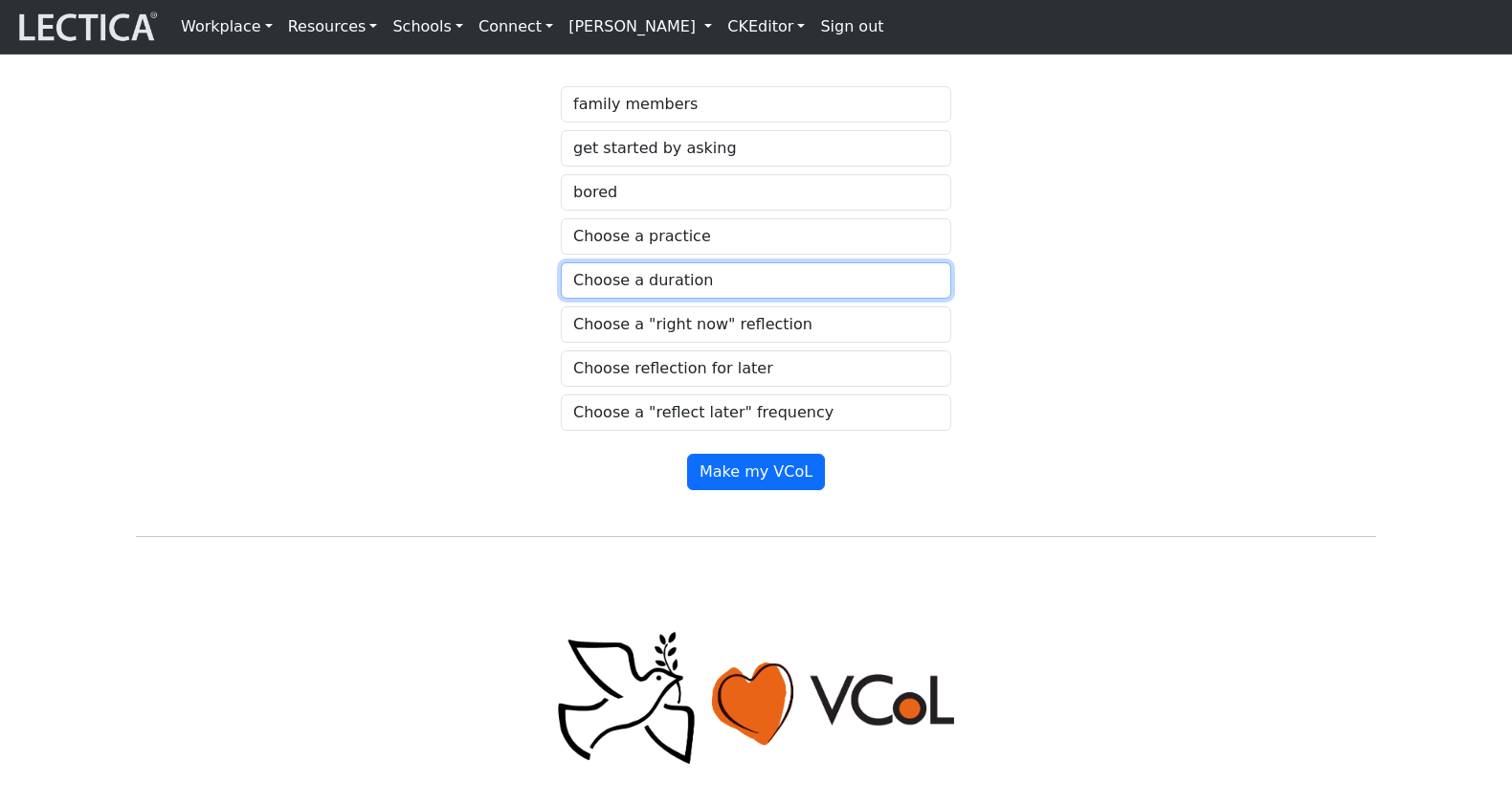
click at [661, 299] on select "Choose a duration" at bounding box center [756, 280] width 391 height 37
select select "for a couple of days"
click at [561, 299] on select "Choose a duration" at bounding box center [756, 280] width 391 height 37
click at [654, 254] on select "Choose a practice" at bounding box center [756, 237] width 391 height 37
select select "name your feelings"
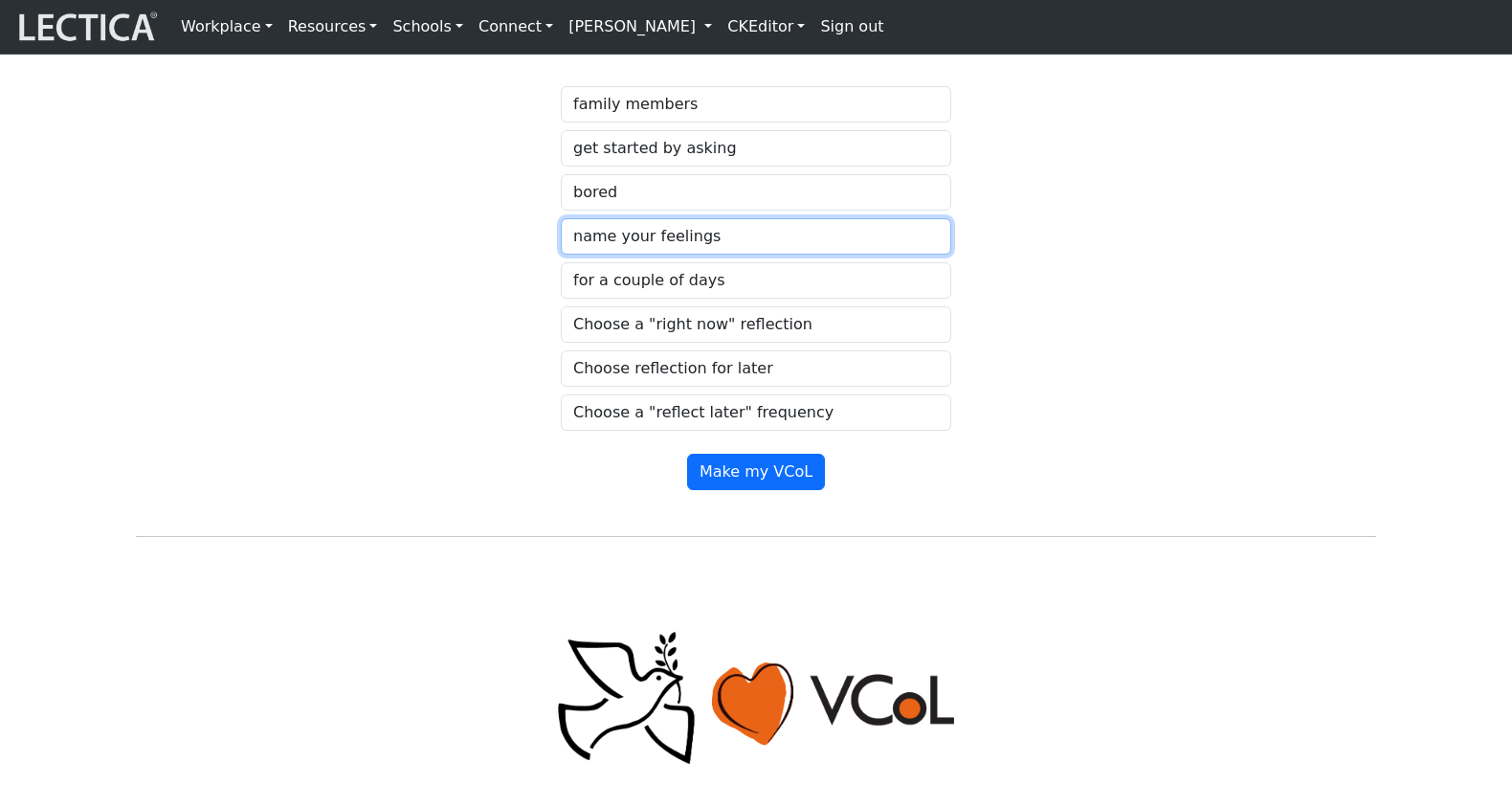
click at [561, 254] on select "Choose a practice" at bounding box center [756, 237] width 391 height 37
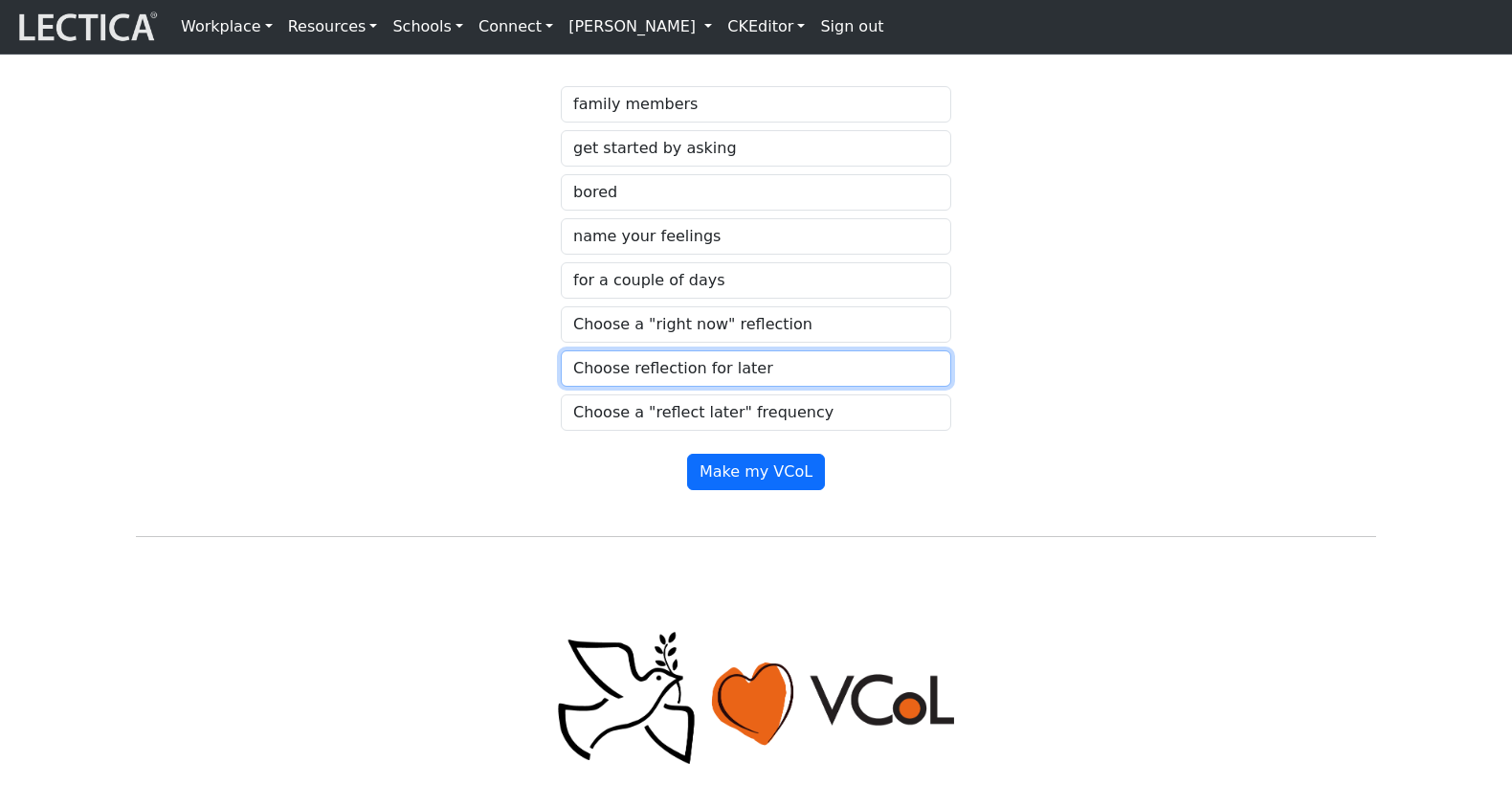
click at [634, 387] on select "Choose reflection for later" at bounding box center [756, 368] width 391 height 37
select select "discuss your progress"
click at [561, 387] on select "Choose reflection for later" at bounding box center [756, 368] width 391 height 37
click at [621, 343] on select "Choose a "right now" reflection" at bounding box center [756, 324] width 391 height 37
select select "describe your feelings to yourself"
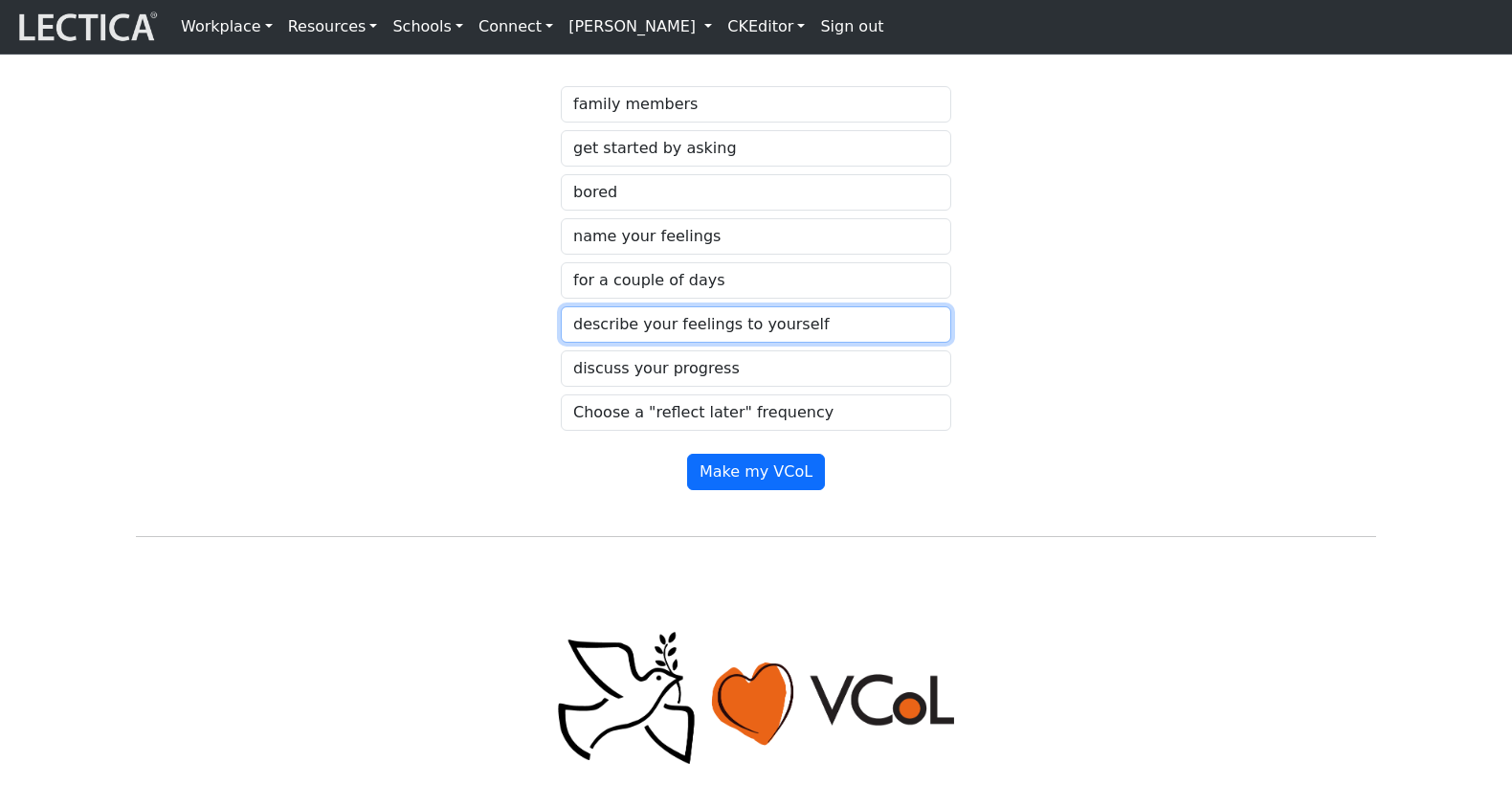
click at [561, 343] on select "Choose a "right now" reflection" at bounding box center [756, 324] width 391 height 37
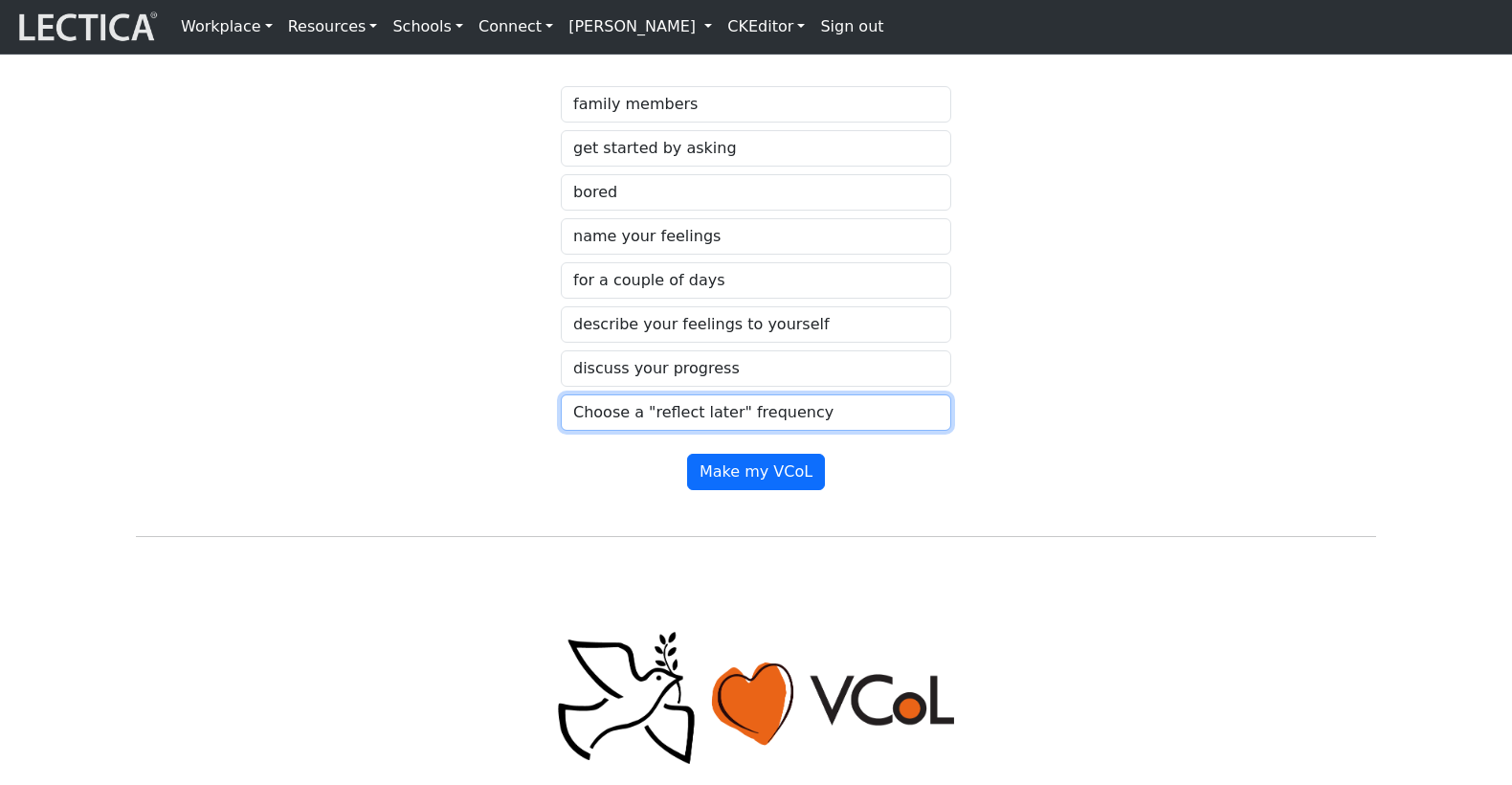
click at [610, 431] on select "Choose a "reflect later" frequency" at bounding box center [756, 412] width 391 height 37
select select "daily"
click at [561, 431] on select "Choose a "reflect later" frequency" at bounding box center [756, 412] width 391 height 37
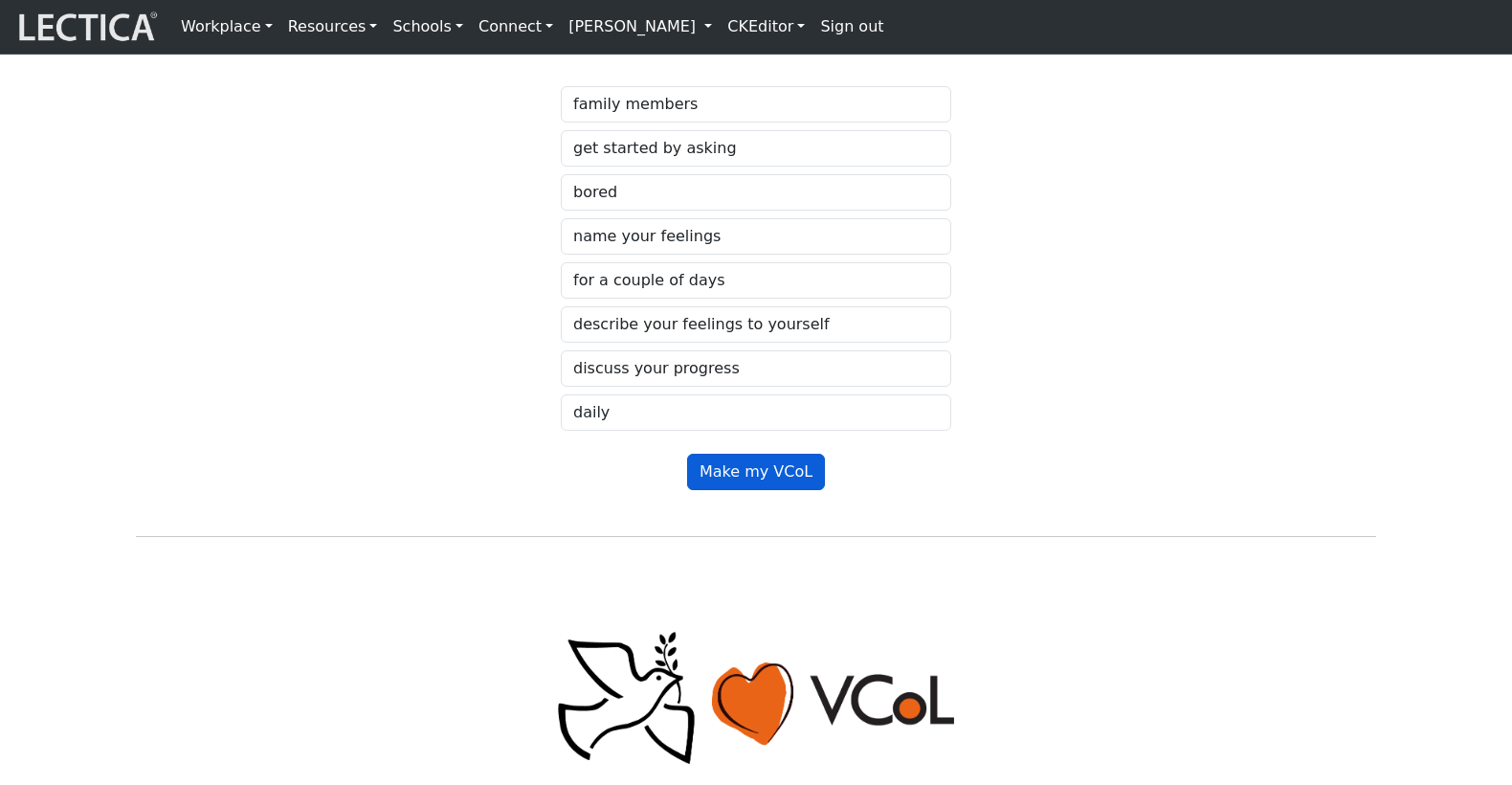
click at [743, 490] on button "Make my VCoL" at bounding box center [755, 471] width 138 height 37
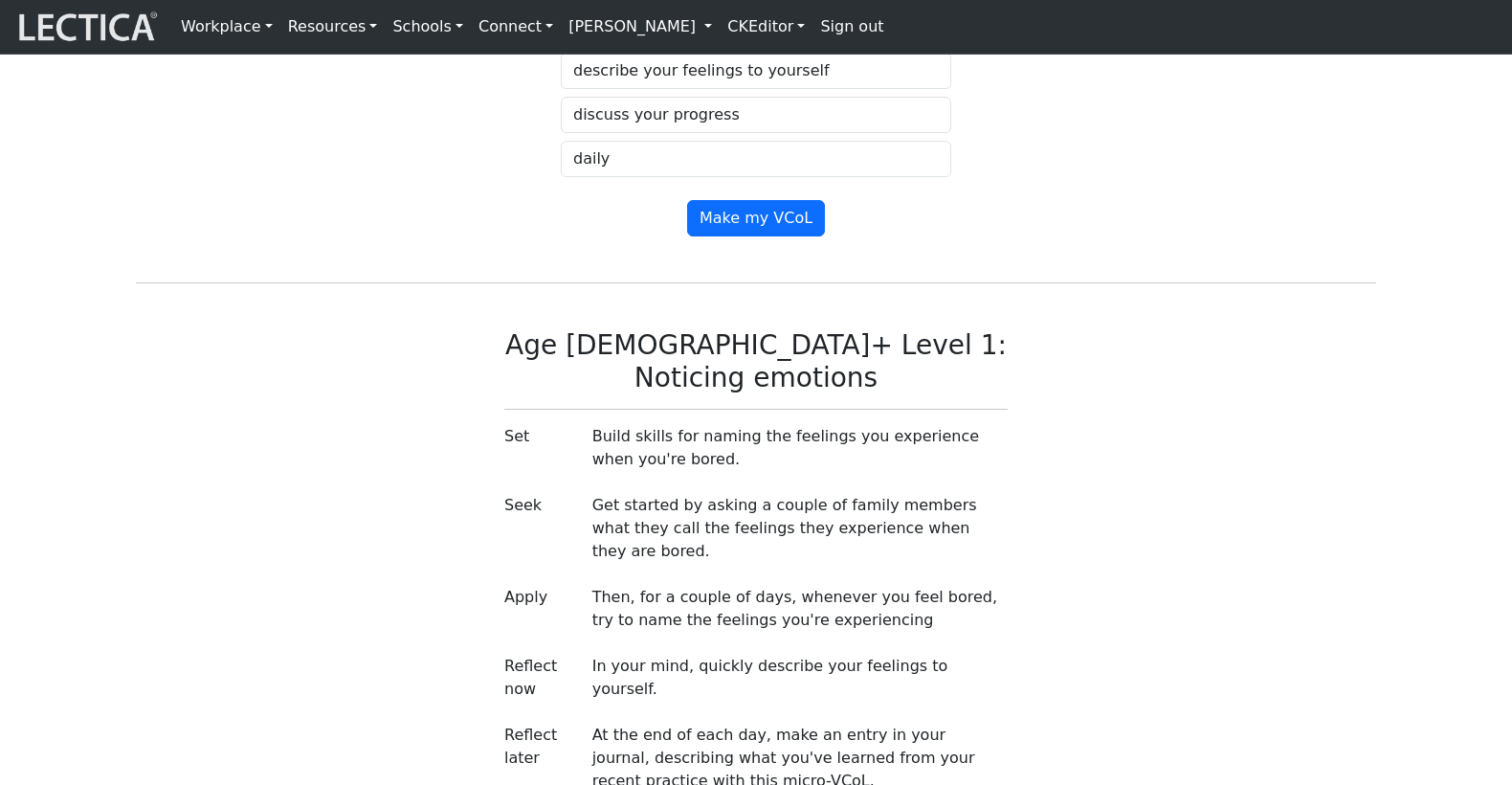
scroll to position [1035, 0]
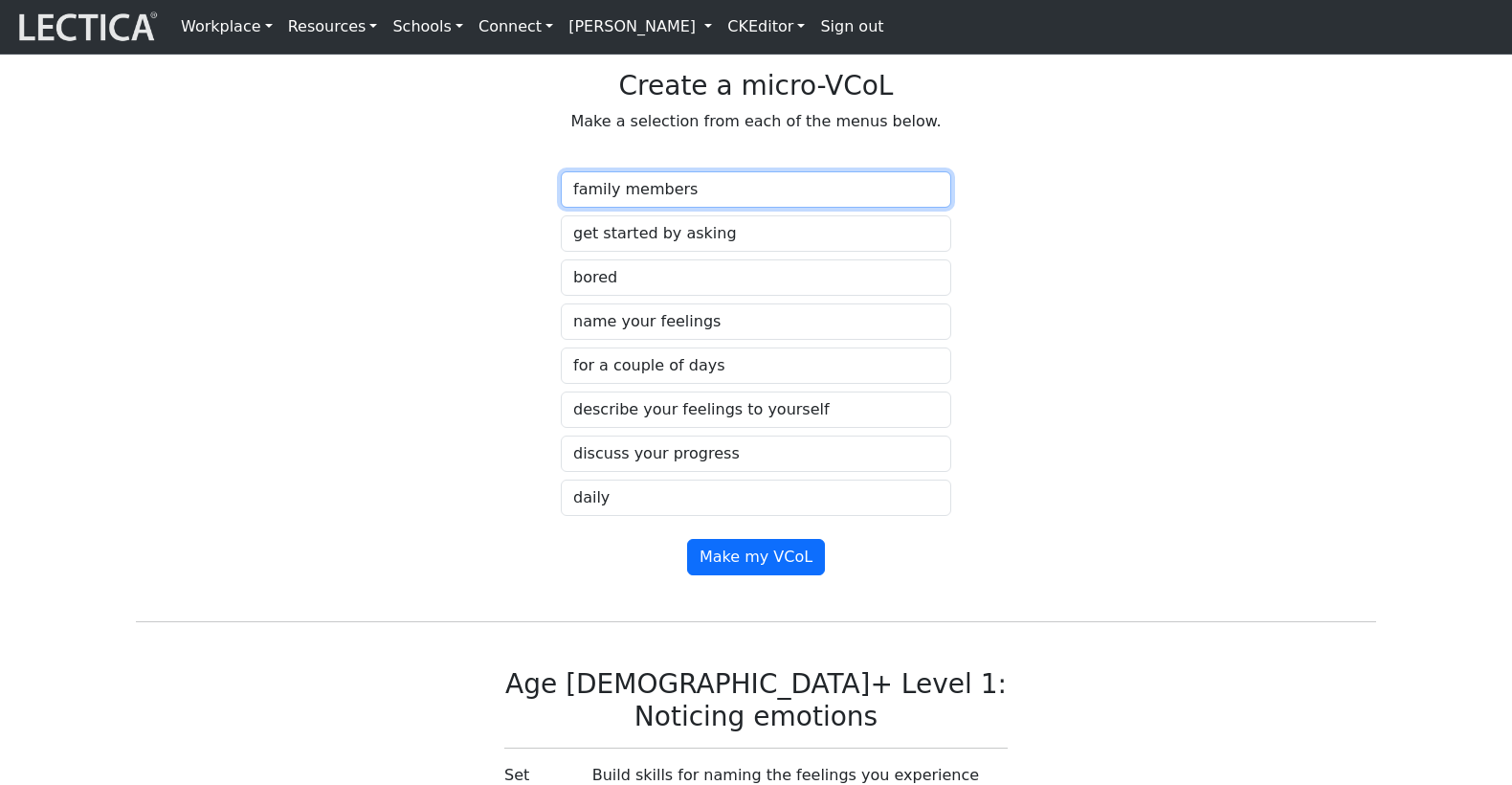
click at [747, 208] on select "Choose a source" at bounding box center [756, 189] width 391 height 37
click at [561, 208] on select "Choose a source" at bounding box center [756, 189] width 391 height 37
click at [745, 251] on select "Choose a seek preface" at bounding box center [756, 234] width 391 height 37
click at [561, 251] on select "Choose a seek preface" at bounding box center [756, 234] width 391 height 37
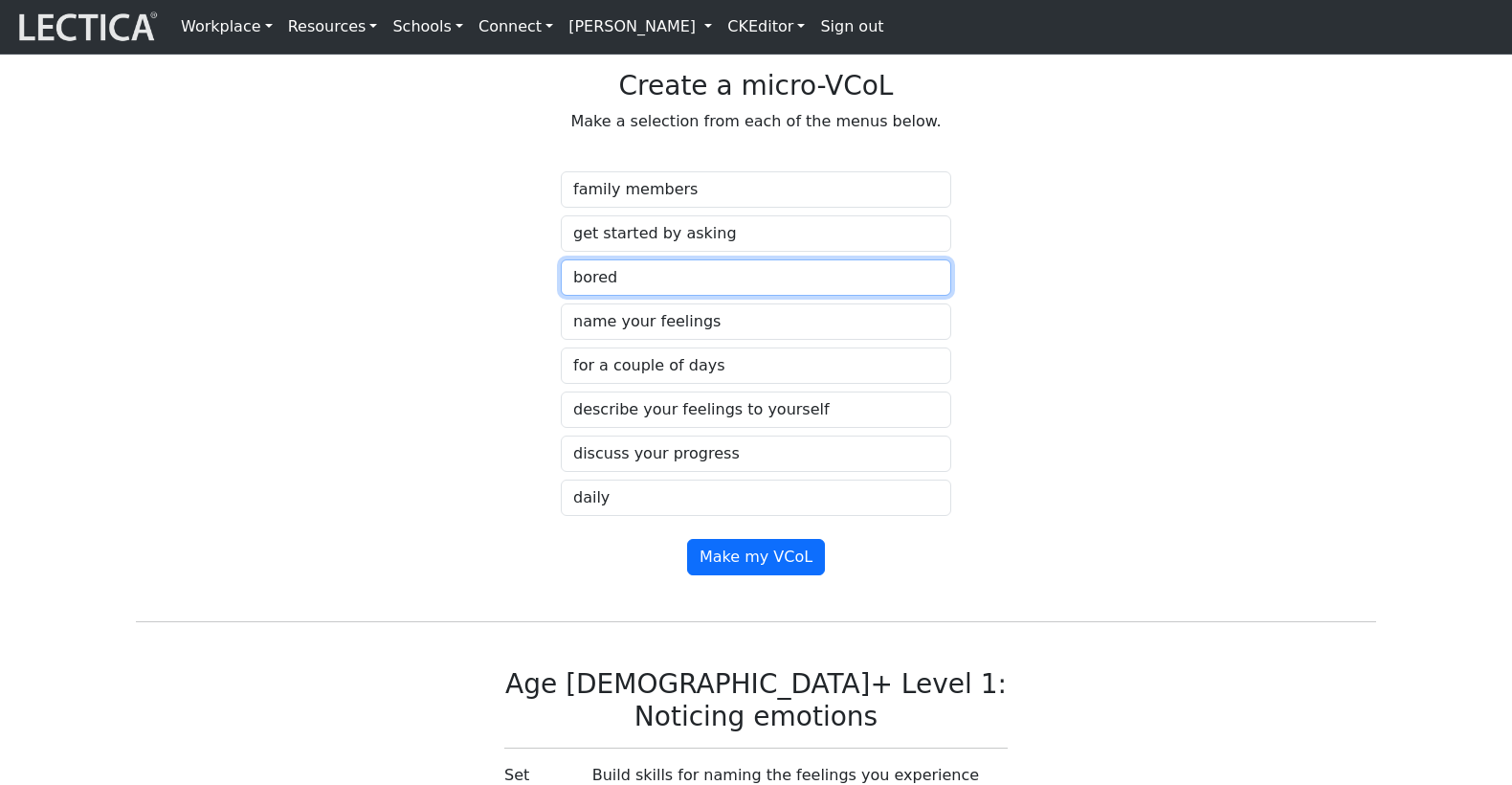
click at [723, 296] on select "Choose a situation" at bounding box center [756, 277] width 391 height 37
select select "stressed"
click at [561, 296] on select "Choose a situation" at bounding box center [756, 277] width 391 height 37
click at [700, 340] on select "Choose a practice" at bounding box center [756, 322] width 391 height 37
select select "notice how your body feels"
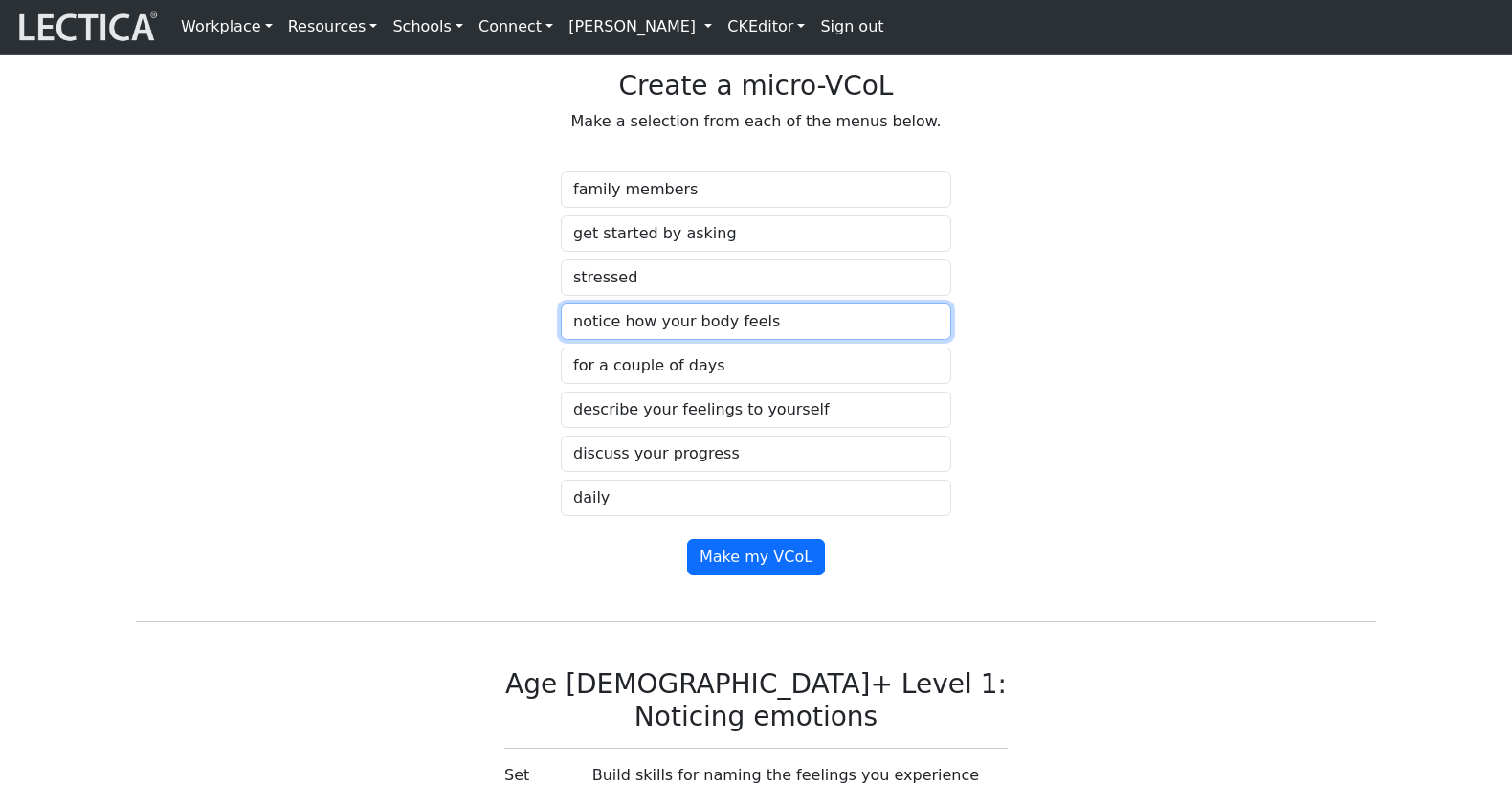
click at [561, 340] on select "Choose a practice" at bounding box center [756, 322] width 391 height 37
click at [712, 384] on select "Choose a duration" at bounding box center [756, 365] width 391 height 37
select select "for the next few days"
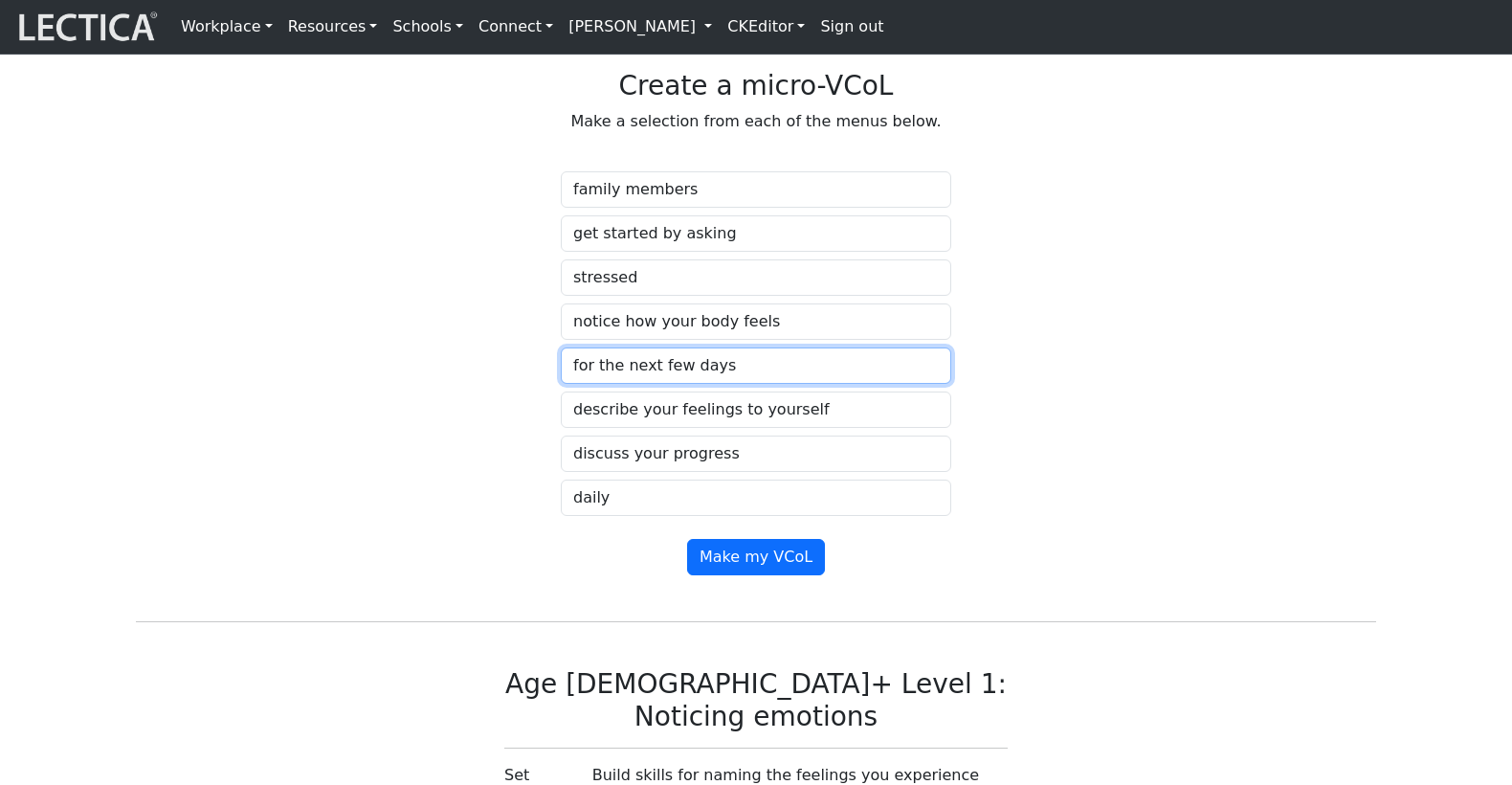
click at [561, 384] on select "Choose a duration" at bounding box center [756, 365] width 391 height 37
click at [686, 428] on select "Choose a "right now" reflection" at bounding box center [756, 410] width 391 height 37
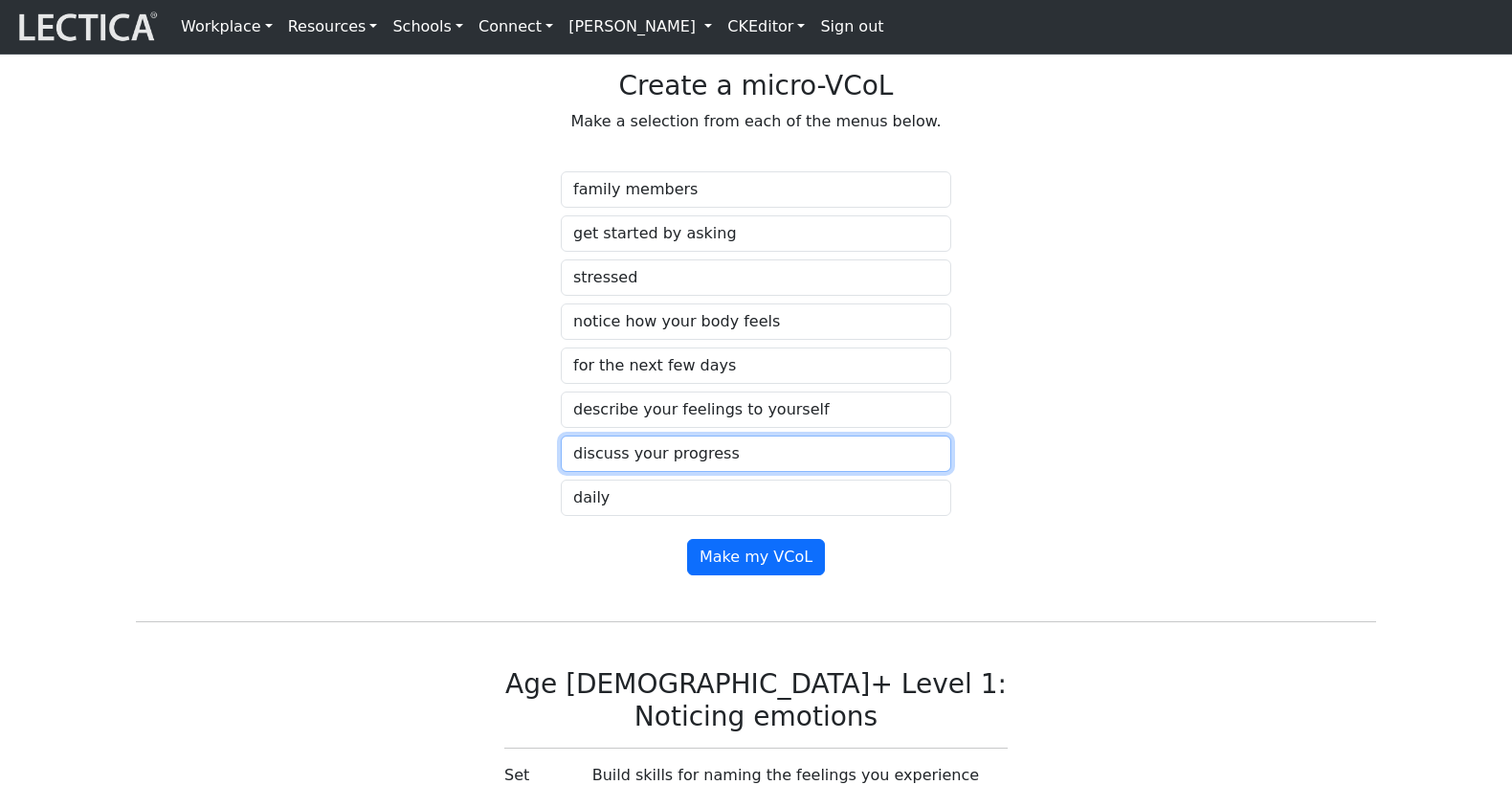
click at [654, 472] on select "Choose reflection for later" at bounding box center [756, 453] width 391 height 37
select select "share what you noticed"
click at [561, 472] on select "Choose reflection for later" at bounding box center [756, 453] width 391 height 37
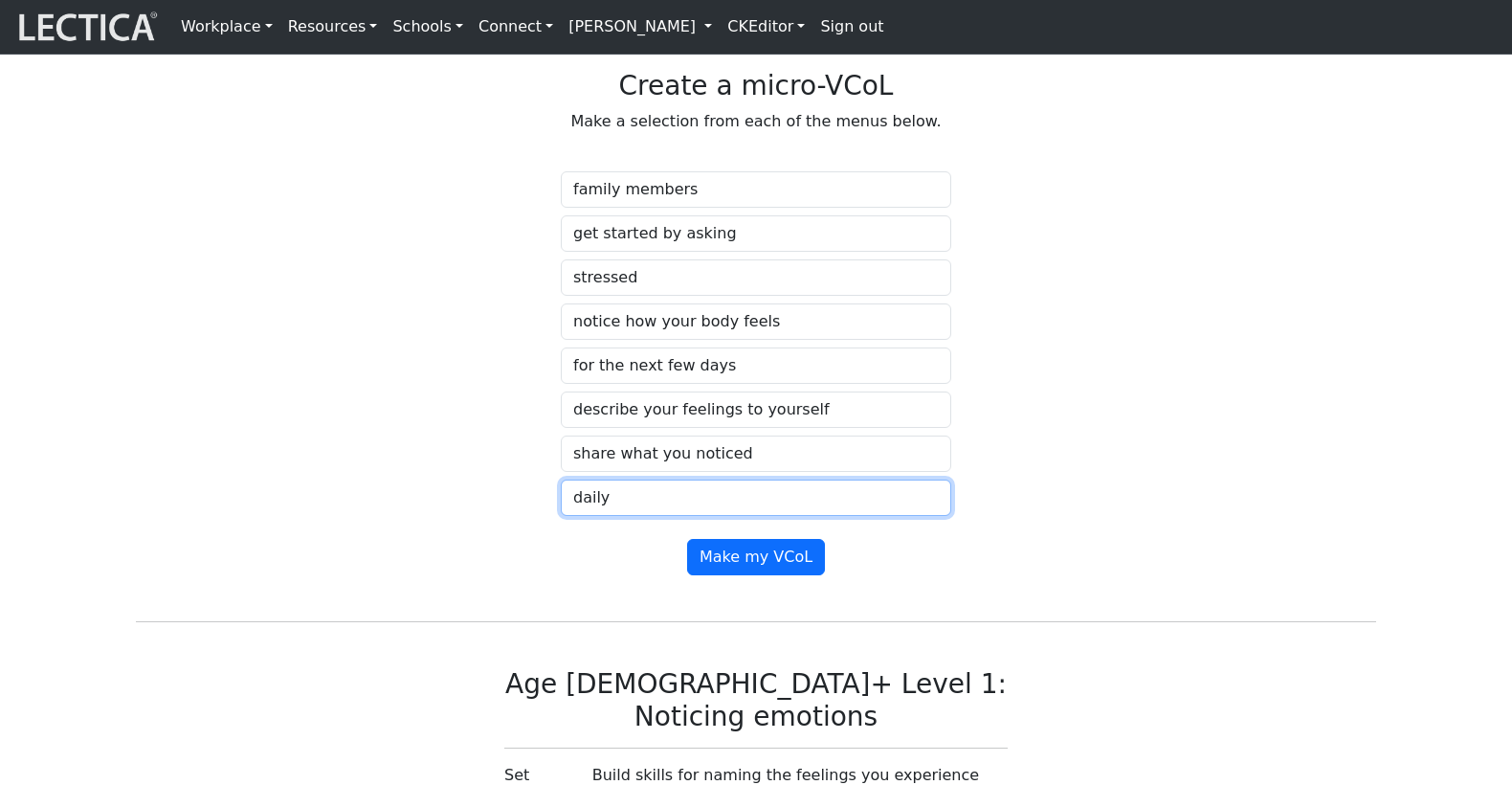
click at [644, 516] on select "Choose a "reflect later" frequency" at bounding box center [756, 498] width 391 height 37
select select "every few days"
click at [561, 516] on select "Choose a "reflect later" frequency" at bounding box center [756, 498] width 391 height 37
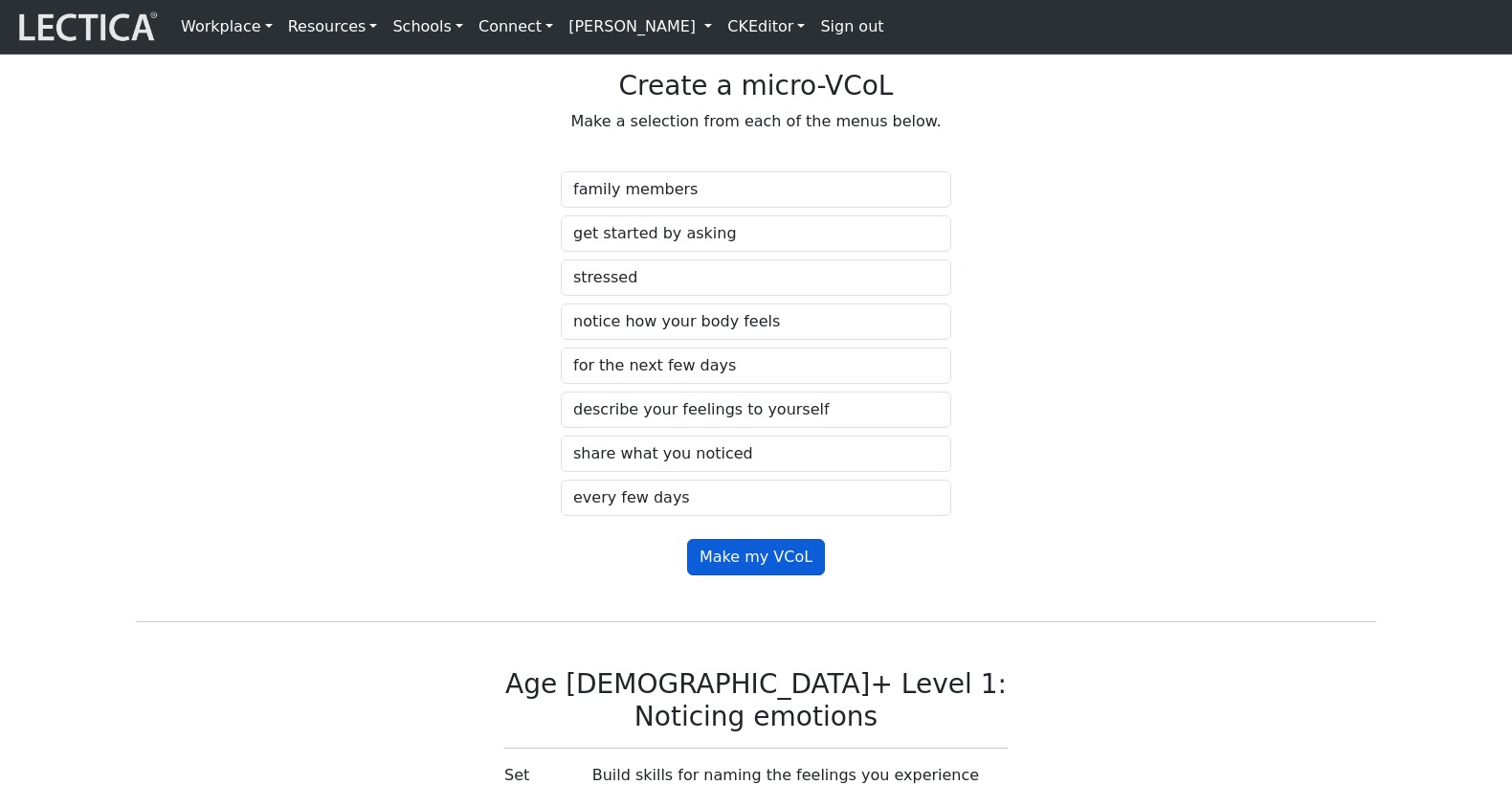
click at [753, 575] on button "Make my VCoL" at bounding box center [755, 557] width 138 height 37
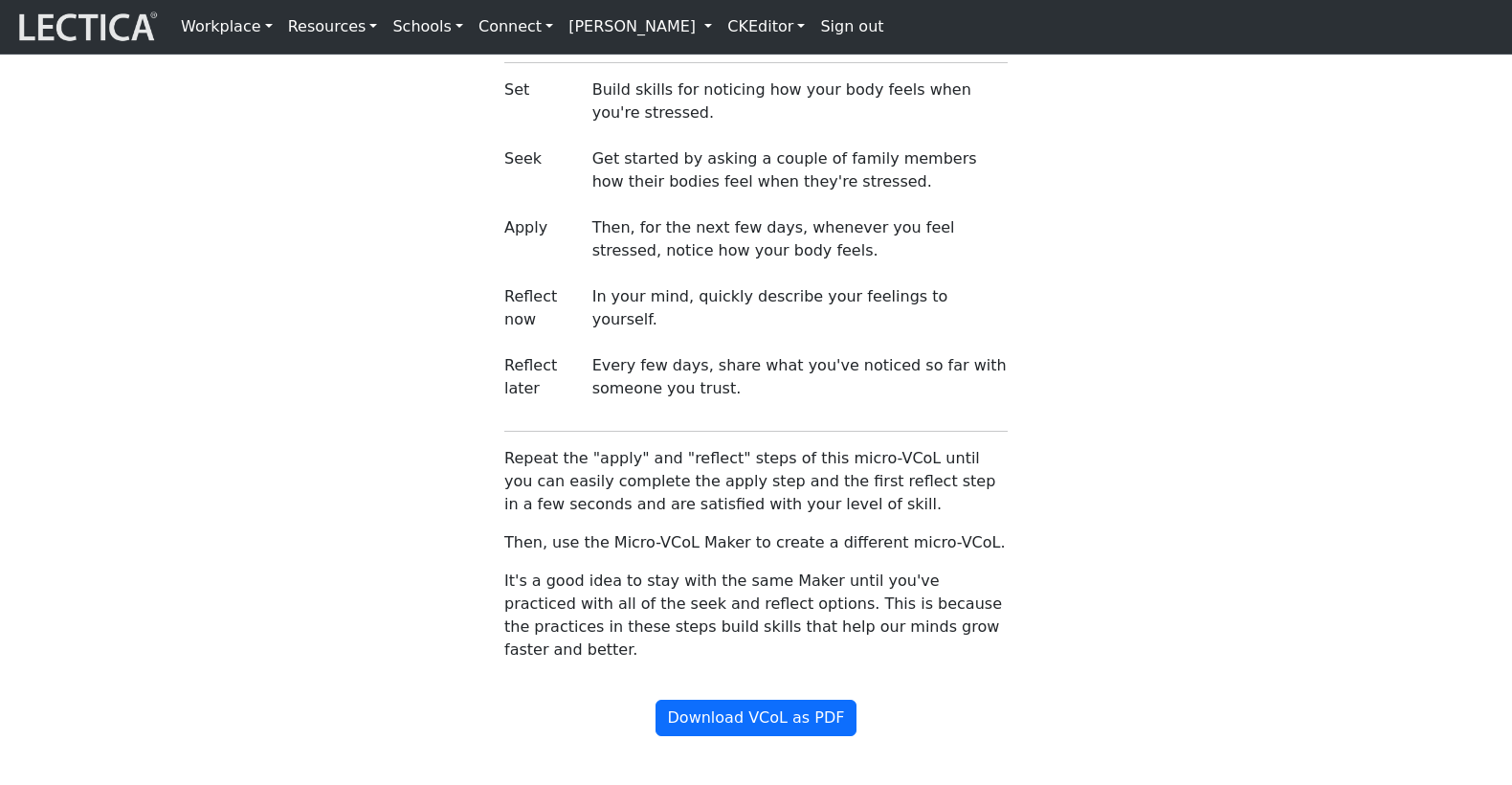
scroll to position [1722, 0]
click at [744, 734] on button "Download VCoL as PDF" at bounding box center [757, 716] width 202 height 37
click at [1304, 481] on div "Age 09+ Level 1: Noticing emotions Set Build skills for noticing how your body …" at bounding box center [756, 328] width 1264 height 694
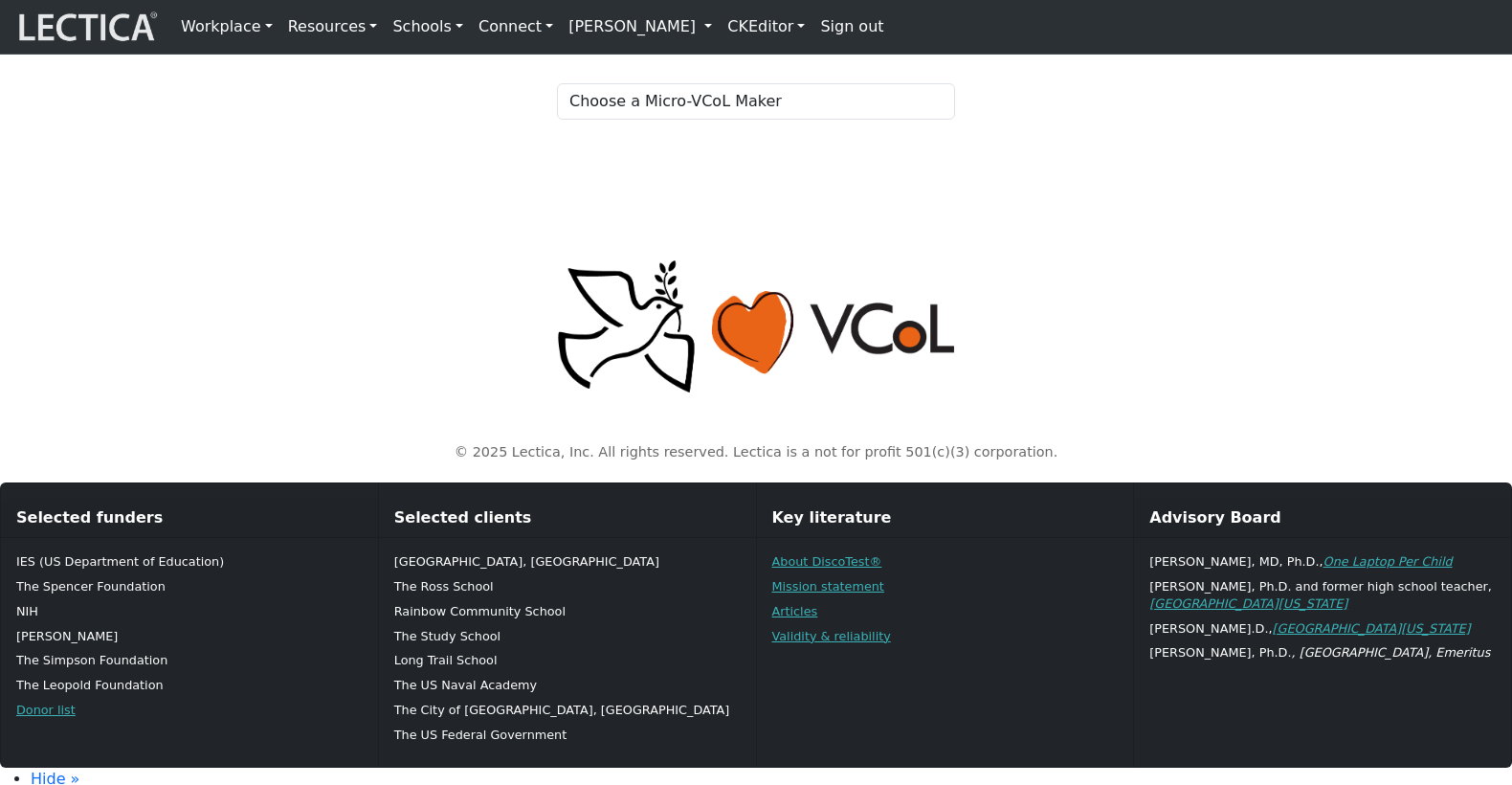
scroll to position [279, 0]
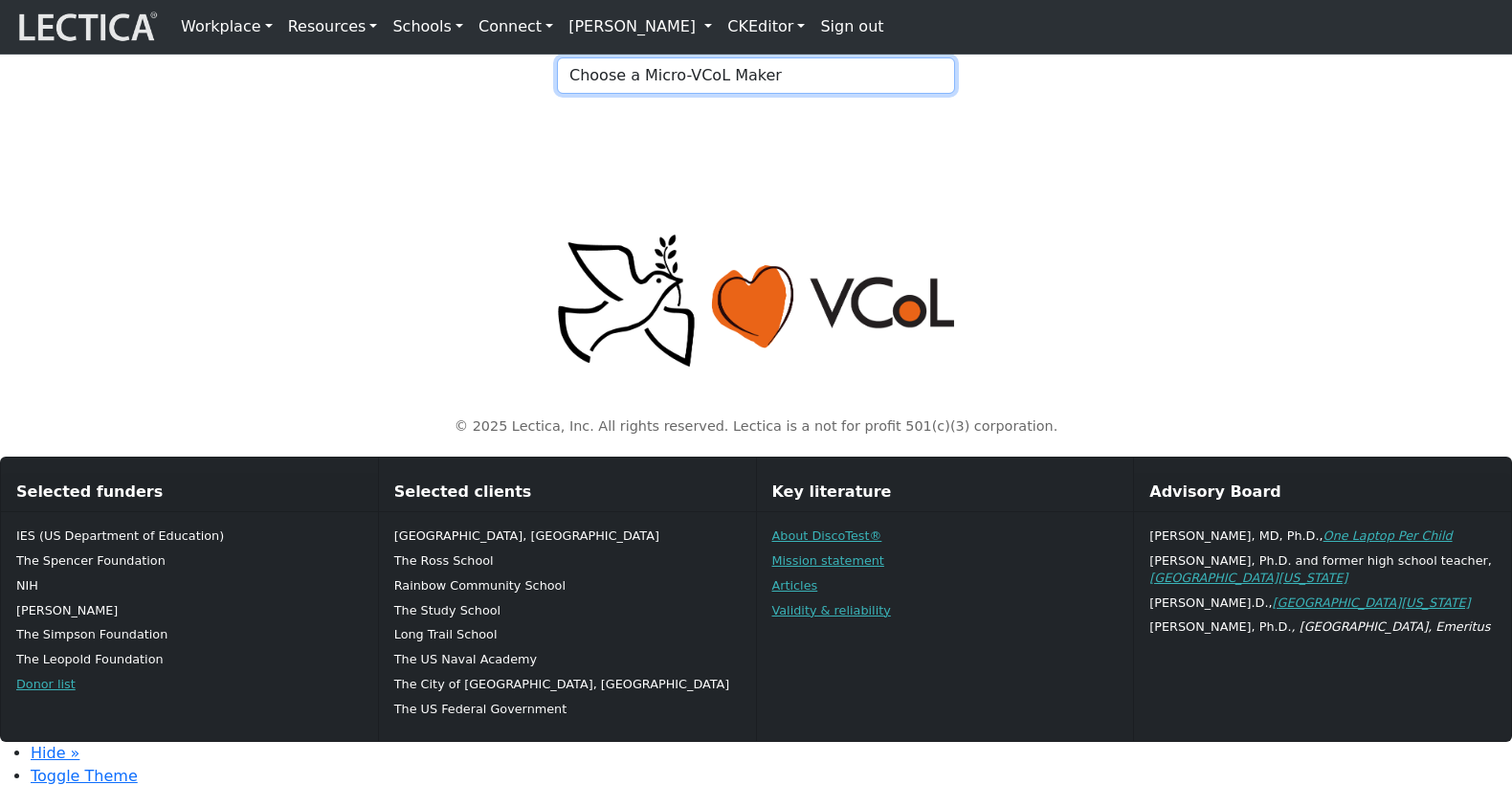
click at [712, 94] on select "Choose a Micro-VCoL Maker" at bounding box center [756, 75] width 398 height 37
select select "86fe97c5-6993-4b0b-a33a-d91b5247287c"
click at [557, 94] on select "Choose a Micro-VCoL Maker" at bounding box center [756, 75] width 398 height 37
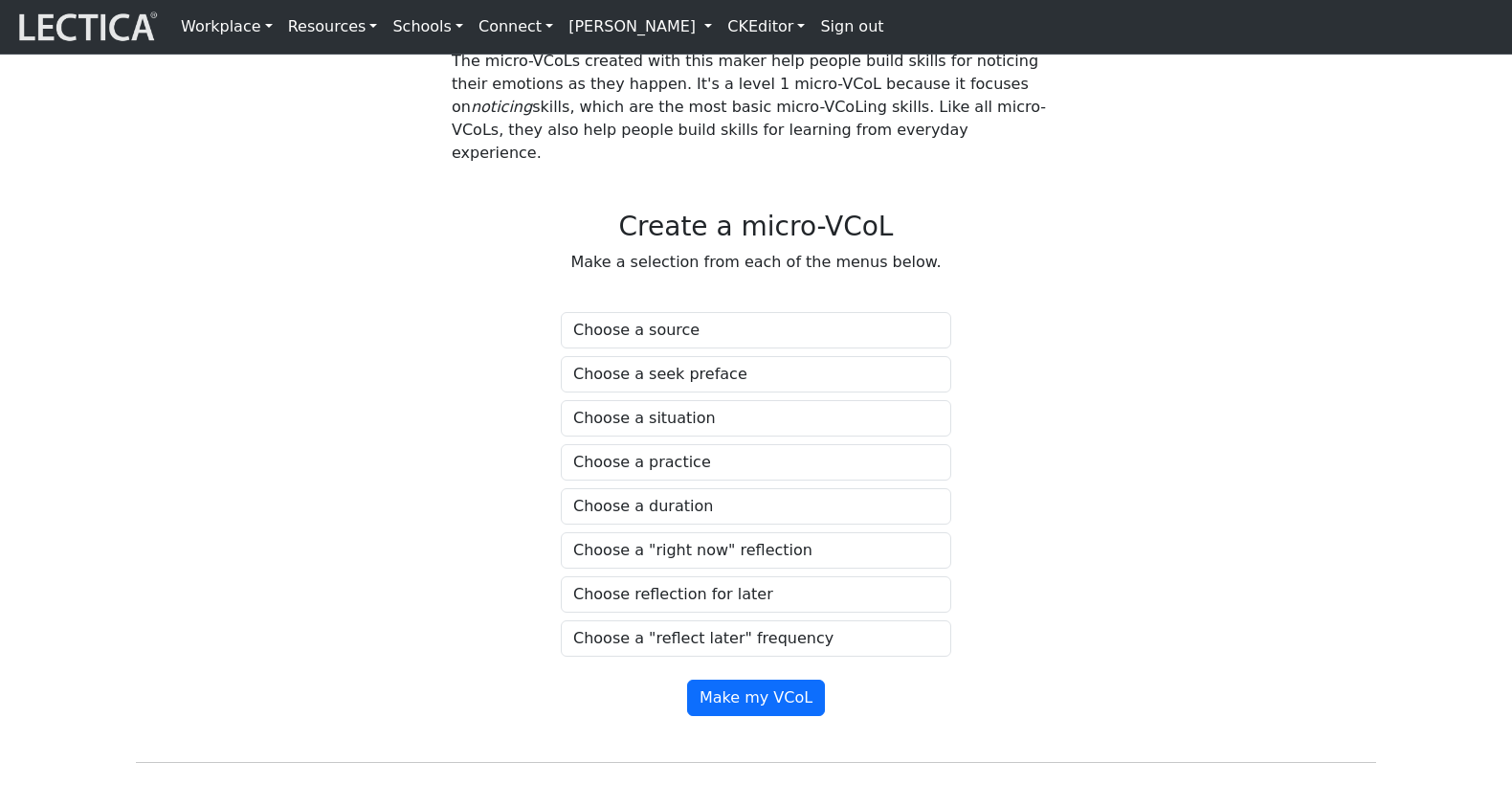
scroll to position [934, 0]
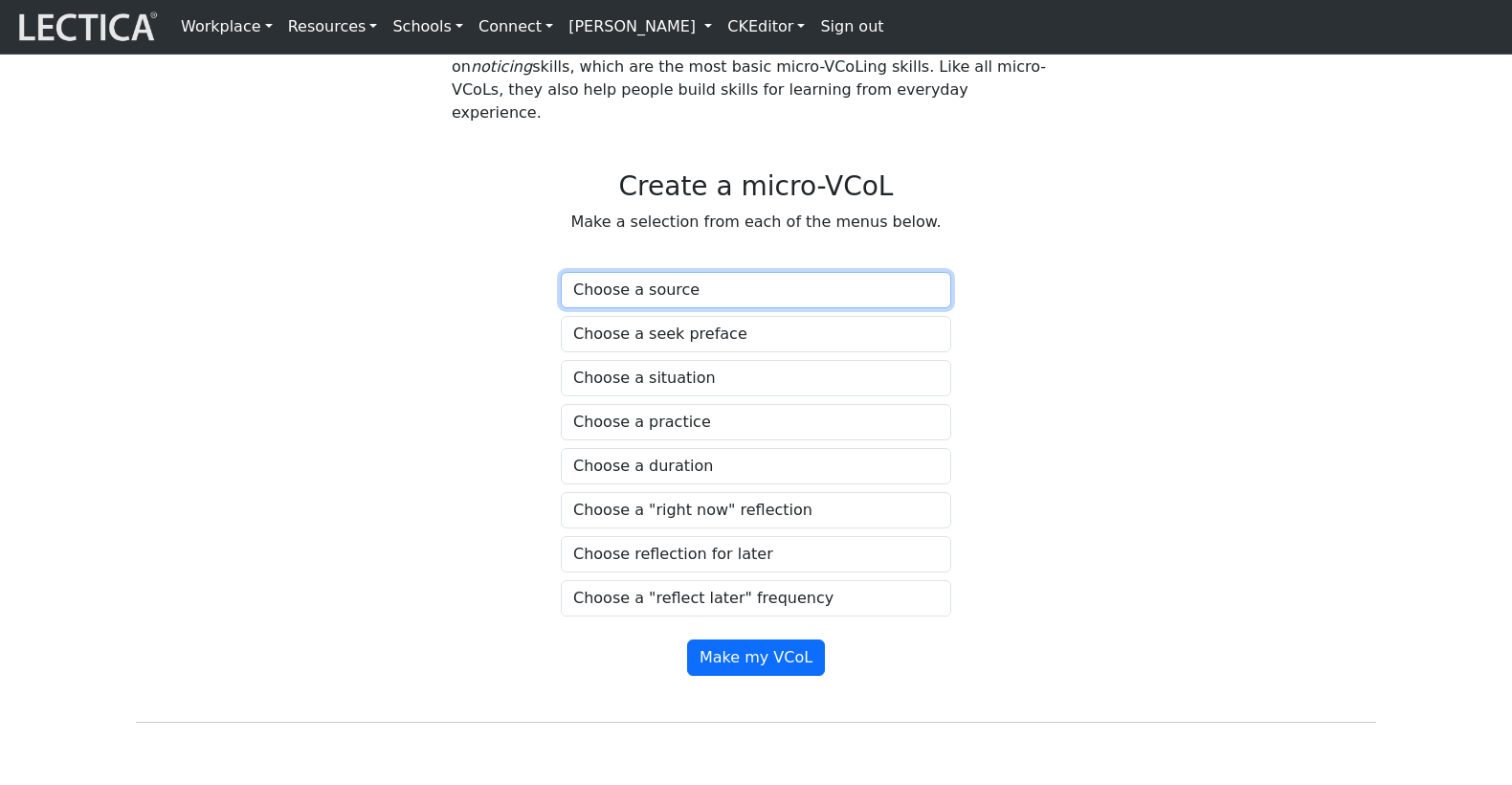
click at [649, 308] on select "Choose a source" at bounding box center [756, 290] width 391 height 37
select select "peers"
click at [561, 308] on select "Choose a source" at bounding box center [756, 290] width 391 height 37
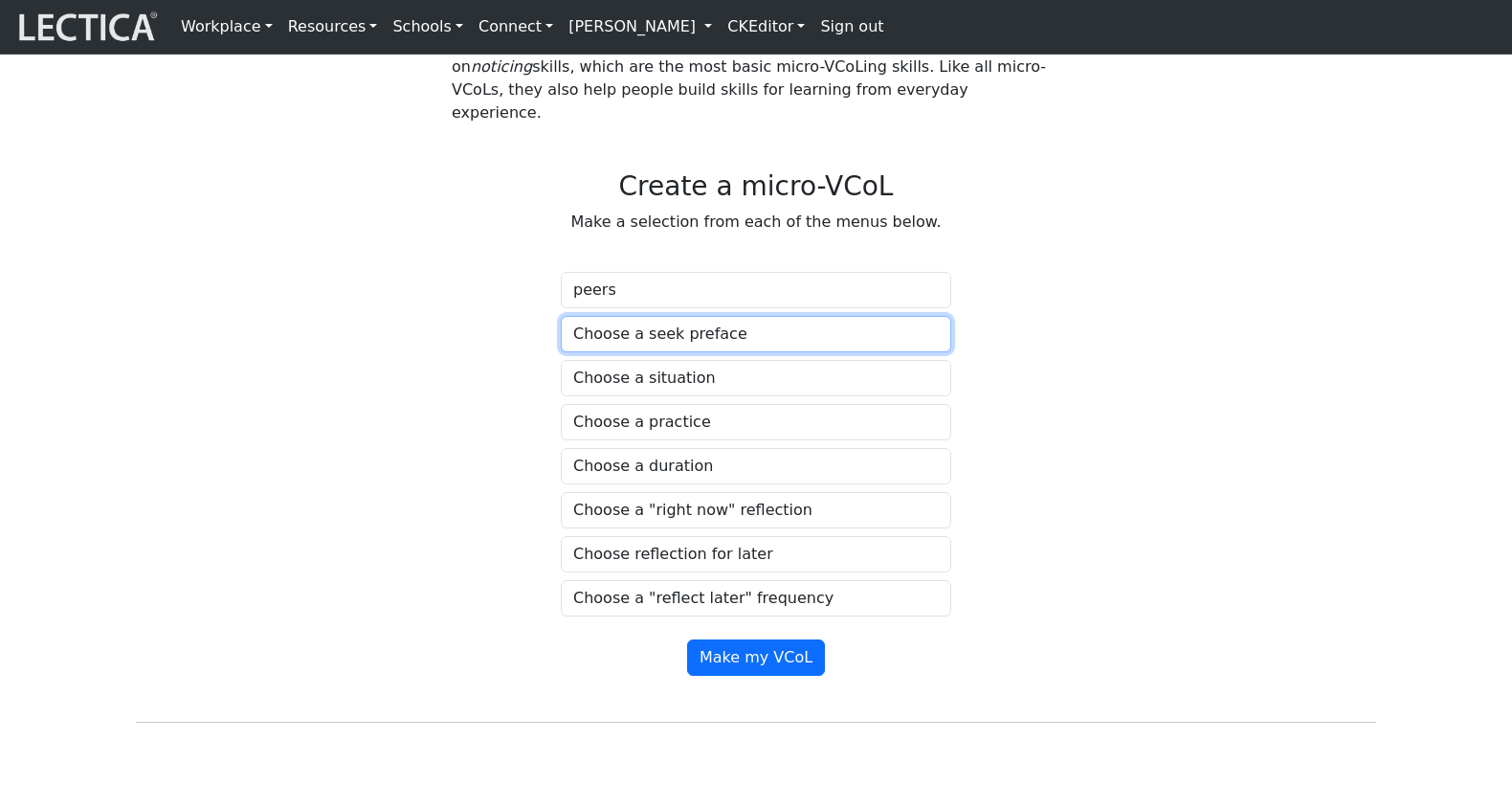
click at [643, 352] on select "Choose a seek preface" at bounding box center [756, 334] width 391 height 37
select select "before you start practicing, ask"
click at [561, 352] on select "Choose a seek preface" at bounding box center [756, 334] width 391 height 37
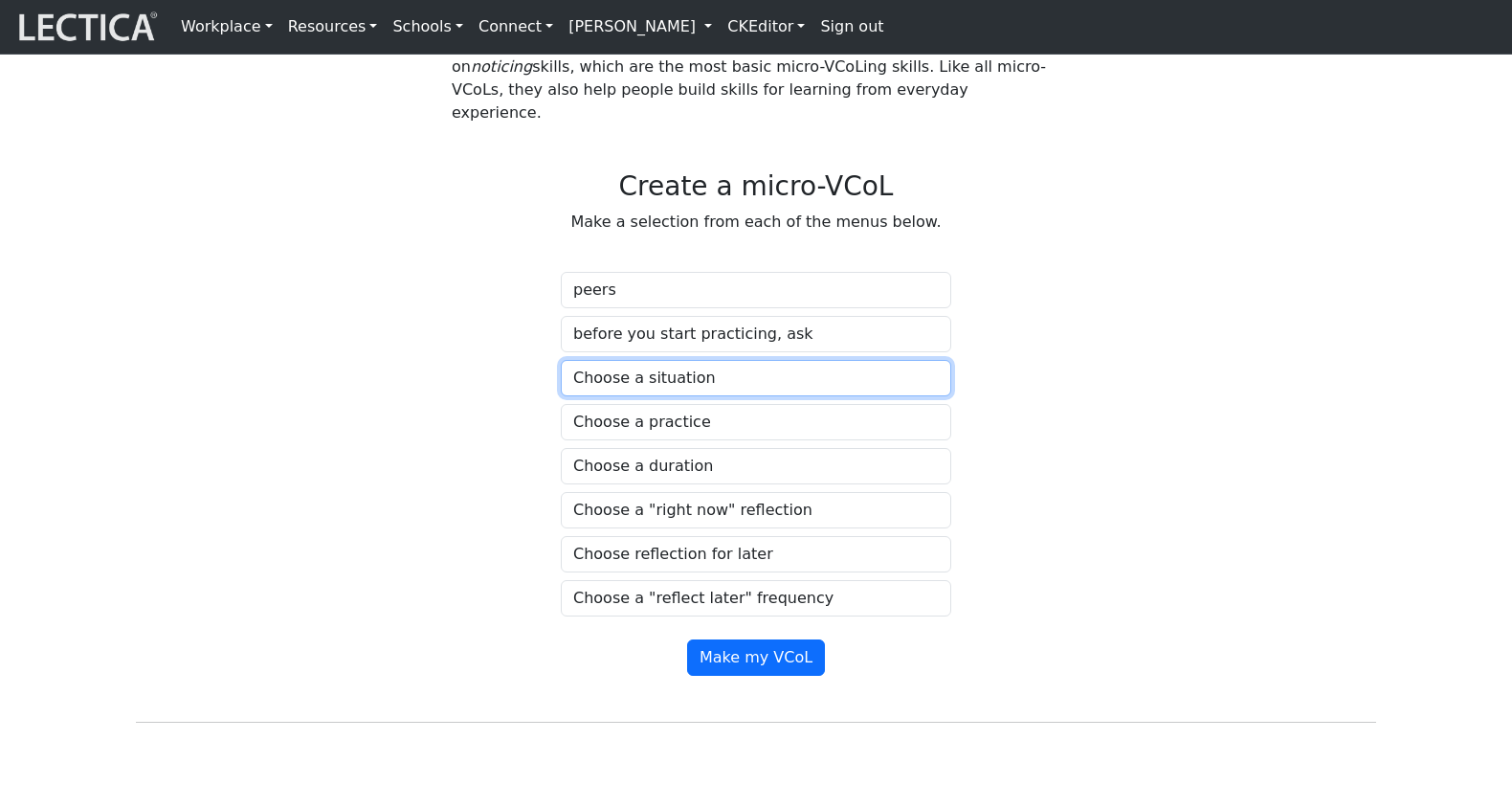
click at [635, 396] on select "Choose a situation" at bounding box center [756, 378] width 391 height 37
select select "stressed"
click at [561, 396] on select "Choose a situation" at bounding box center [756, 378] width 391 height 37
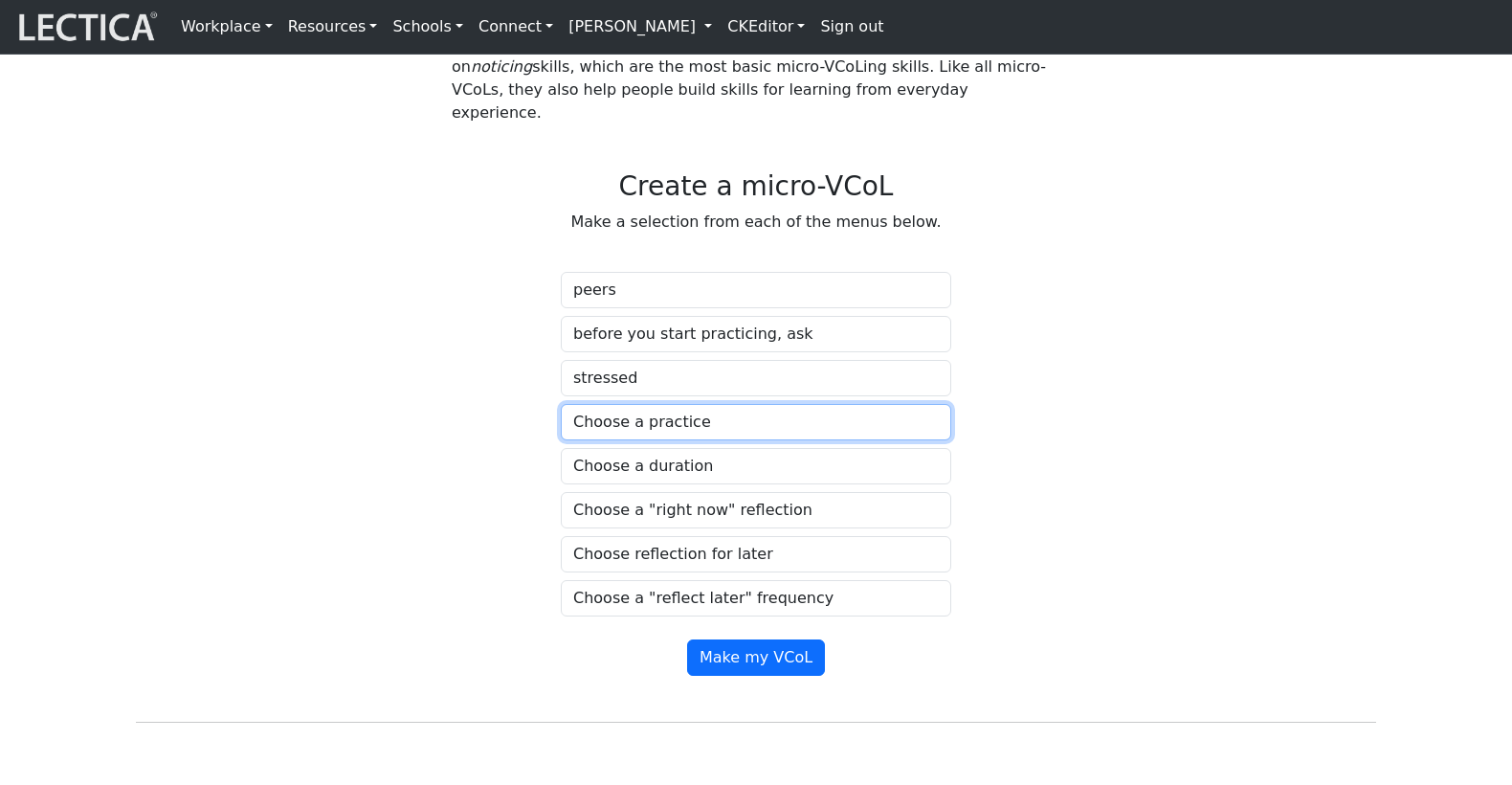
click at [689, 441] on select "Choose a practice" at bounding box center [756, 422] width 391 height 37
select select "notice how your body feels"
click at [561, 441] on select "Choose a practice" at bounding box center [756, 422] width 391 height 37
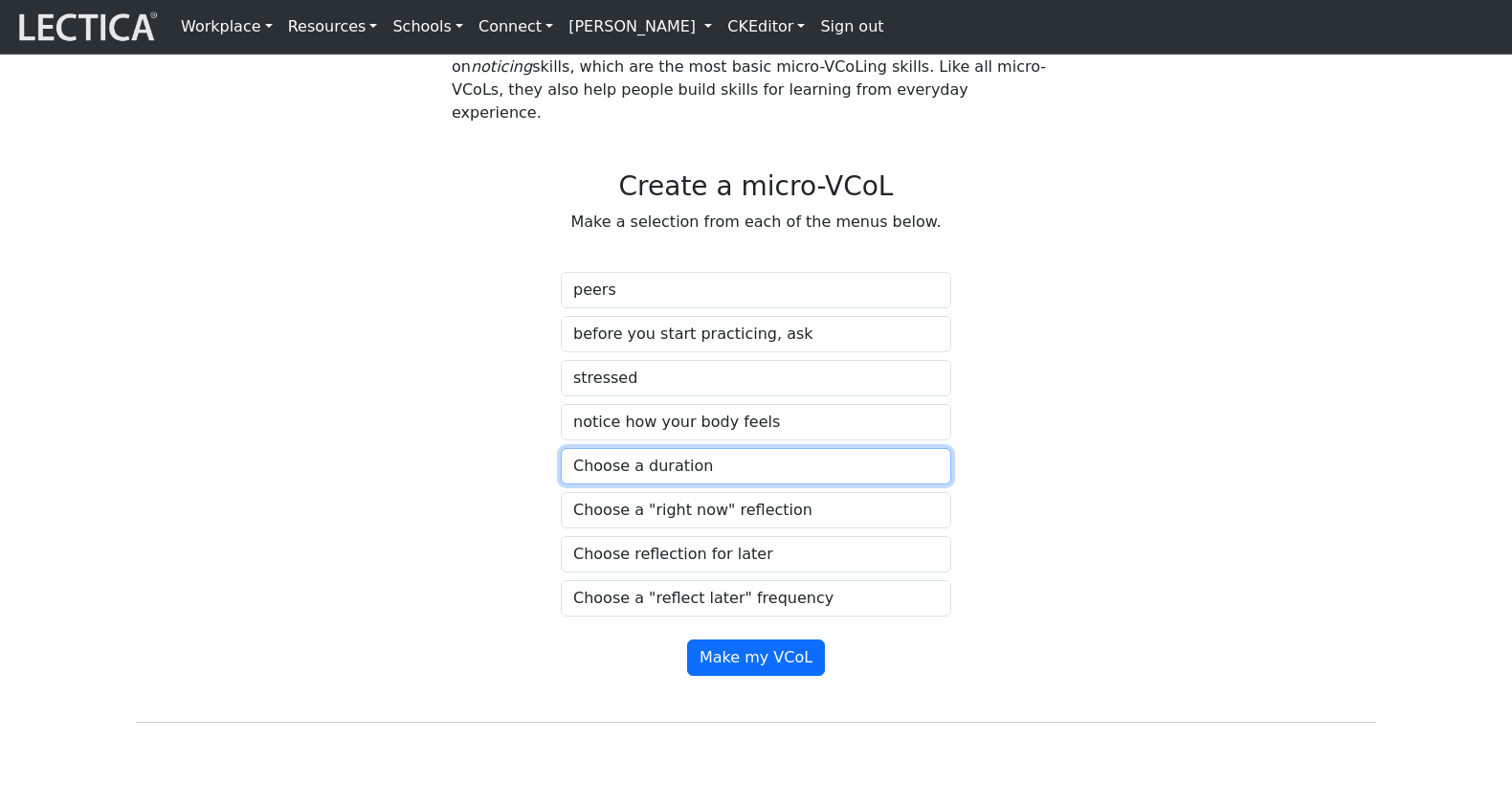
click at [635, 484] on select "Choose a duration" at bounding box center [756, 466] width 391 height 37
select select "for the next few days"
click at [561, 484] on select "Choose a duration" at bounding box center [756, 466] width 391 height 37
click at [705, 529] on select "Choose a "right now" reflection" at bounding box center [756, 510] width 391 height 37
select select "describe your feelings to yourself"
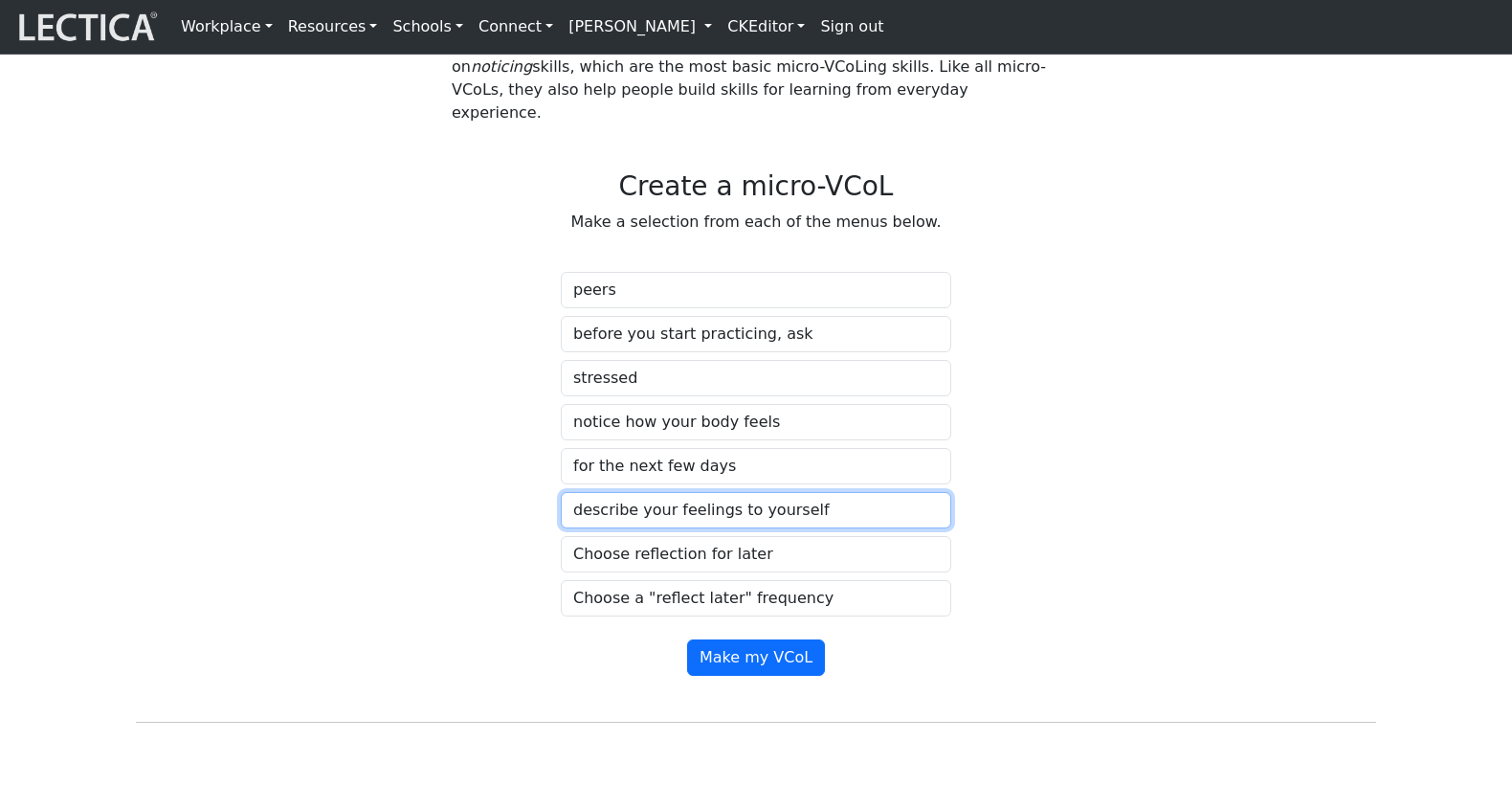
click at [561, 529] on select "Choose a "right now" reflection" at bounding box center [756, 510] width 391 height 37
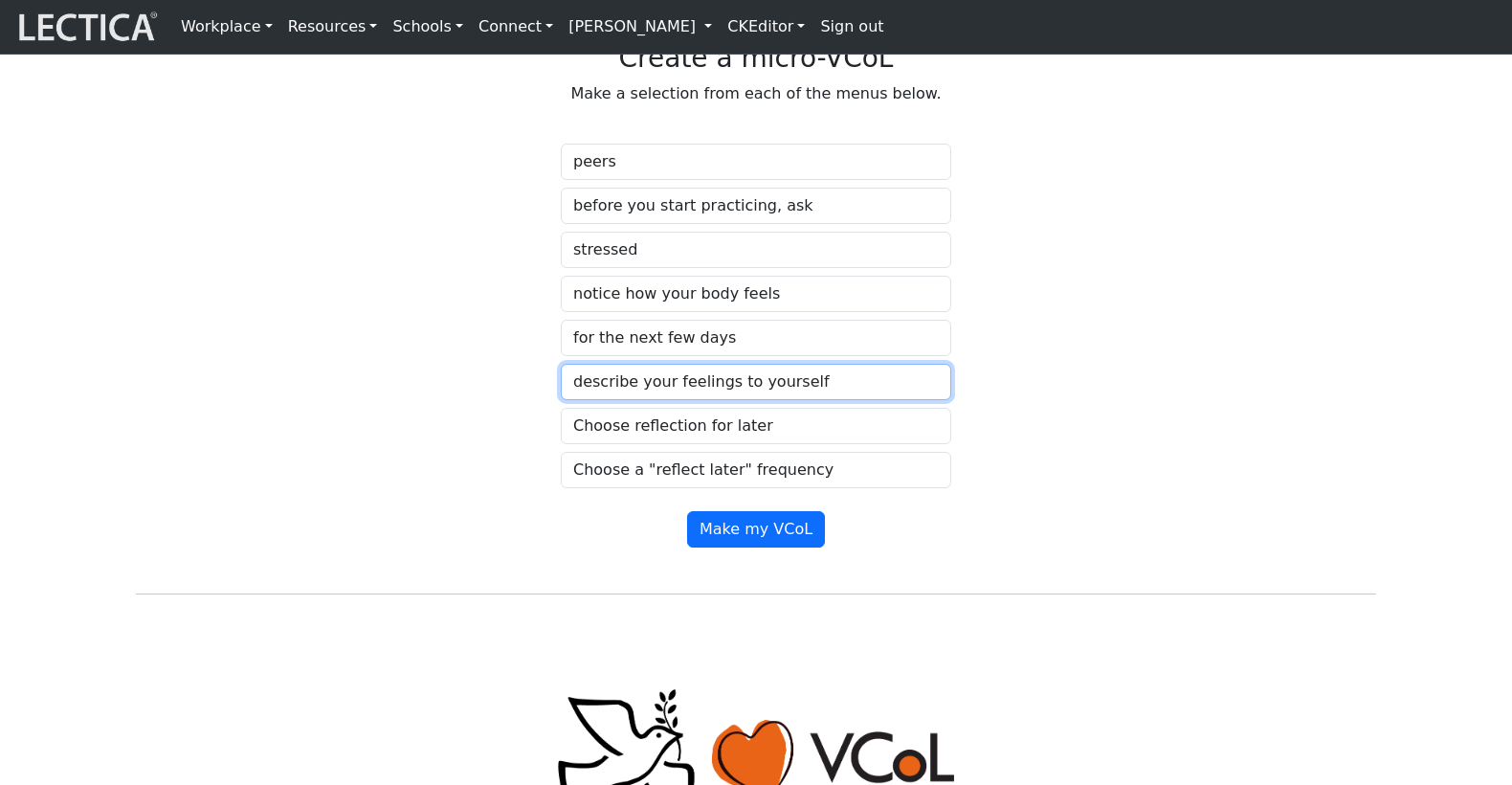
scroll to position [1088, 0]
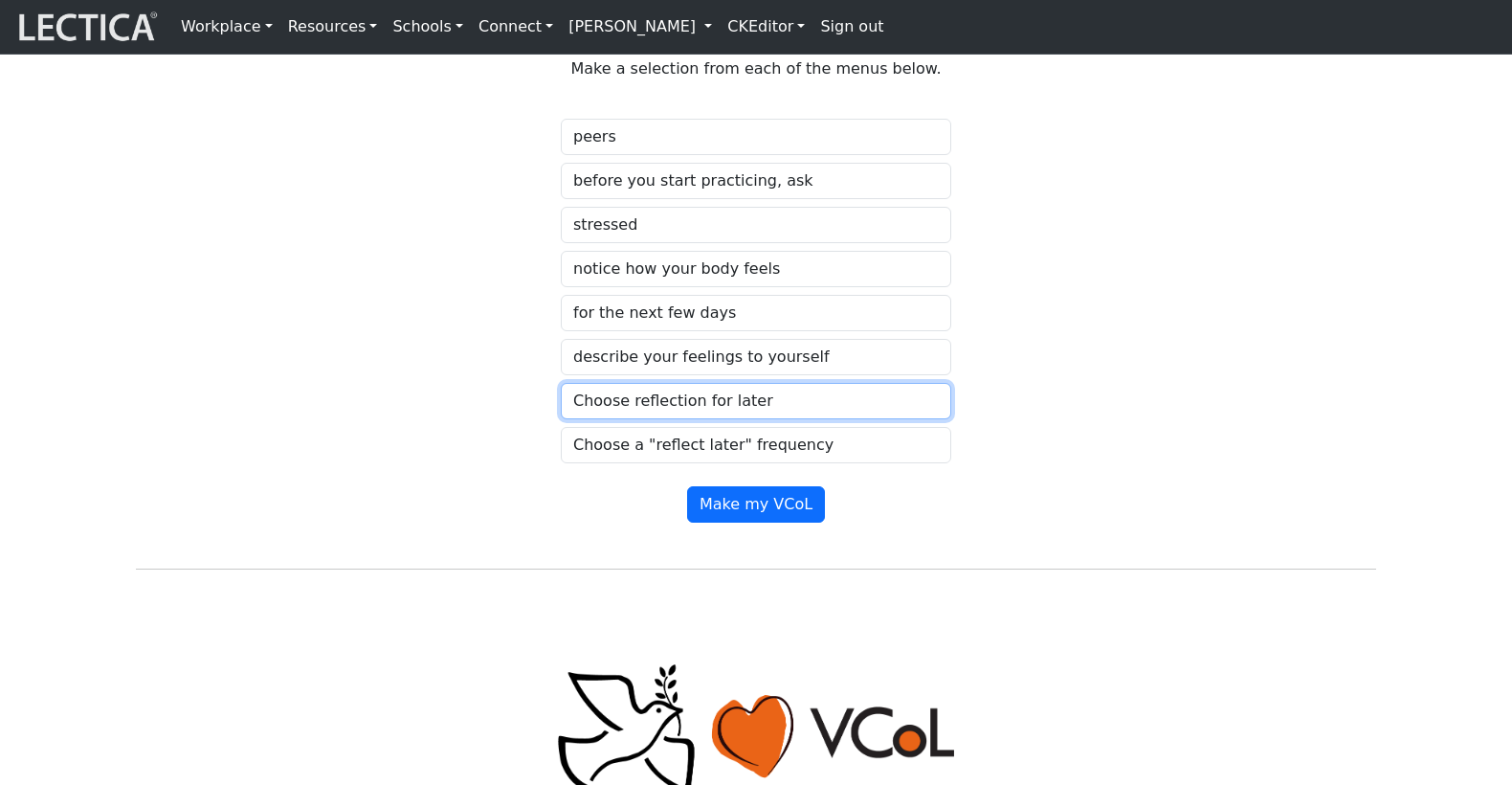
click at [724, 420] on select "Choose reflection for later" at bounding box center [756, 401] width 391 height 37
select select "share what you noticed"
click at [561, 420] on select "Choose reflection for later" at bounding box center [756, 401] width 391 height 37
click at [675, 463] on select "Choose a "reflect later" frequency" at bounding box center [756, 444] width 391 height 37
click at [561, 463] on select "Choose a "reflect later" frequency" at bounding box center [756, 444] width 391 height 37
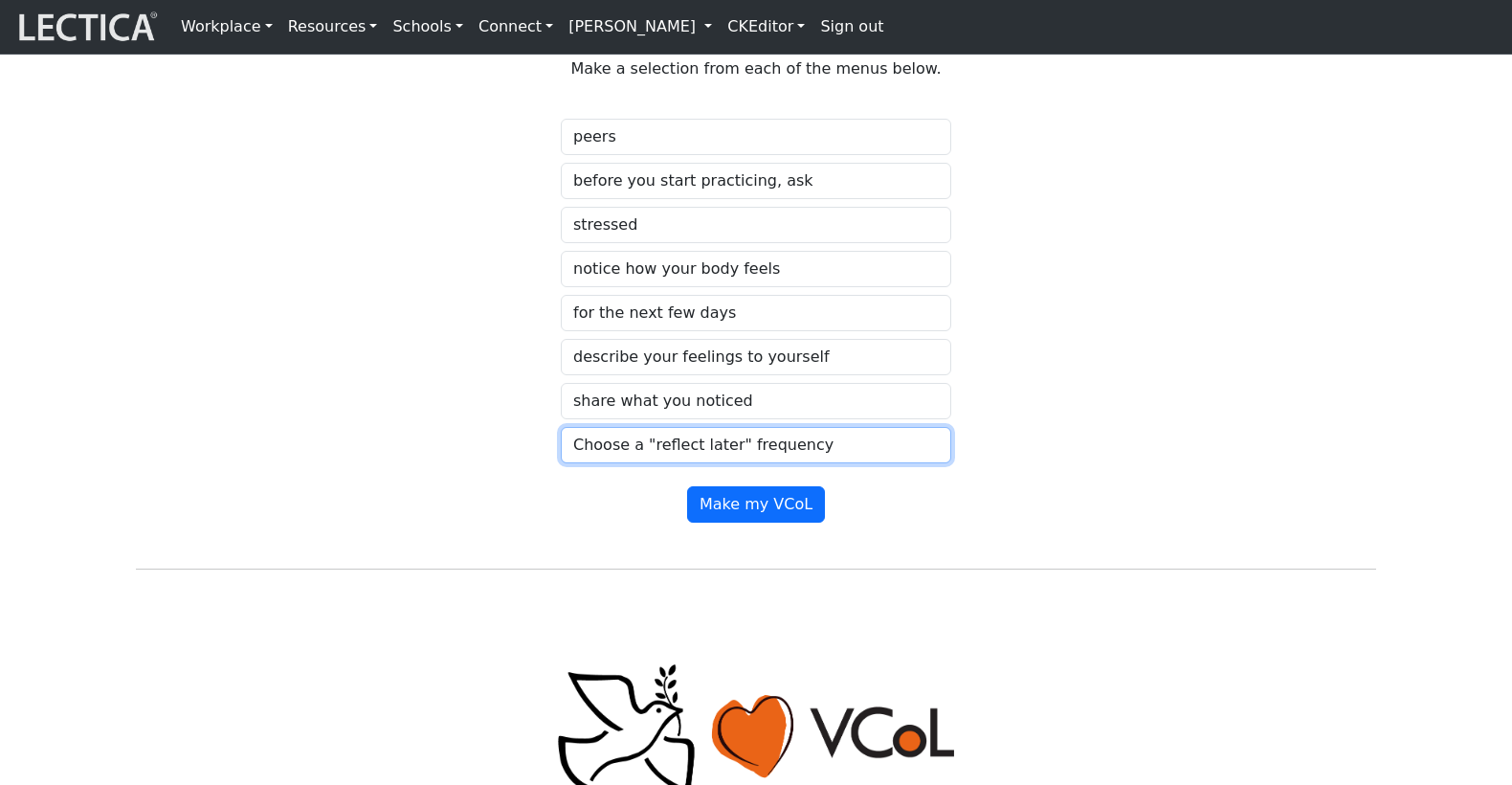
click at [685, 463] on select "Choose a "reflect later" frequency" at bounding box center [756, 444] width 391 height 37
select select "every few days"
click at [561, 463] on select "Choose a "reflect later" frequency" at bounding box center [756, 444] width 391 height 37
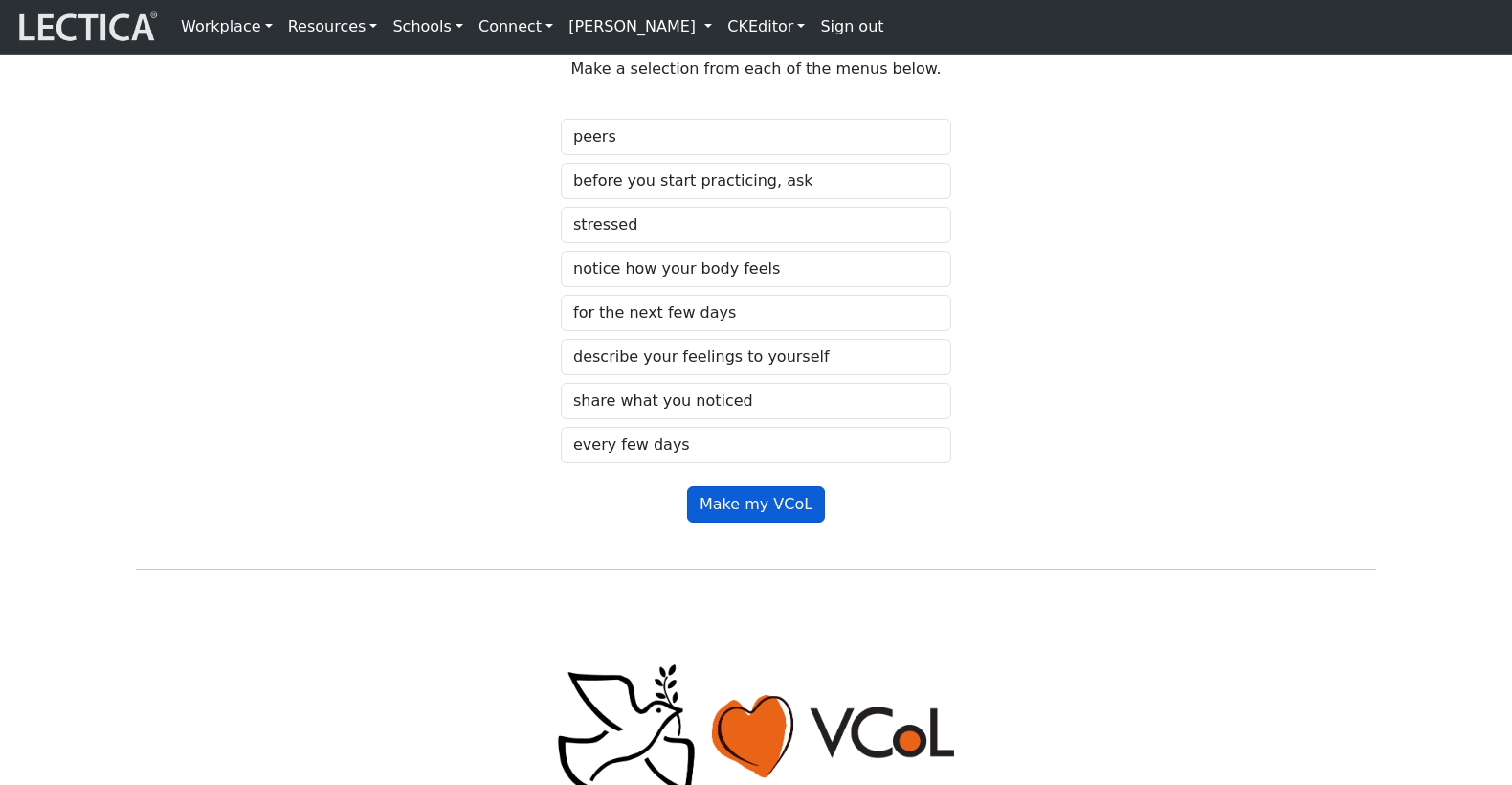
click at [751, 523] on button "Make my VCoL" at bounding box center [755, 504] width 138 height 37
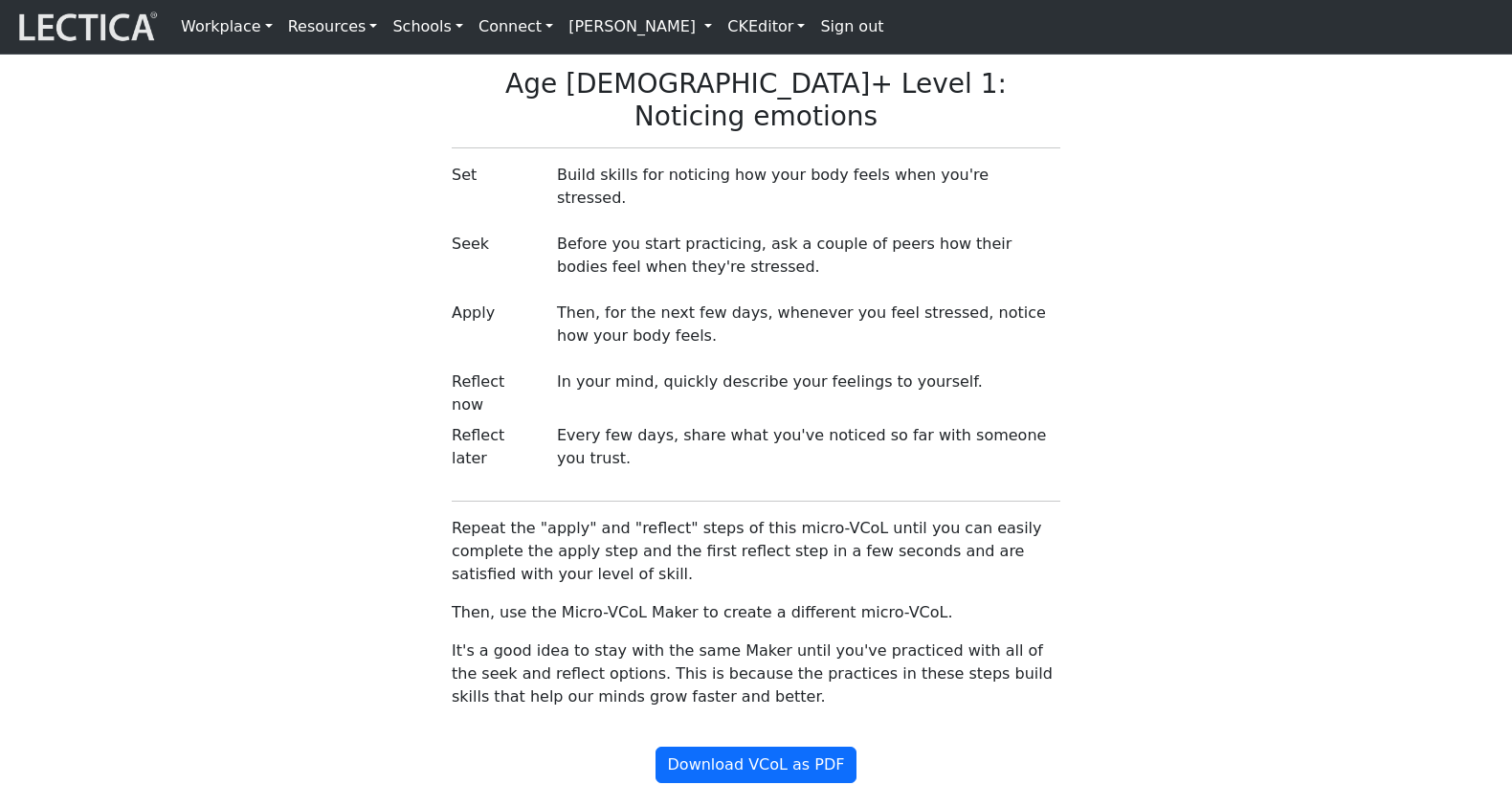
scroll to position [1643, 0]
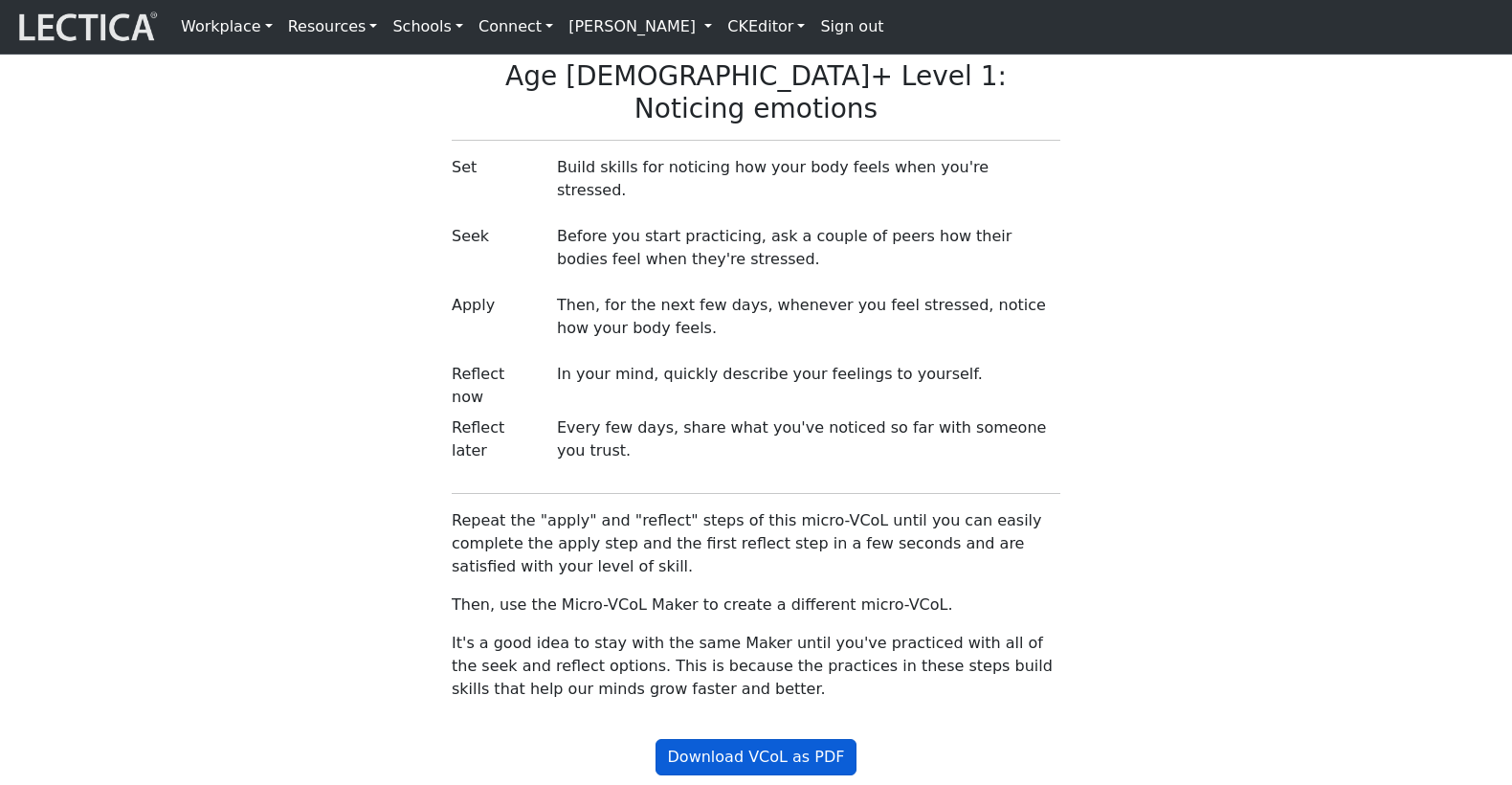
click at [737, 739] on button "Download VCoL as PDF" at bounding box center [757, 757] width 202 height 37
select select "86fe97c5-6993-4b0b-a33a-d91b5247287c"
select select "peers"
select select "before you start practicing, ask"
select select "stressed"
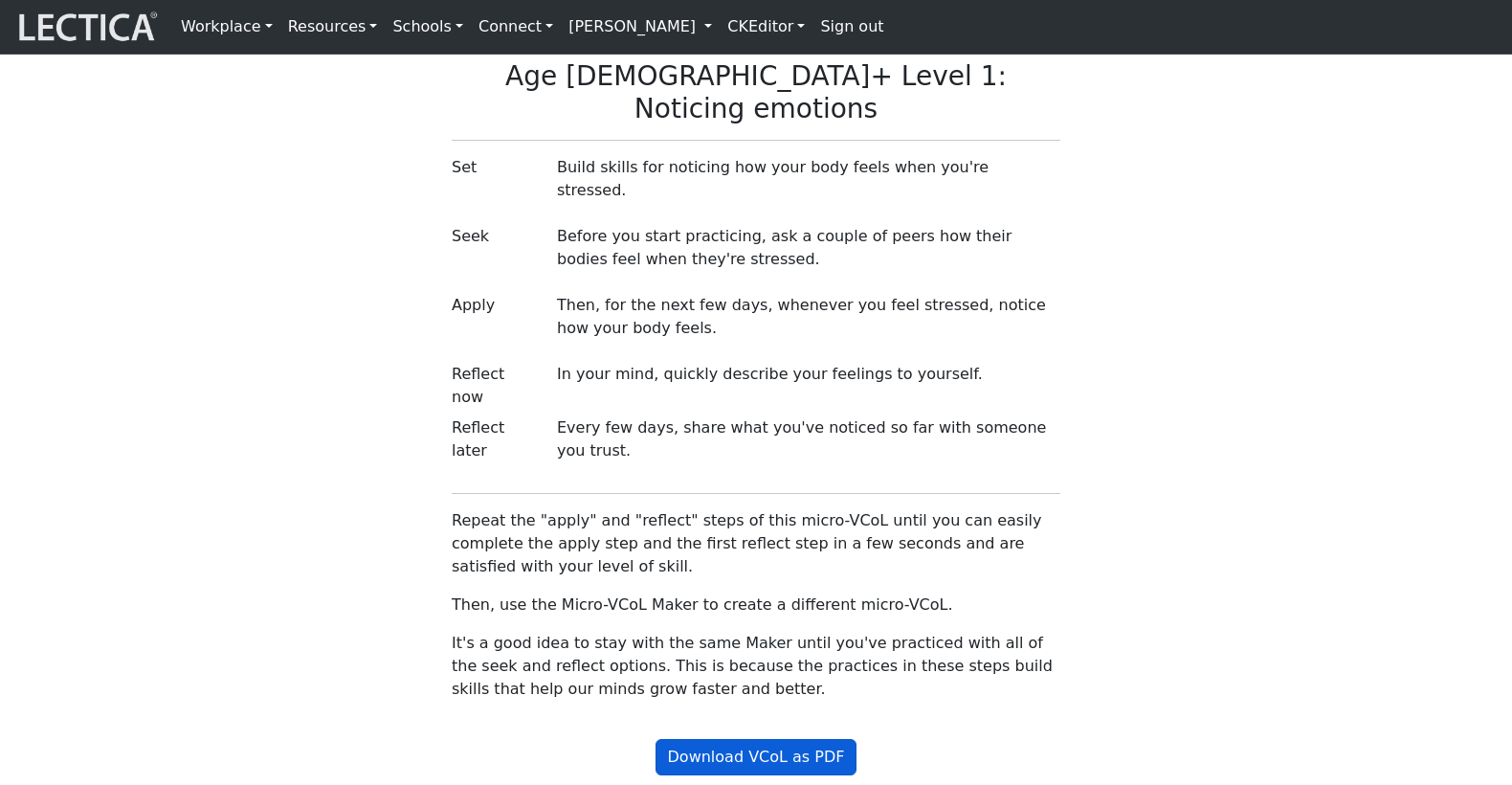
select select "notice how your body feels"
select select "for the next few days"
select select "describe your feelings to yourself"
select select "share what you noticed"
select select "every few days"
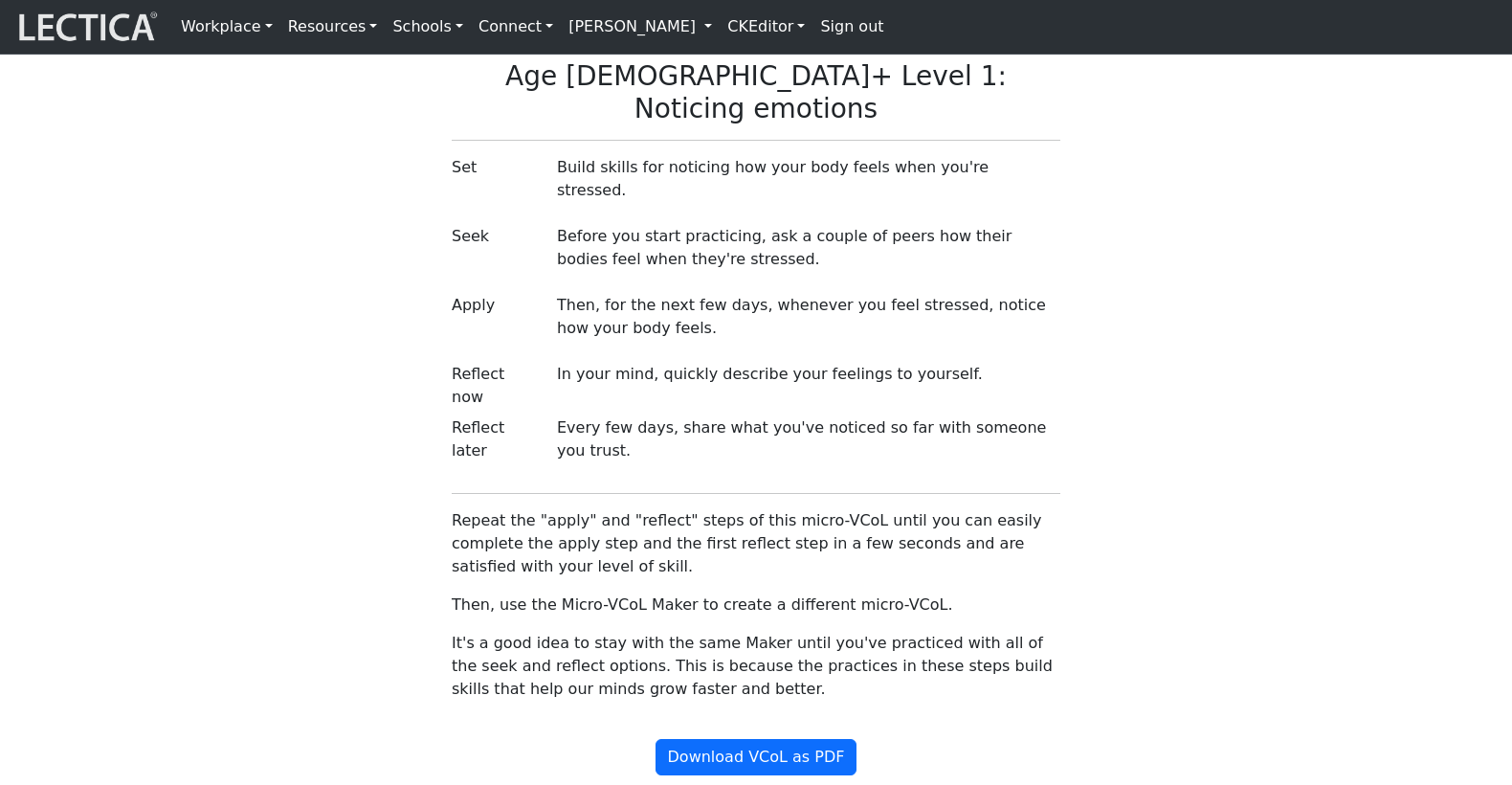
scroll to position [0, 0]
click at [220, 327] on div "Age [DEMOGRAPHIC_DATA]+ Level 1: Noticing emotions Set Build skills for noticin…" at bounding box center [756, 388] width 1264 height 656
